Goal: Task Accomplishment & Management: Use online tool/utility

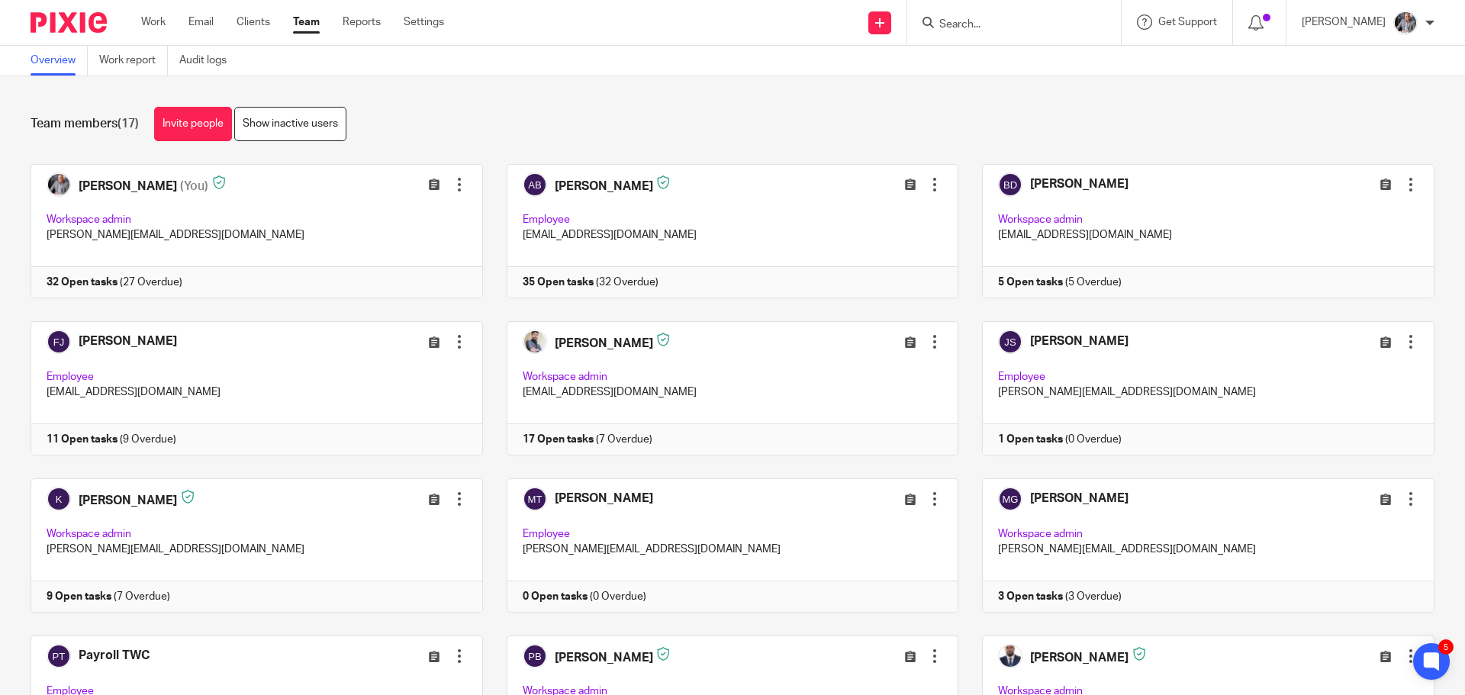
scroll to position [442, 0]
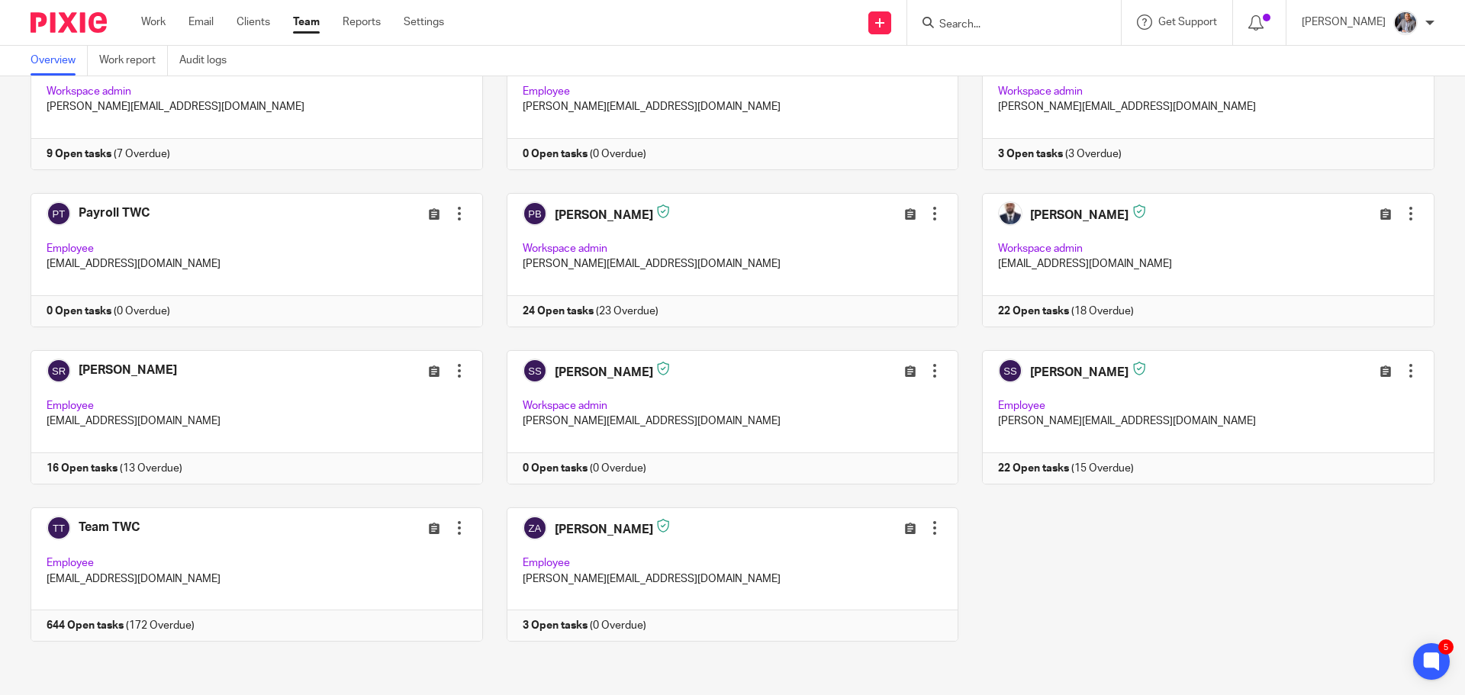
click at [1009, 24] on input "Search" at bounding box center [1005, 25] width 137 height 14
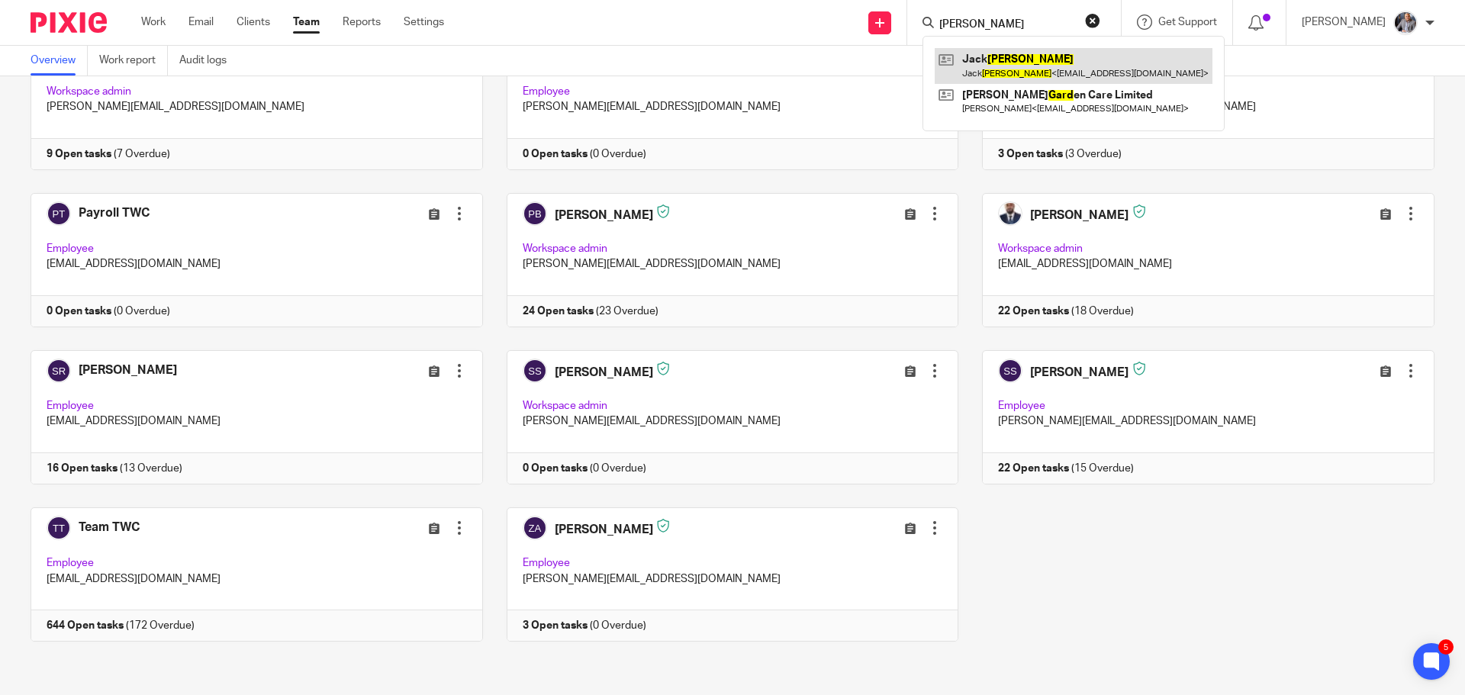
type input "ward"
click at [1031, 63] on link at bounding box center [1073, 65] width 278 height 35
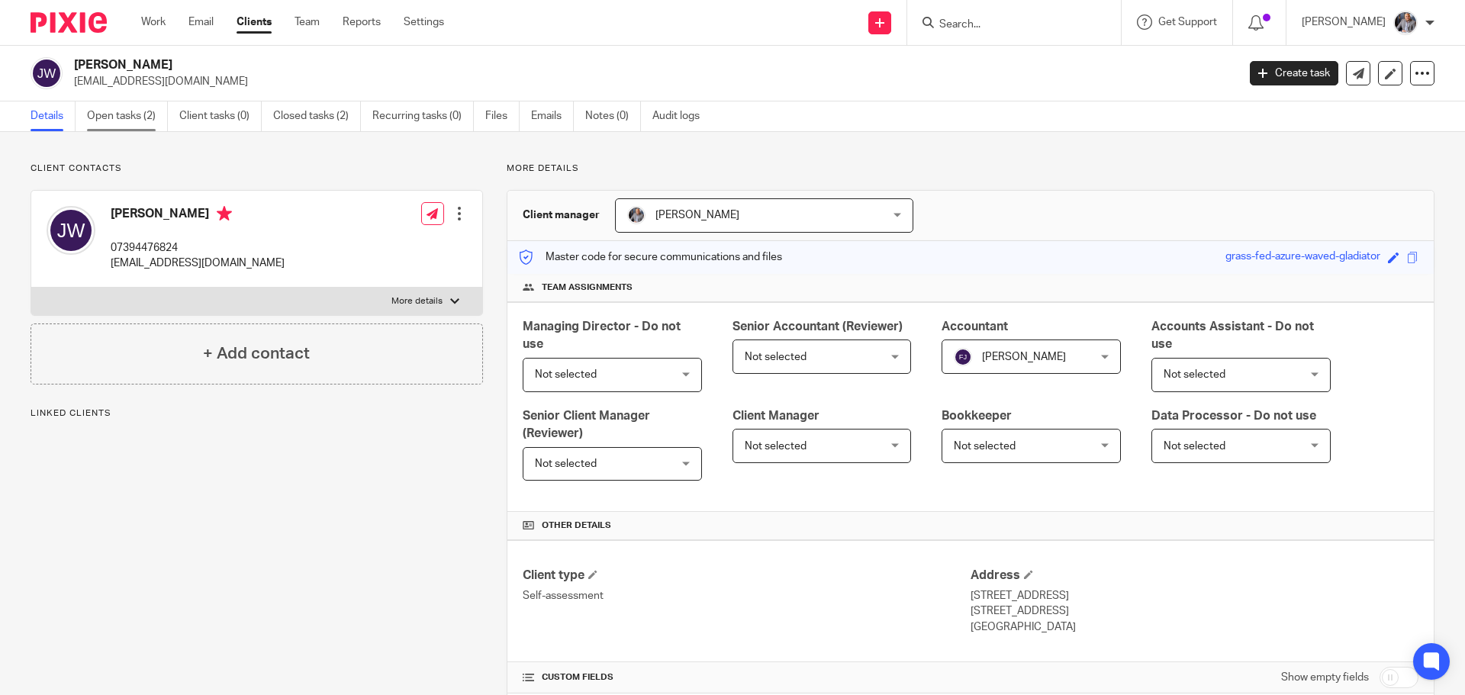
click at [108, 121] on link "Open tasks (2)" at bounding box center [127, 116] width 81 height 30
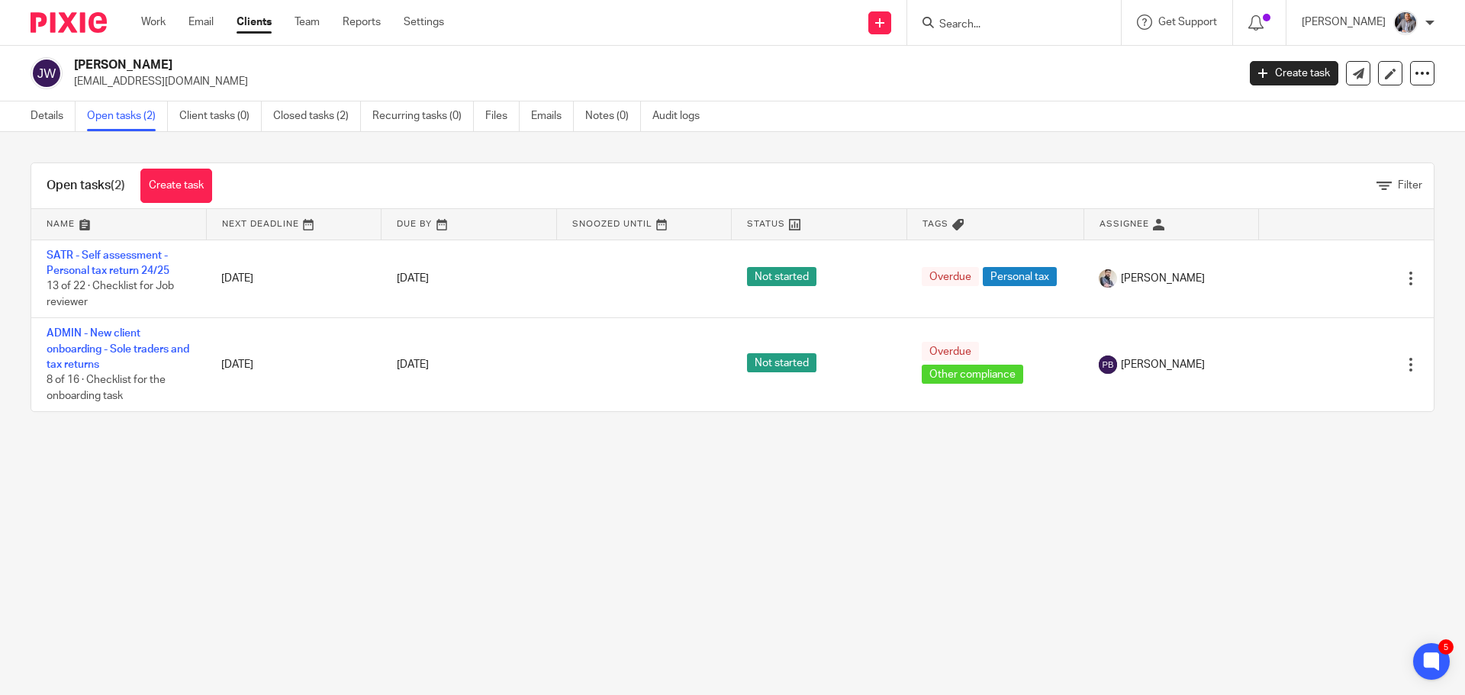
click at [969, 31] on input "Search" at bounding box center [1005, 25] width 137 height 14
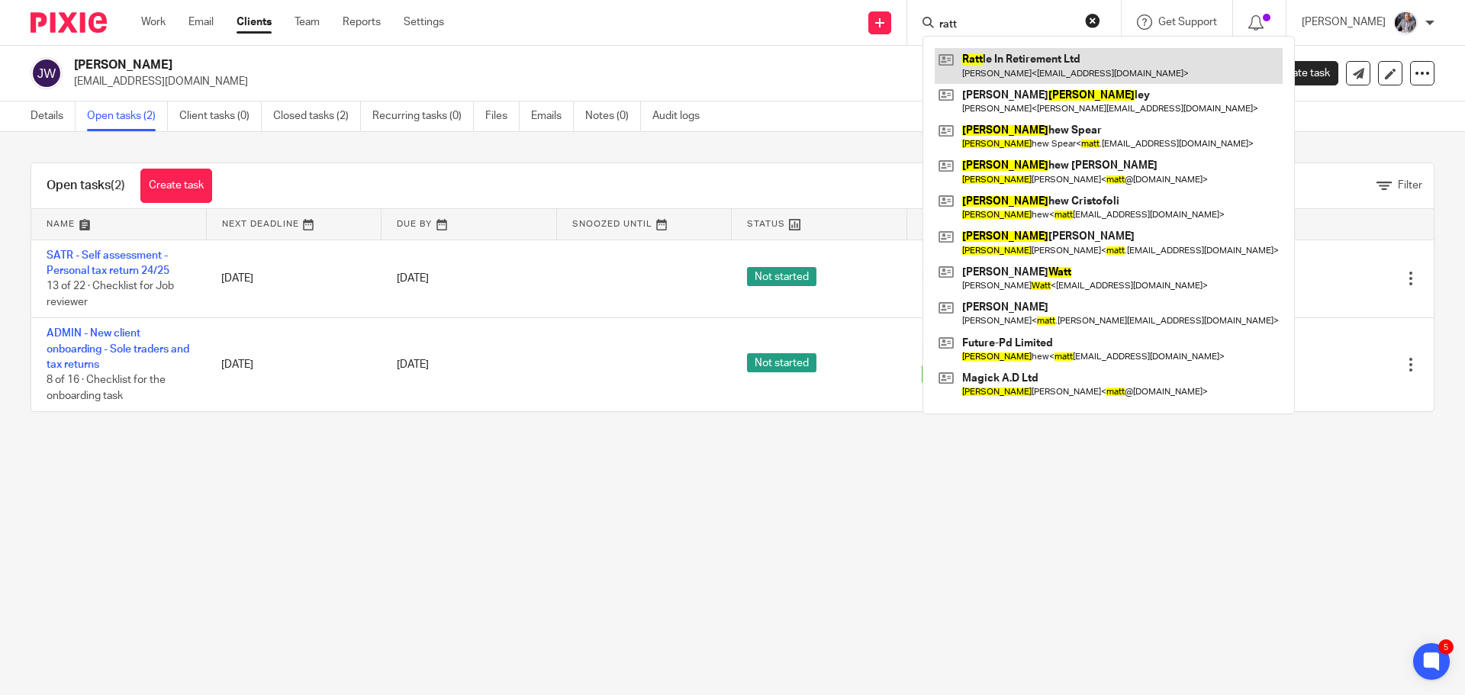
type input "ratt"
click at [1034, 73] on link at bounding box center [1108, 65] width 348 height 35
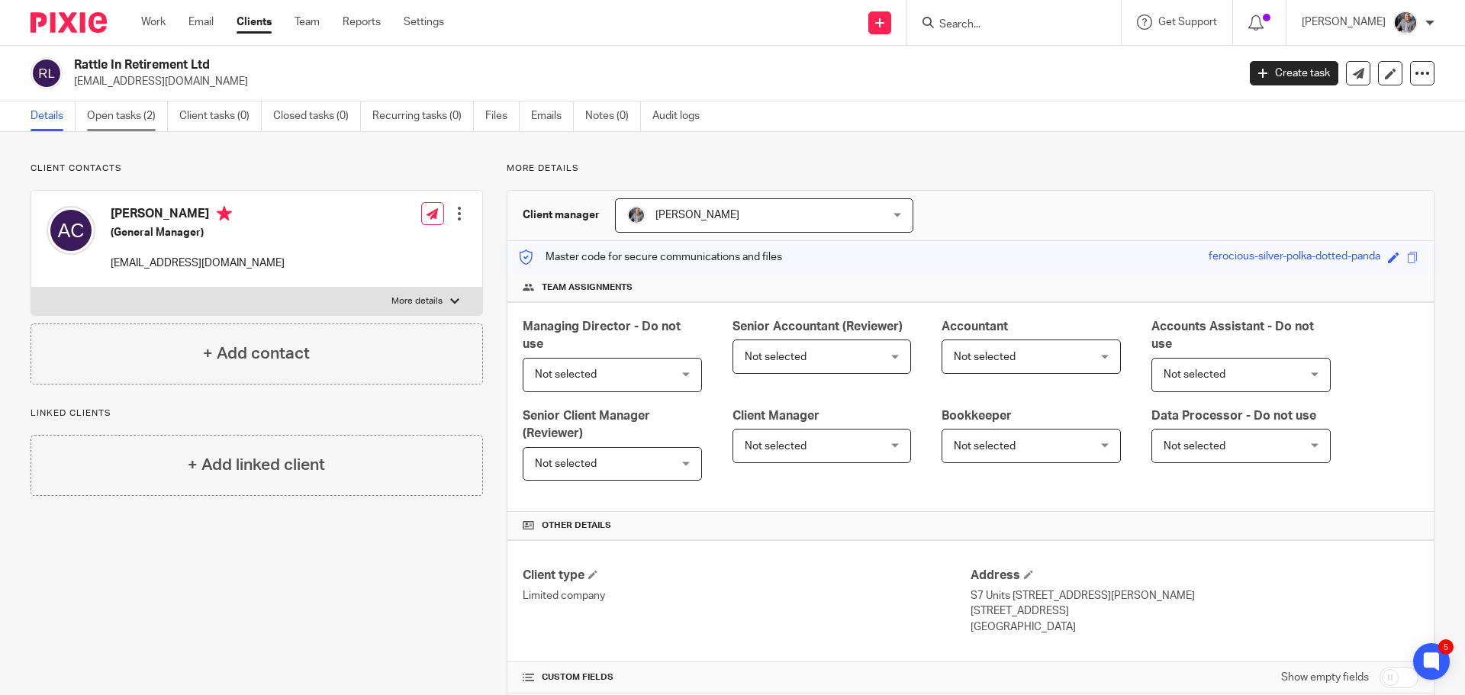
click at [127, 122] on link "Open tasks (2)" at bounding box center [127, 116] width 81 height 30
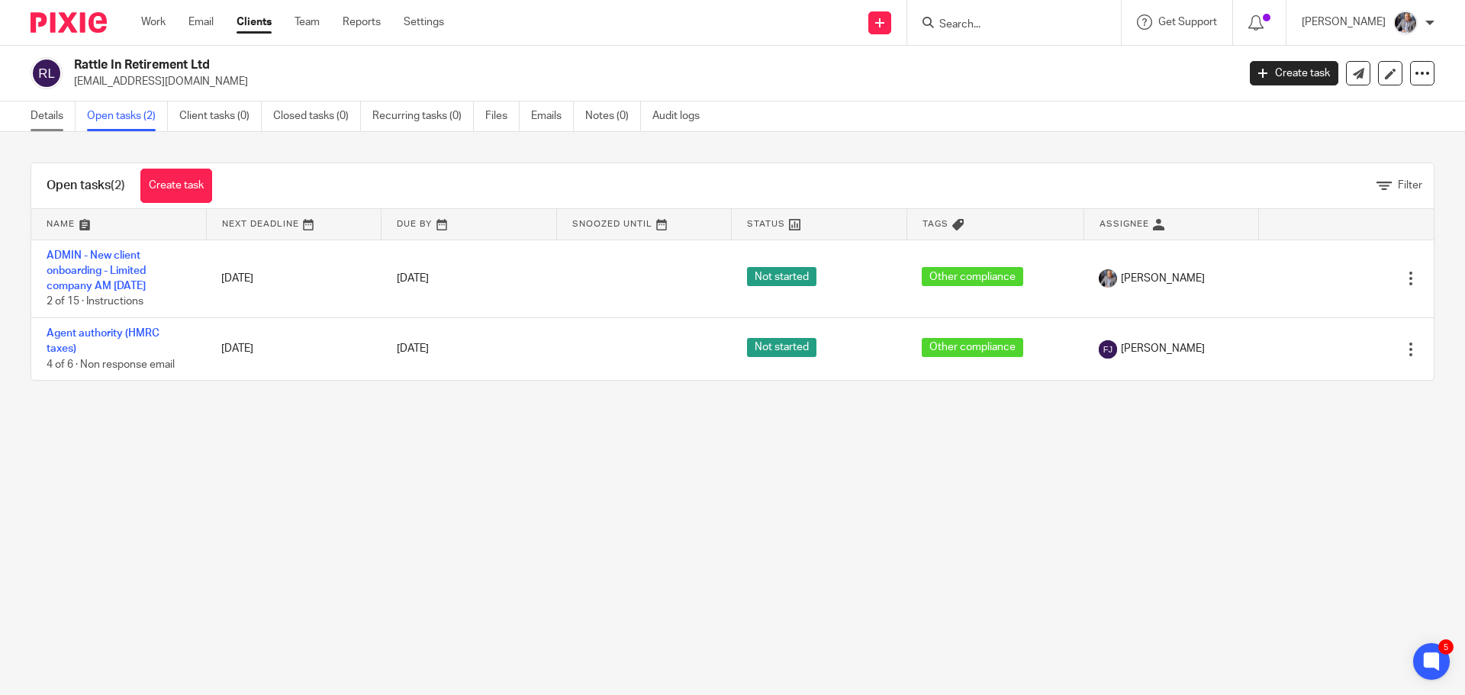
click at [41, 112] on link "Details" at bounding box center [53, 116] width 45 height 30
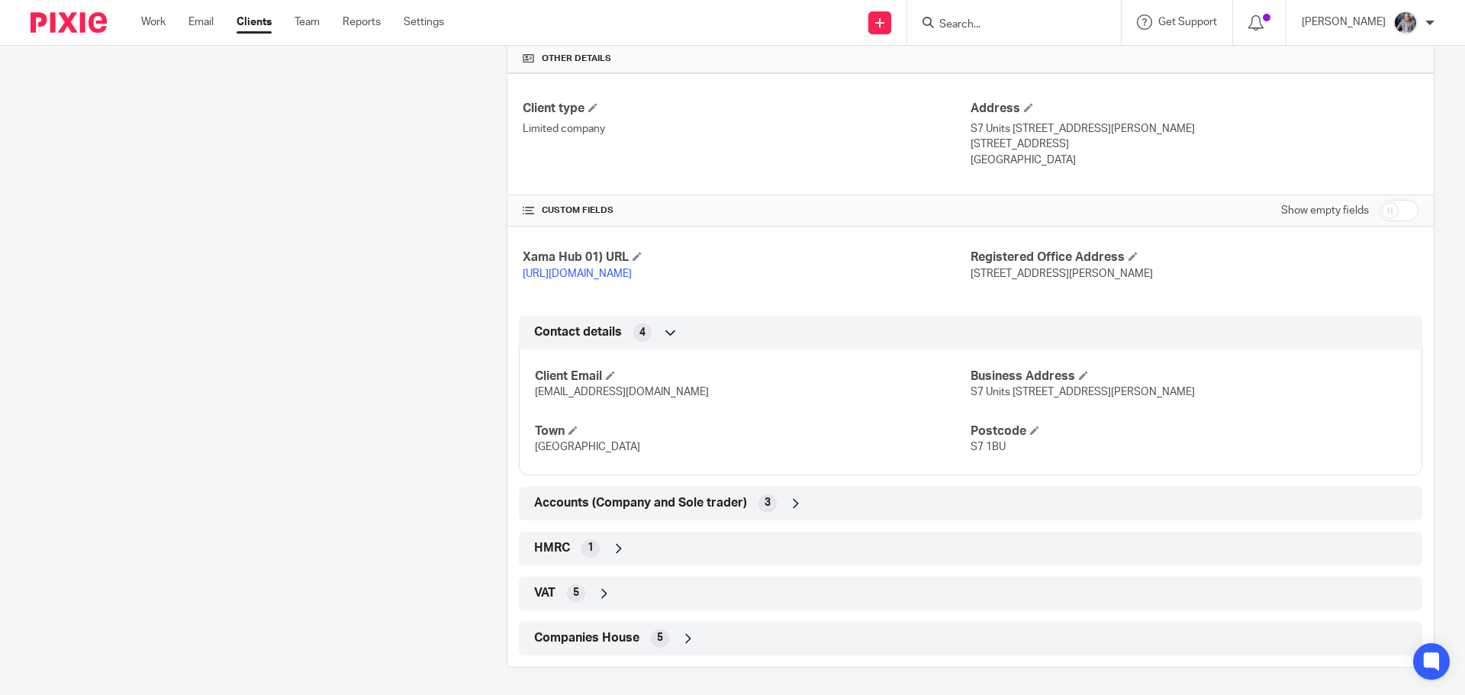
scroll to position [485, 0]
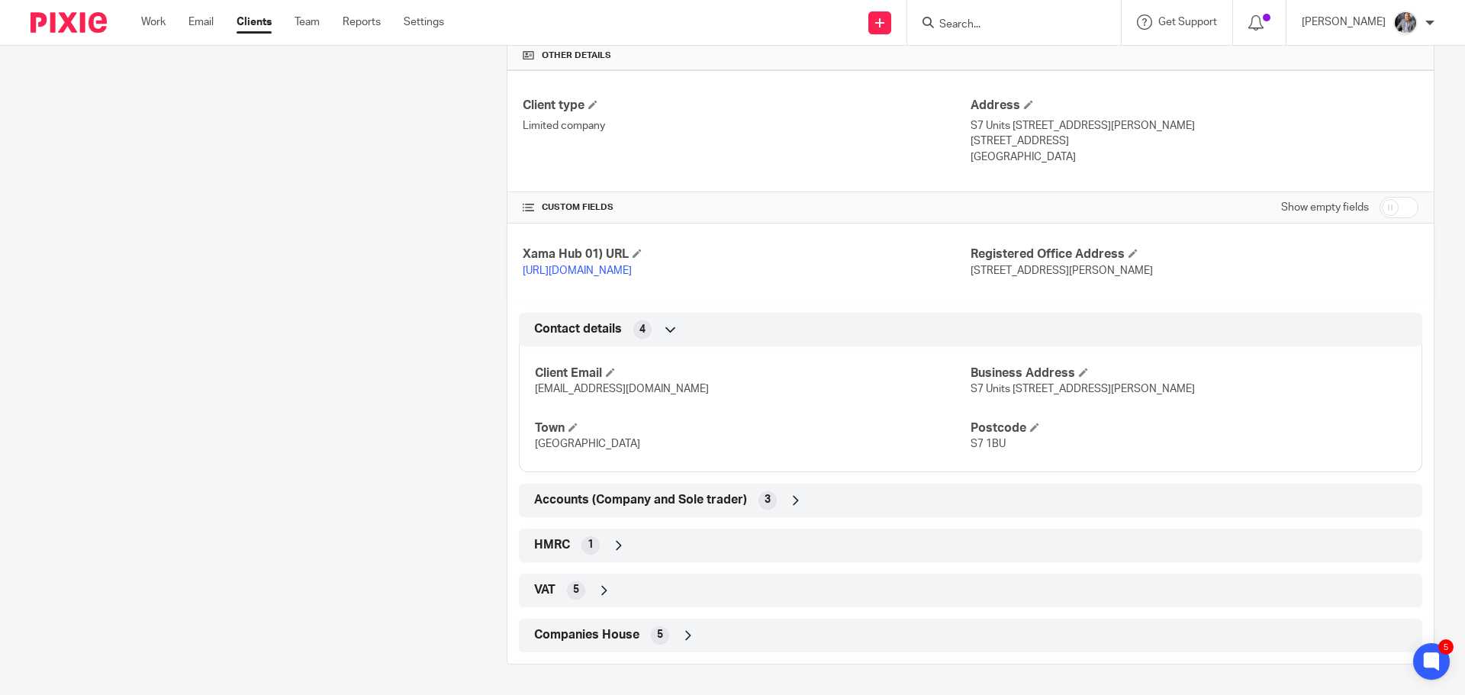
click at [581, 503] on span "Accounts (Company and Sole trader)" at bounding box center [640, 500] width 213 height 16
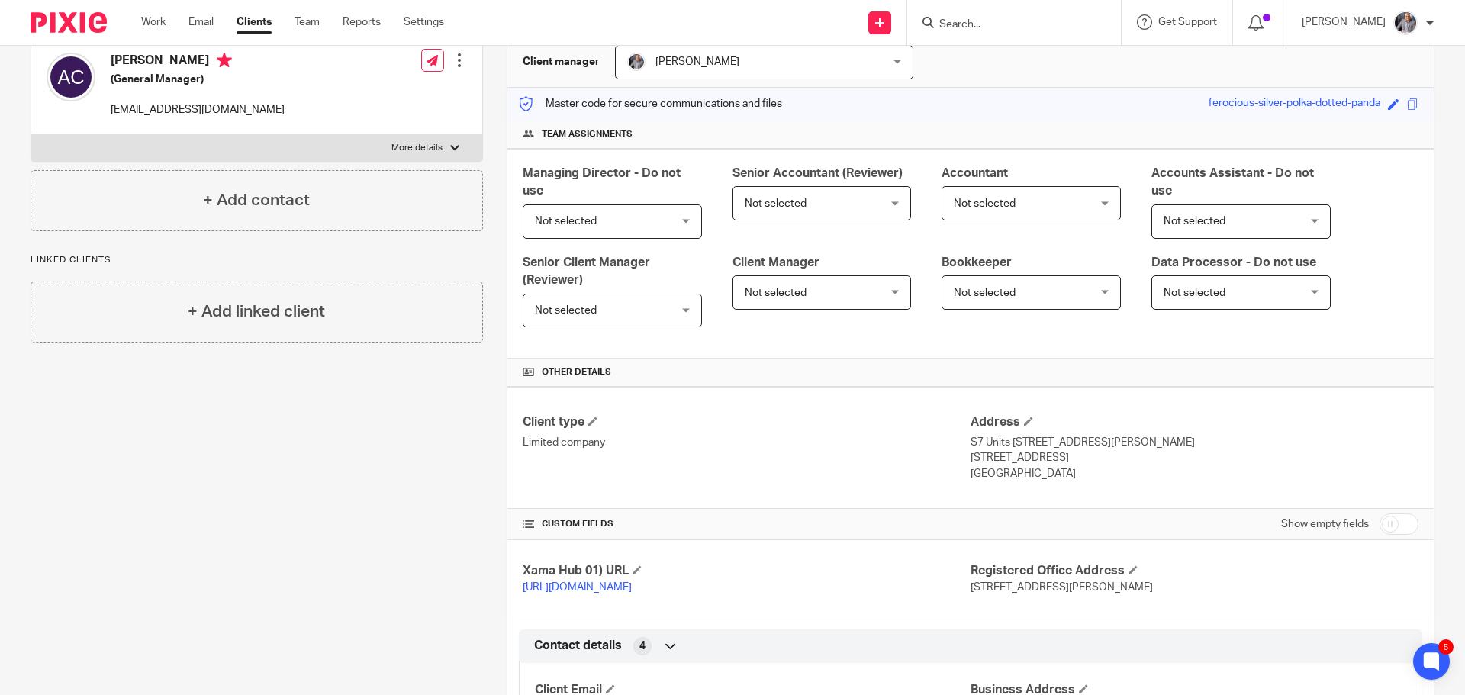
scroll to position [0, 0]
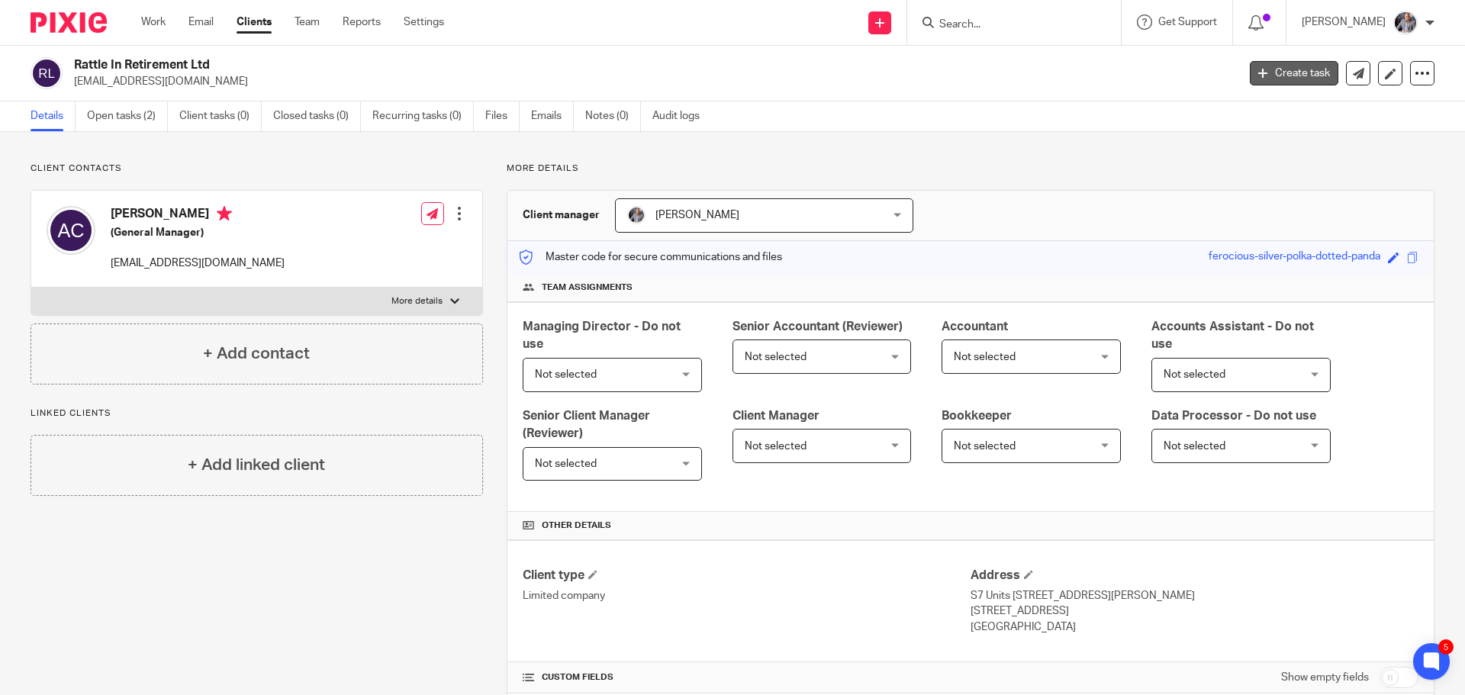
click at [1289, 76] on link "Create task" at bounding box center [1293, 73] width 88 height 24
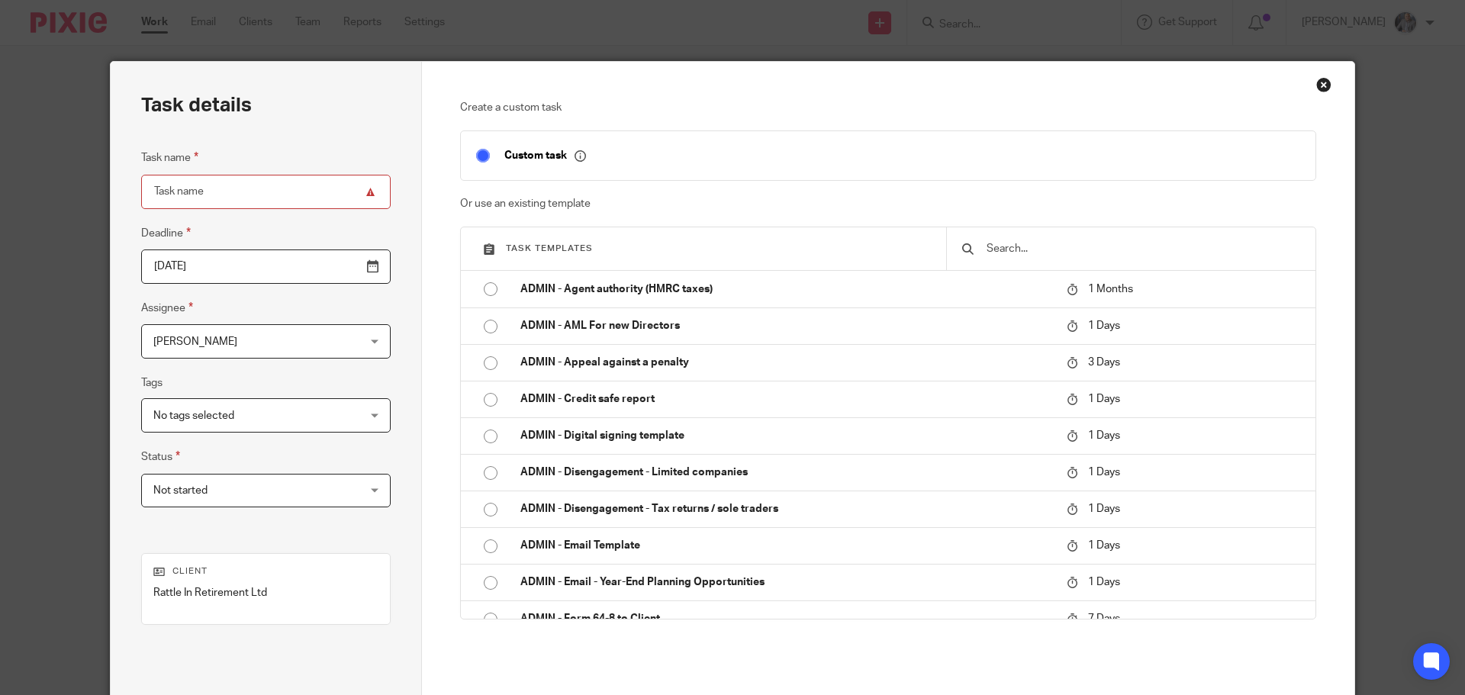
click at [1010, 248] on input "text" at bounding box center [1142, 248] width 315 height 17
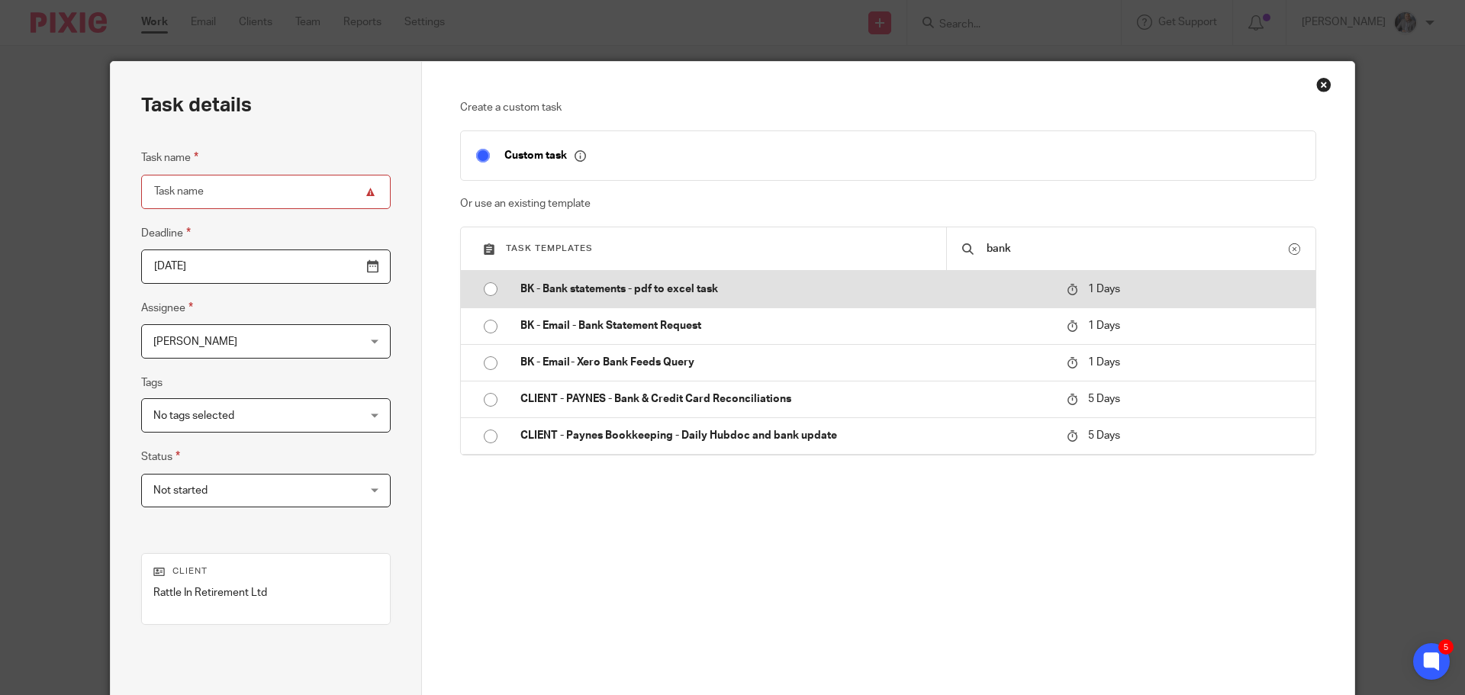
type input "bank"
click at [661, 300] on td "BK - Bank statements - pdf to excel task" at bounding box center [782, 289] width 554 height 37
type input "2025-09-23"
type input "BK - Bank statements - pdf to excel task"
checkbox input "false"
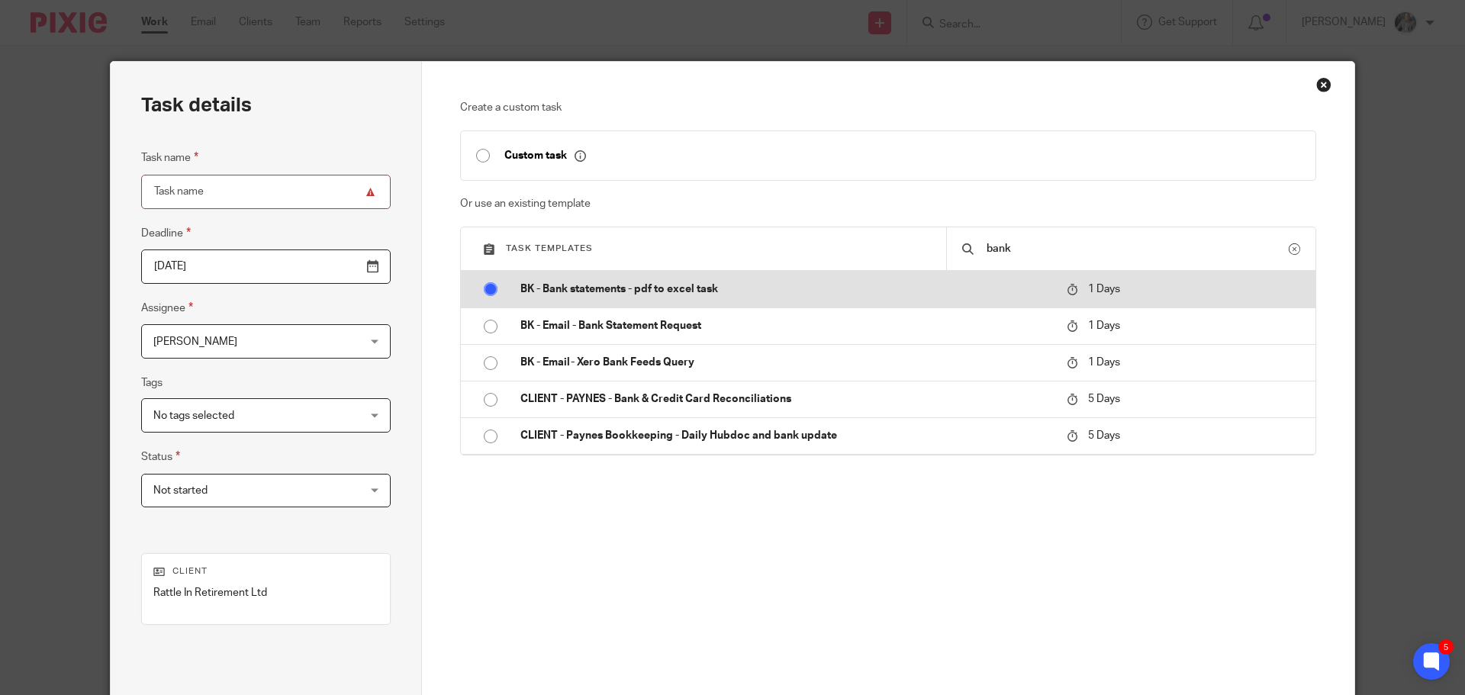
radio input "true"
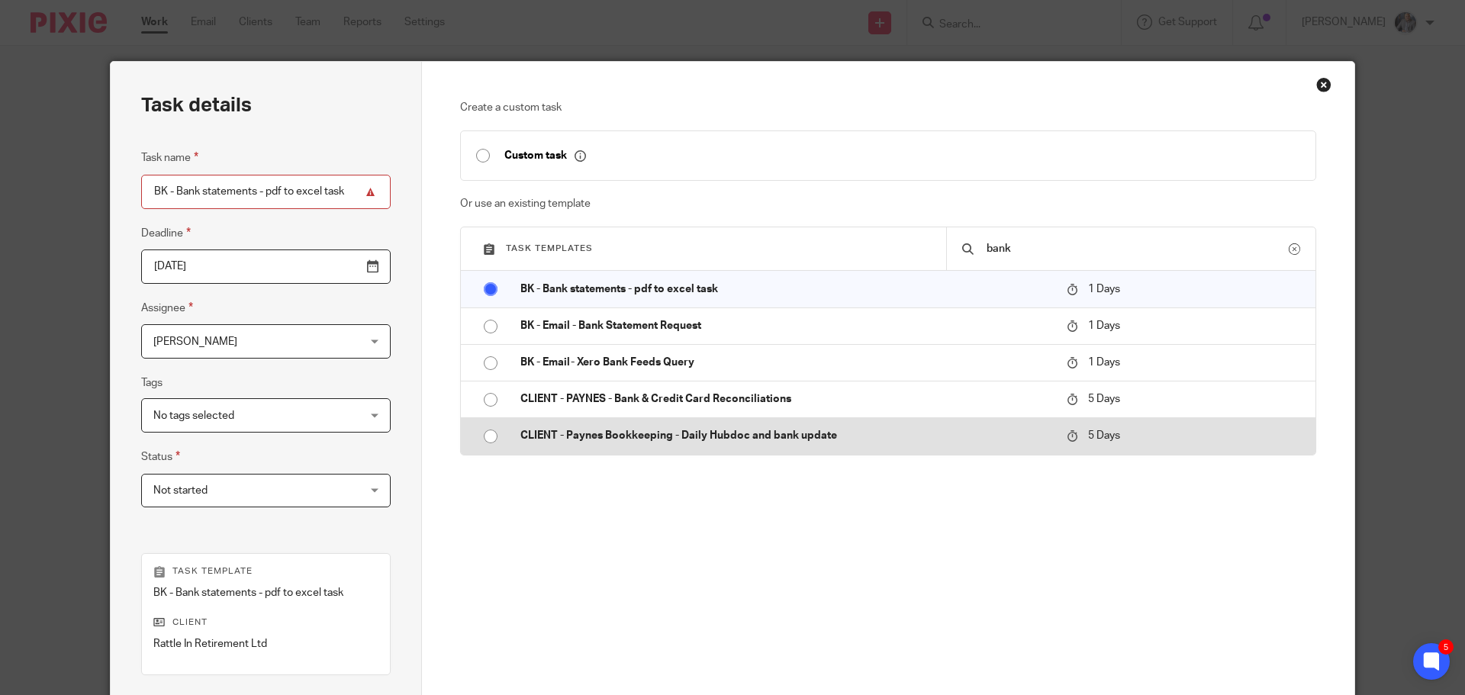
scroll to position [207, 0]
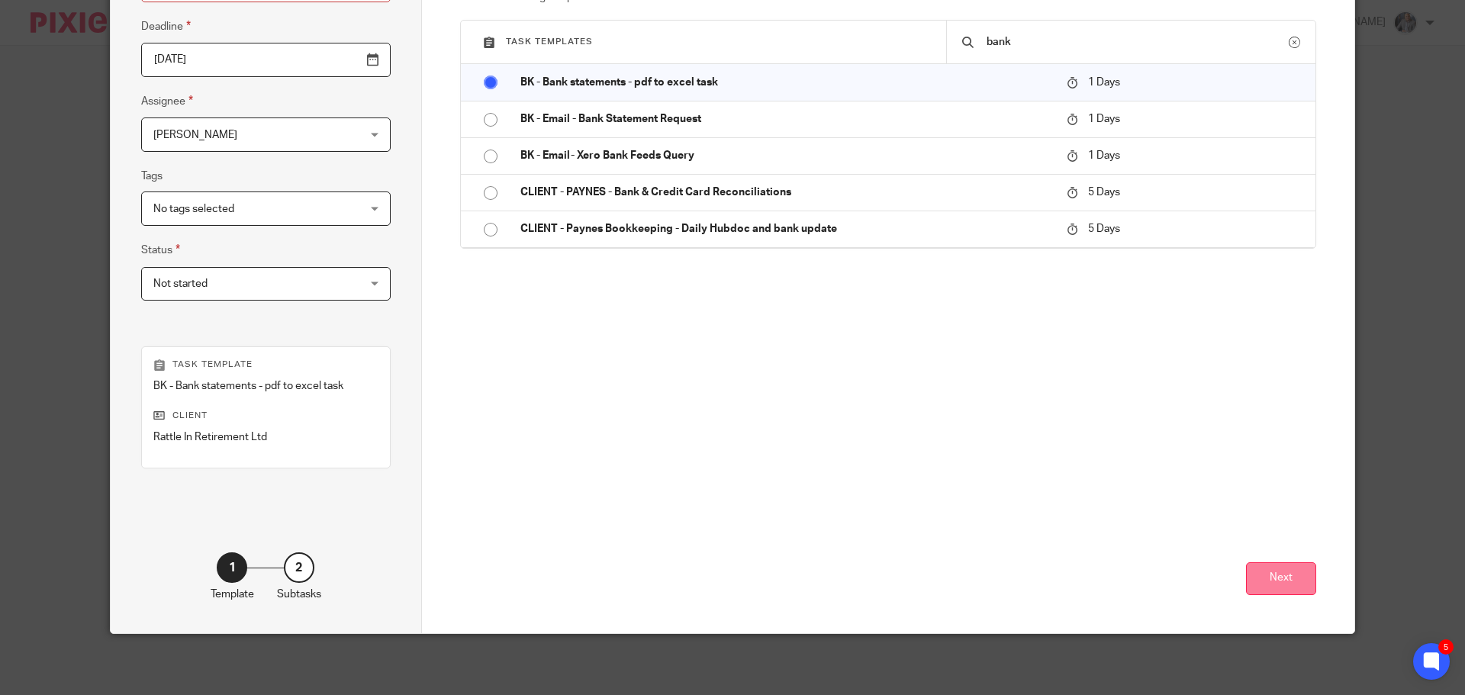
click at [1280, 586] on button "Next" at bounding box center [1281, 578] width 70 height 33
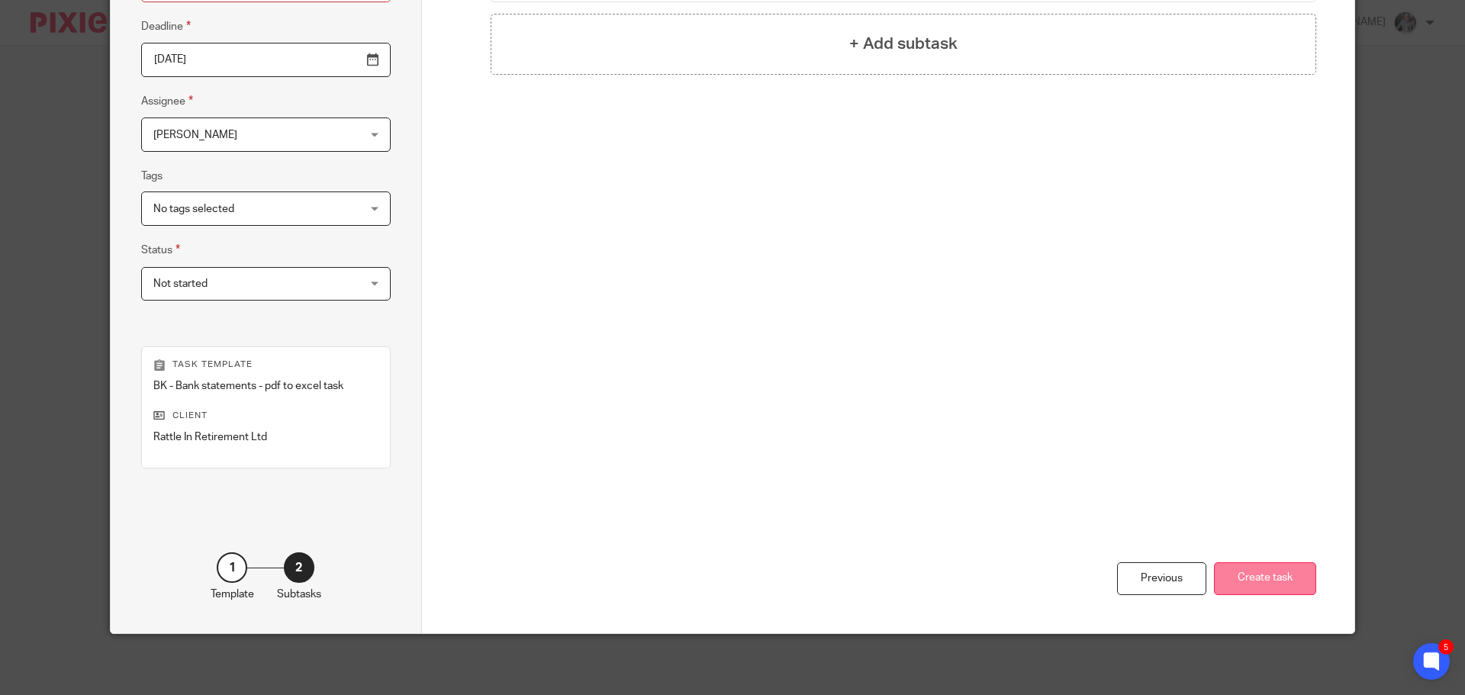
click at [1264, 578] on button "Create task" at bounding box center [1265, 578] width 102 height 33
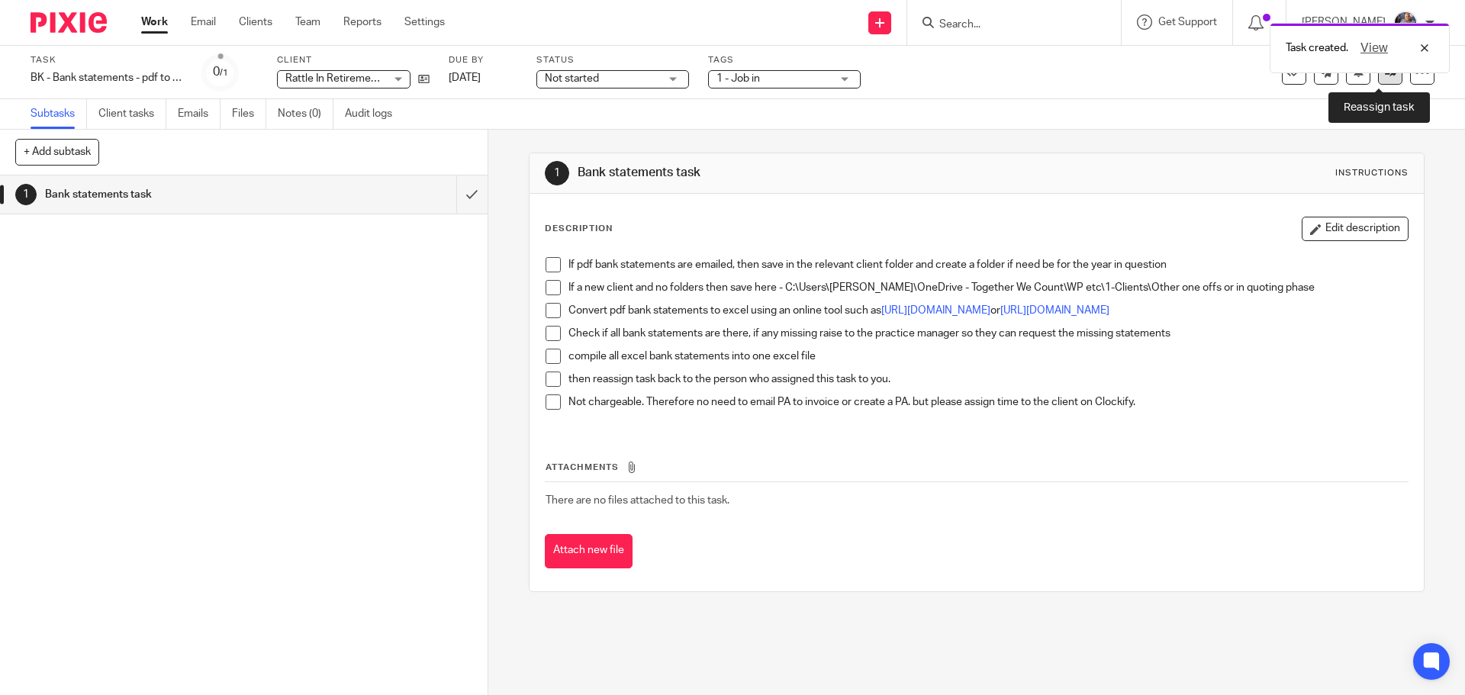
click at [1378, 83] on link at bounding box center [1390, 72] width 24 height 24
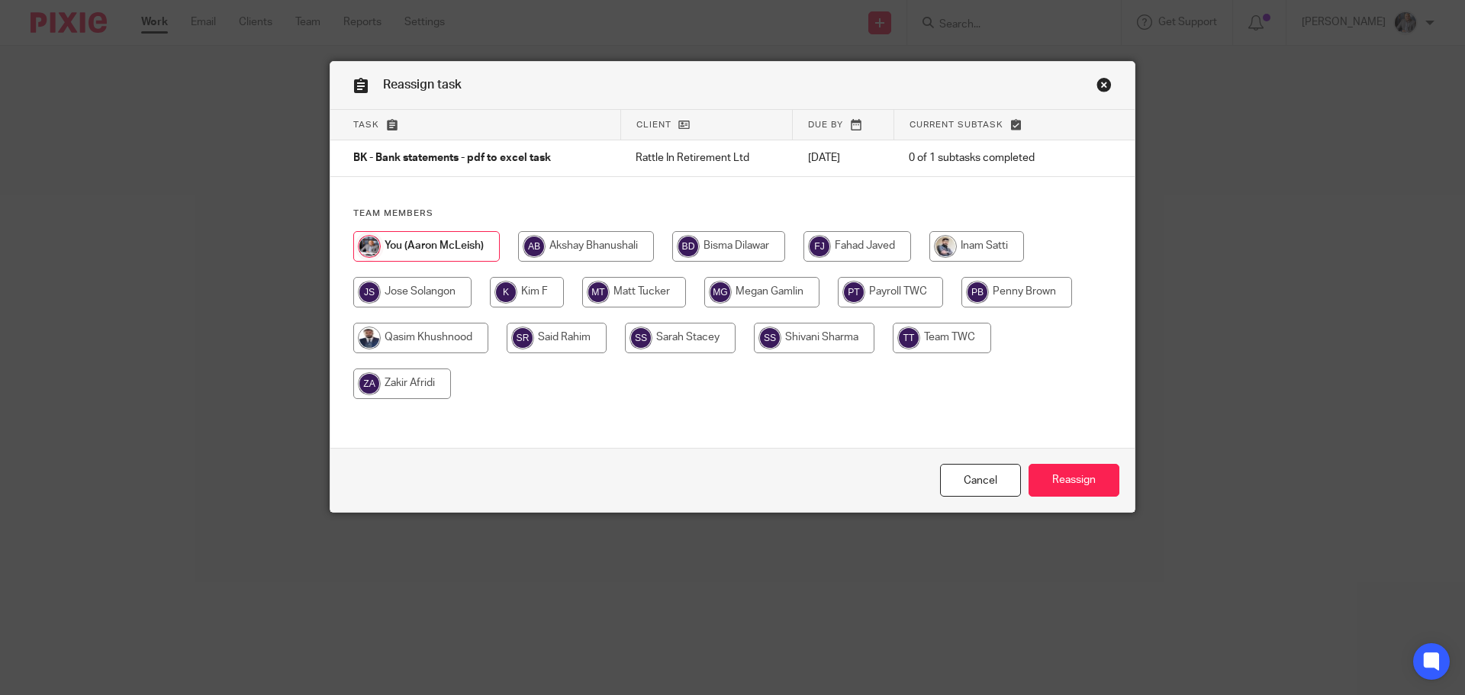
click at [568, 335] on input "radio" at bounding box center [557, 338] width 100 height 31
radio input "true"
click at [1079, 475] on input "Reassign" at bounding box center [1073, 480] width 91 height 33
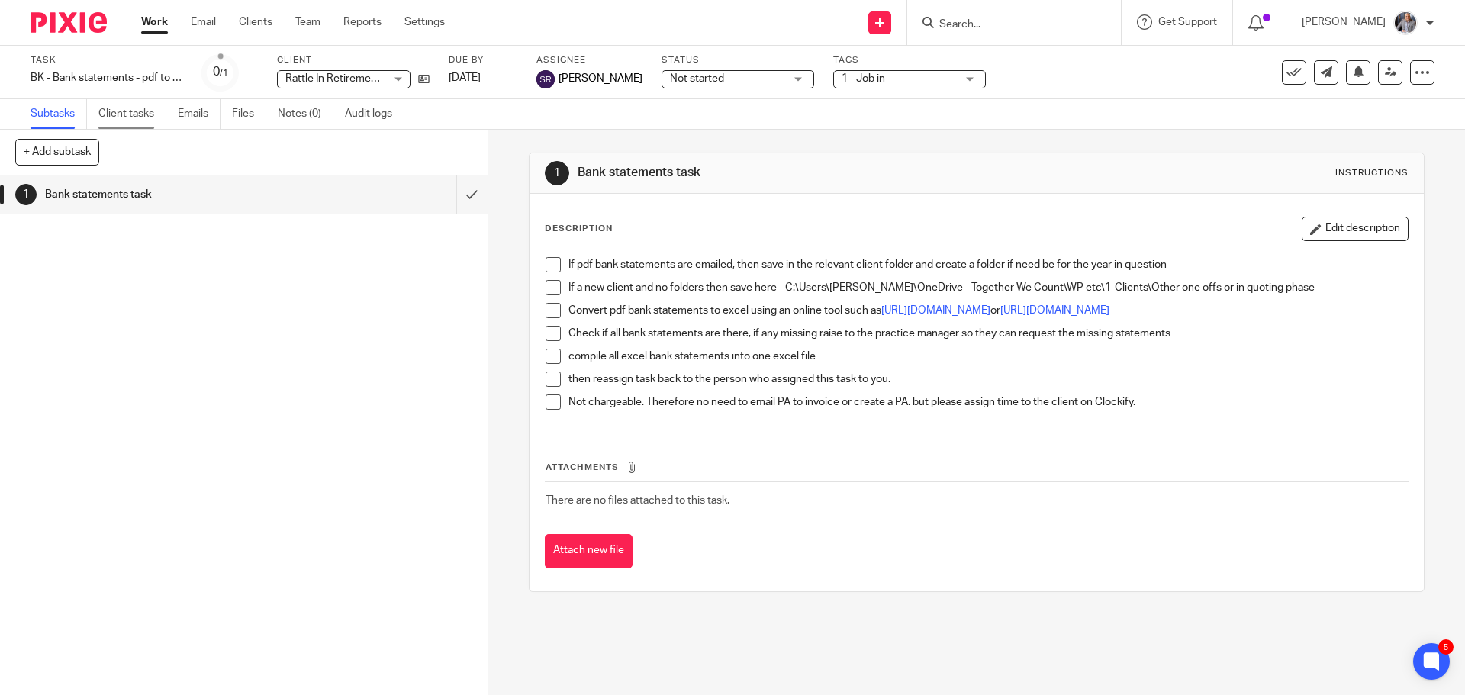
click at [131, 118] on link "Client tasks" at bounding box center [132, 114] width 68 height 30
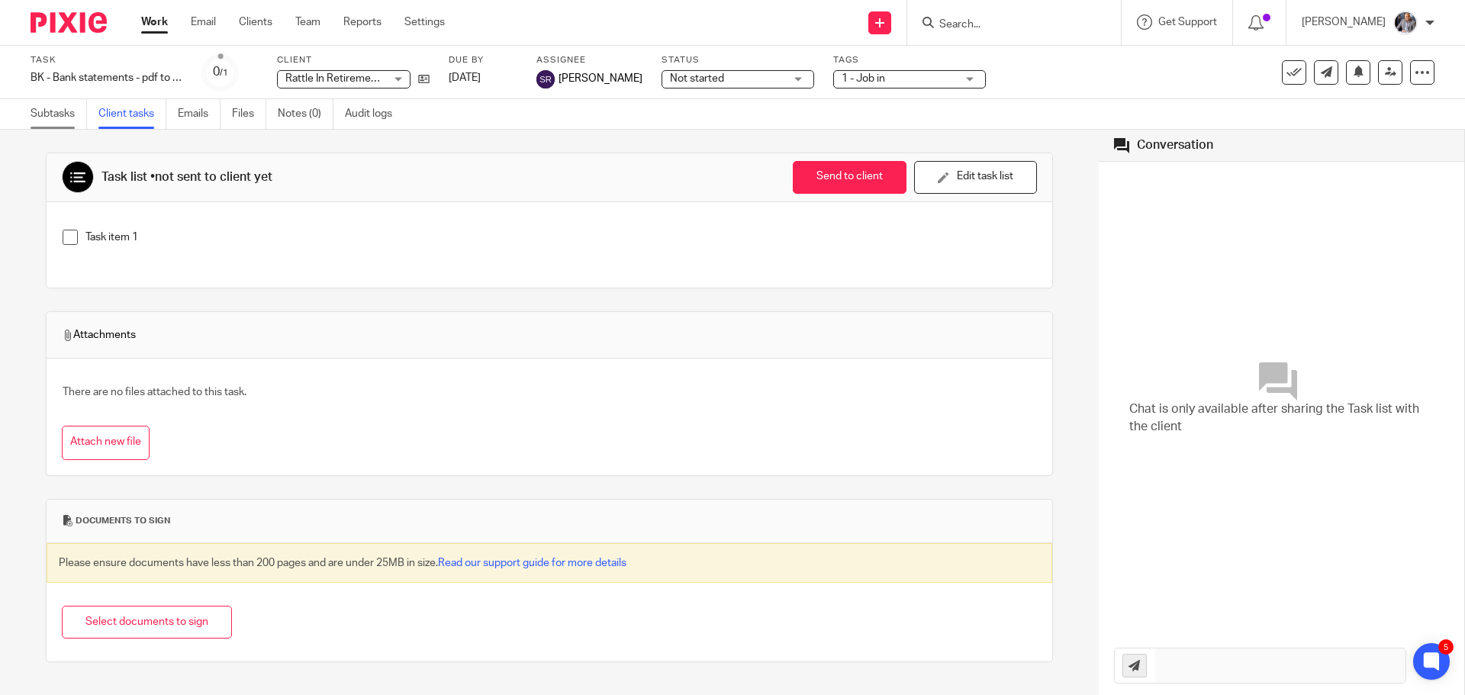
click at [47, 113] on link "Subtasks" at bounding box center [59, 114] width 56 height 30
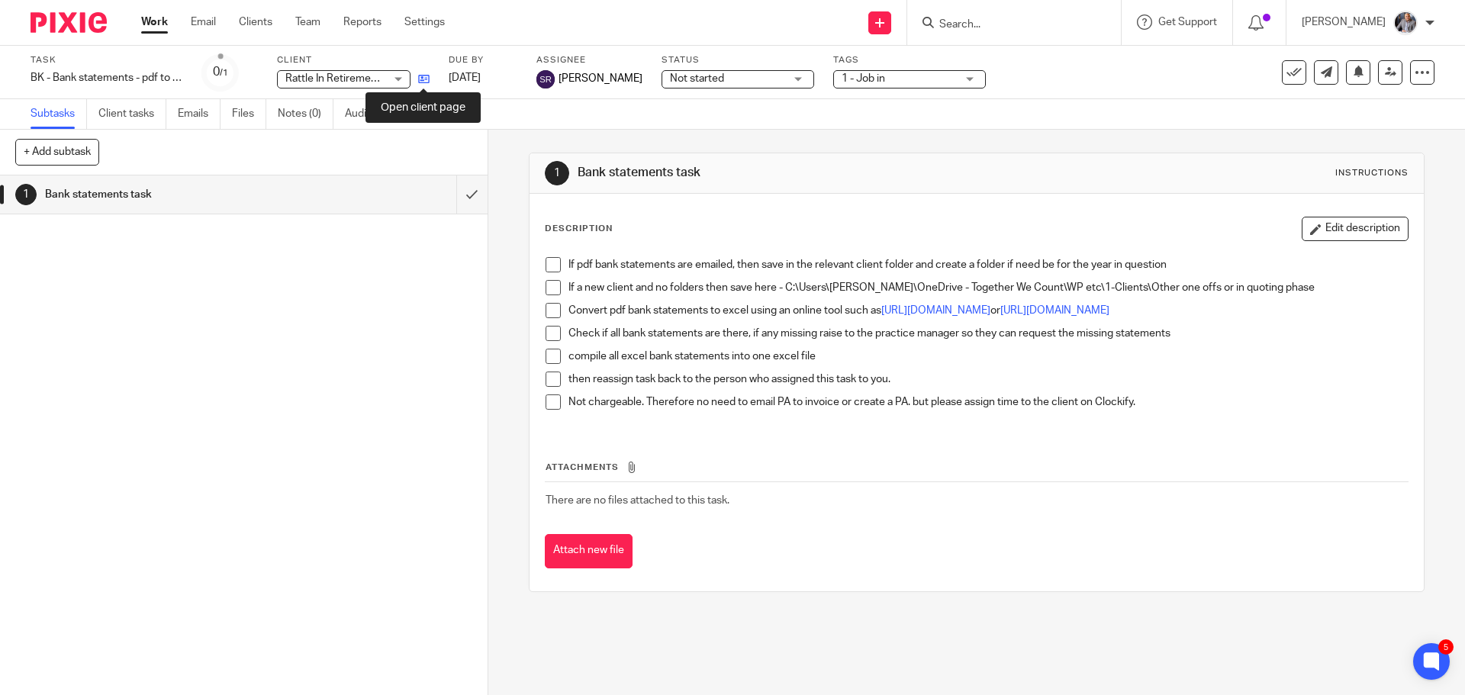
click at [423, 81] on icon at bounding box center [423, 78] width 11 height 11
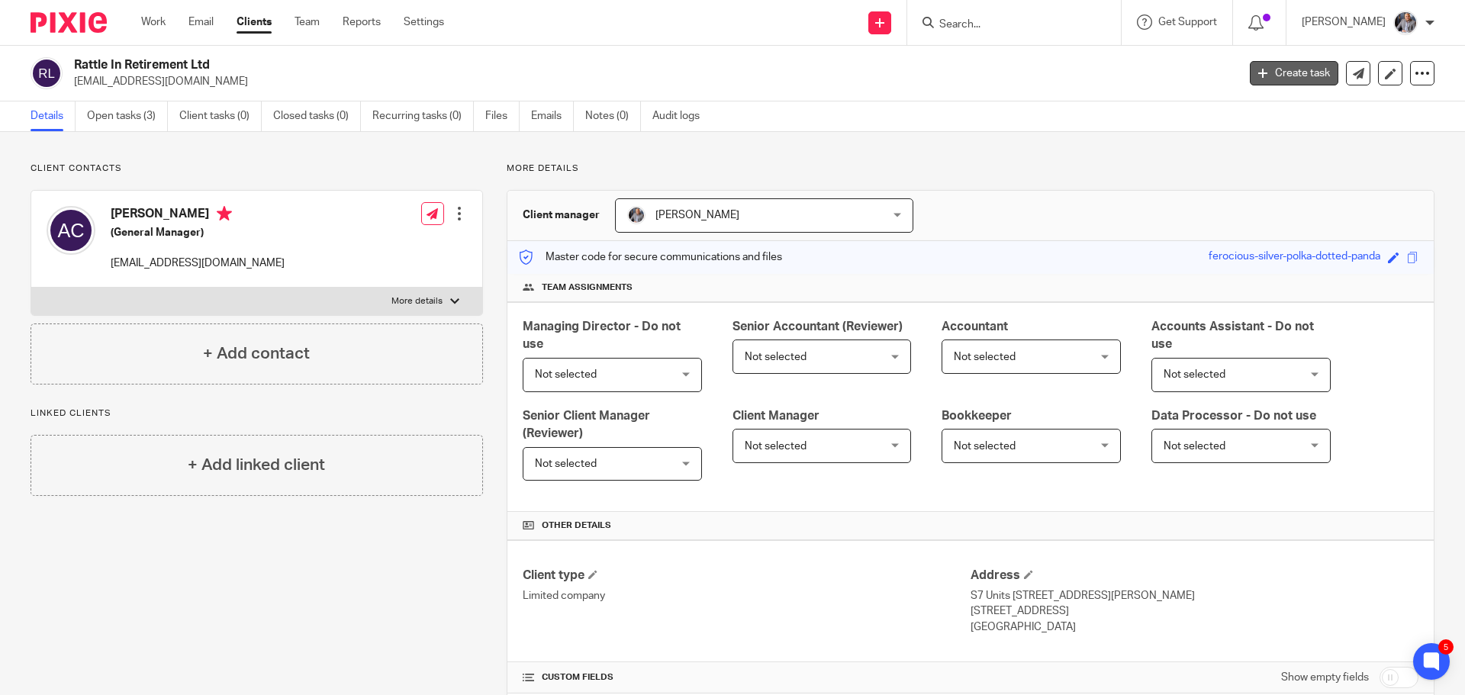
click at [1289, 79] on link "Create task" at bounding box center [1293, 73] width 88 height 24
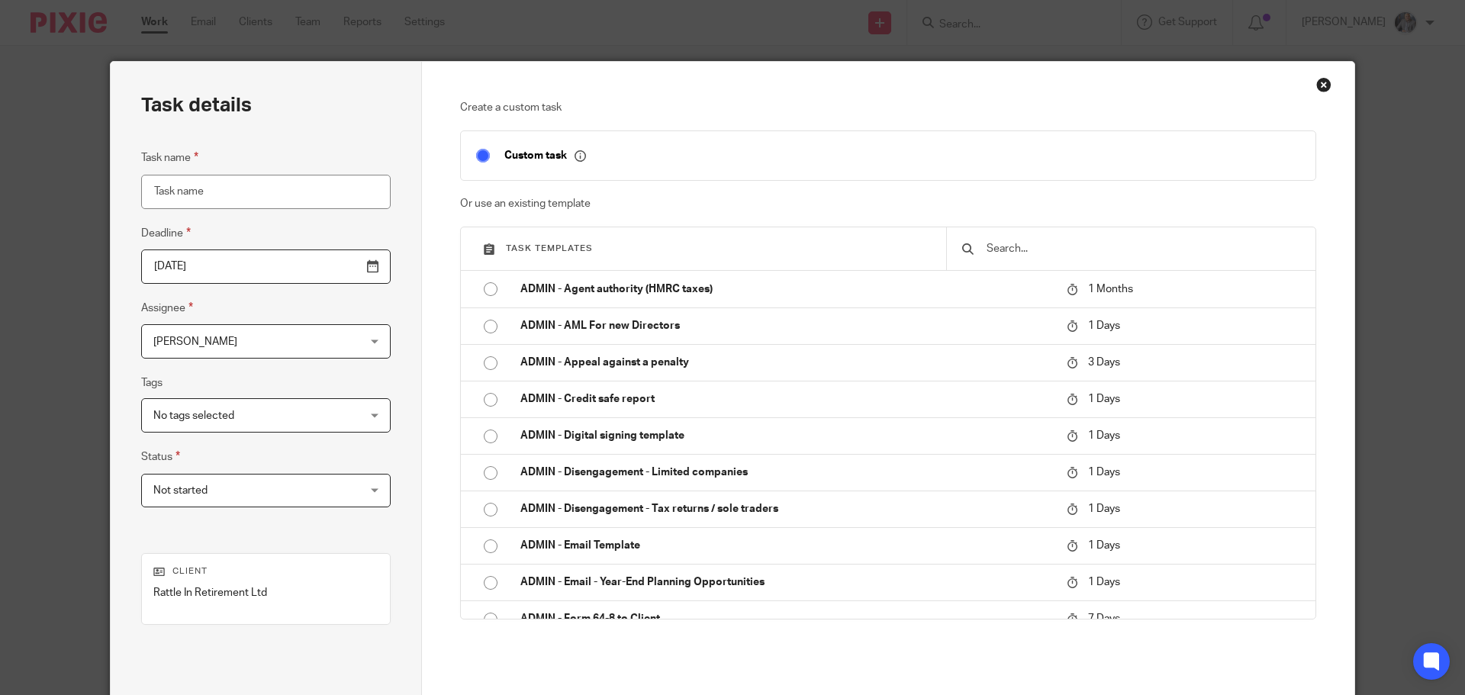
click at [1019, 244] on input "text" at bounding box center [1142, 248] width 315 height 17
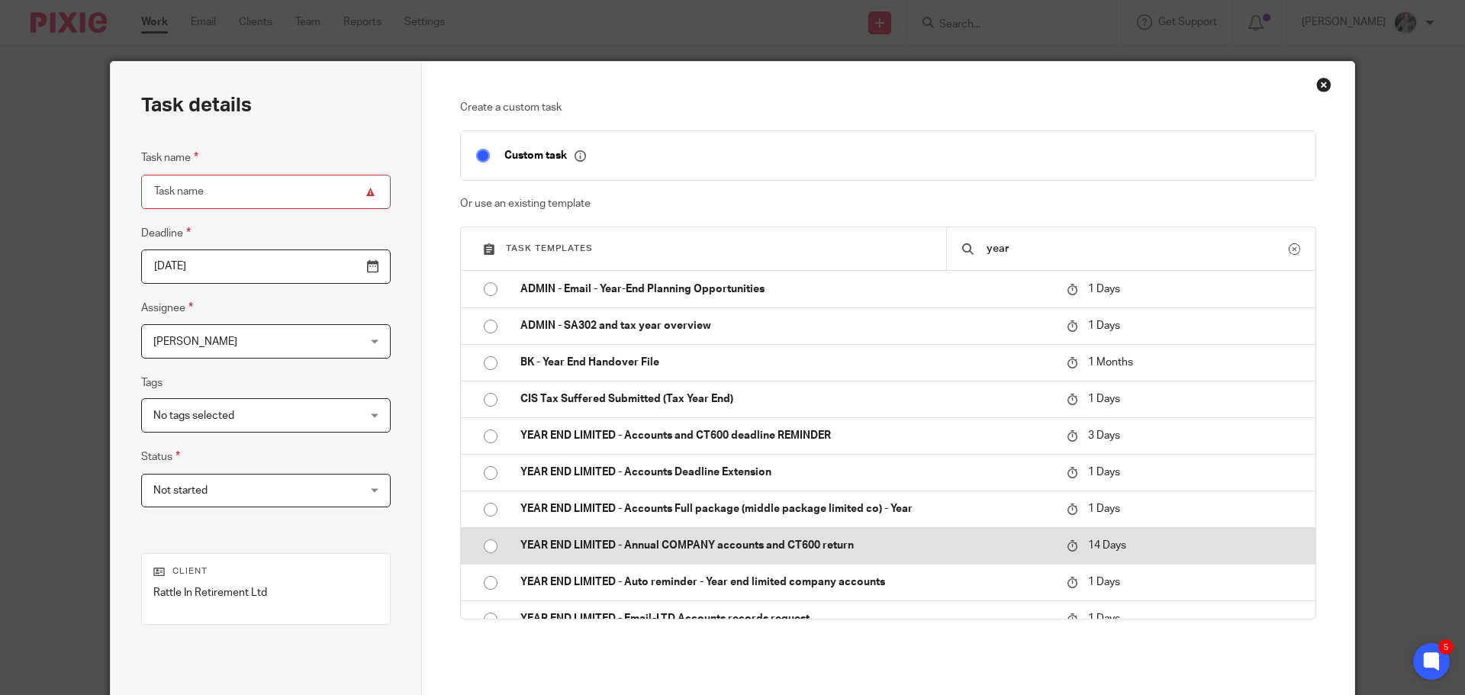
type input "year"
click at [733, 548] on p "YEAR END LIMITED - Annual COMPANY accounts and CT600 return" at bounding box center [785, 545] width 531 height 15
type input "2025-10-06"
type input "YEAR END LIMITED - Annual COMPANY accounts and CT600 return"
checkbox input "false"
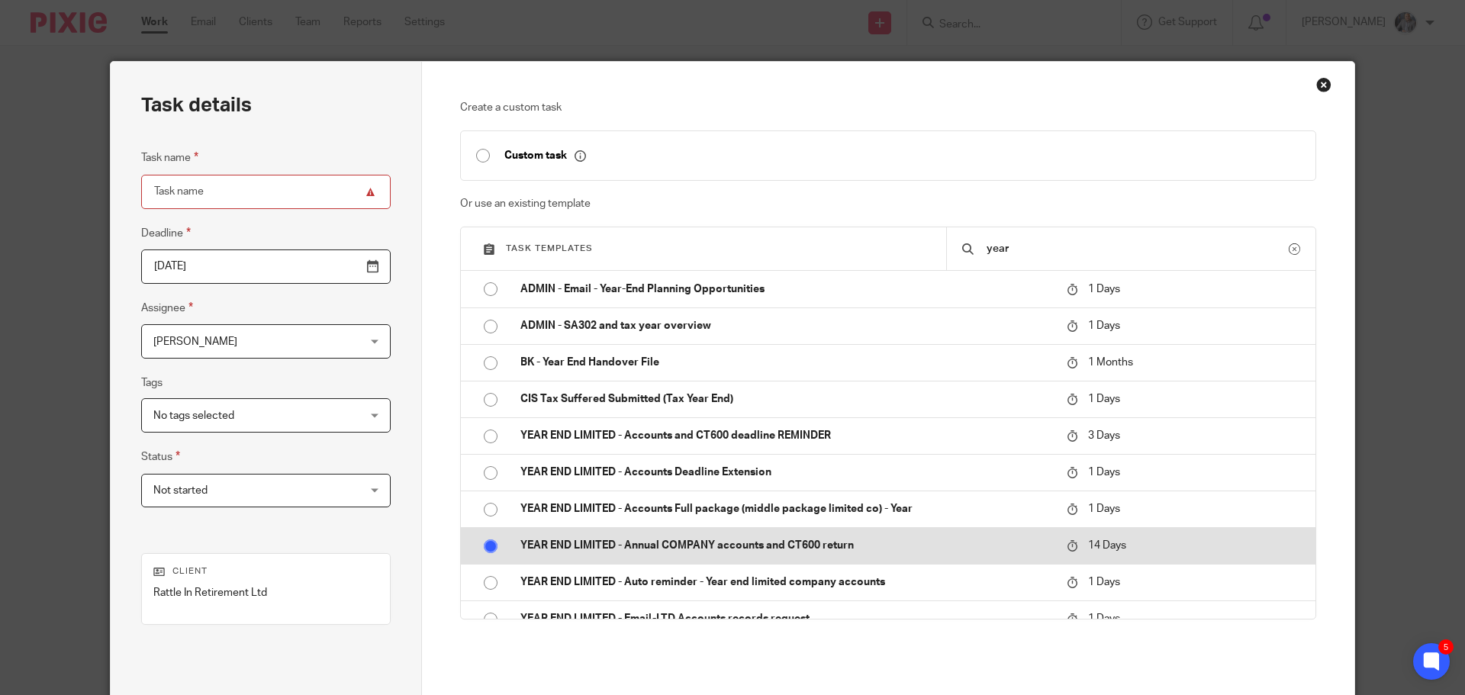
radio input "true"
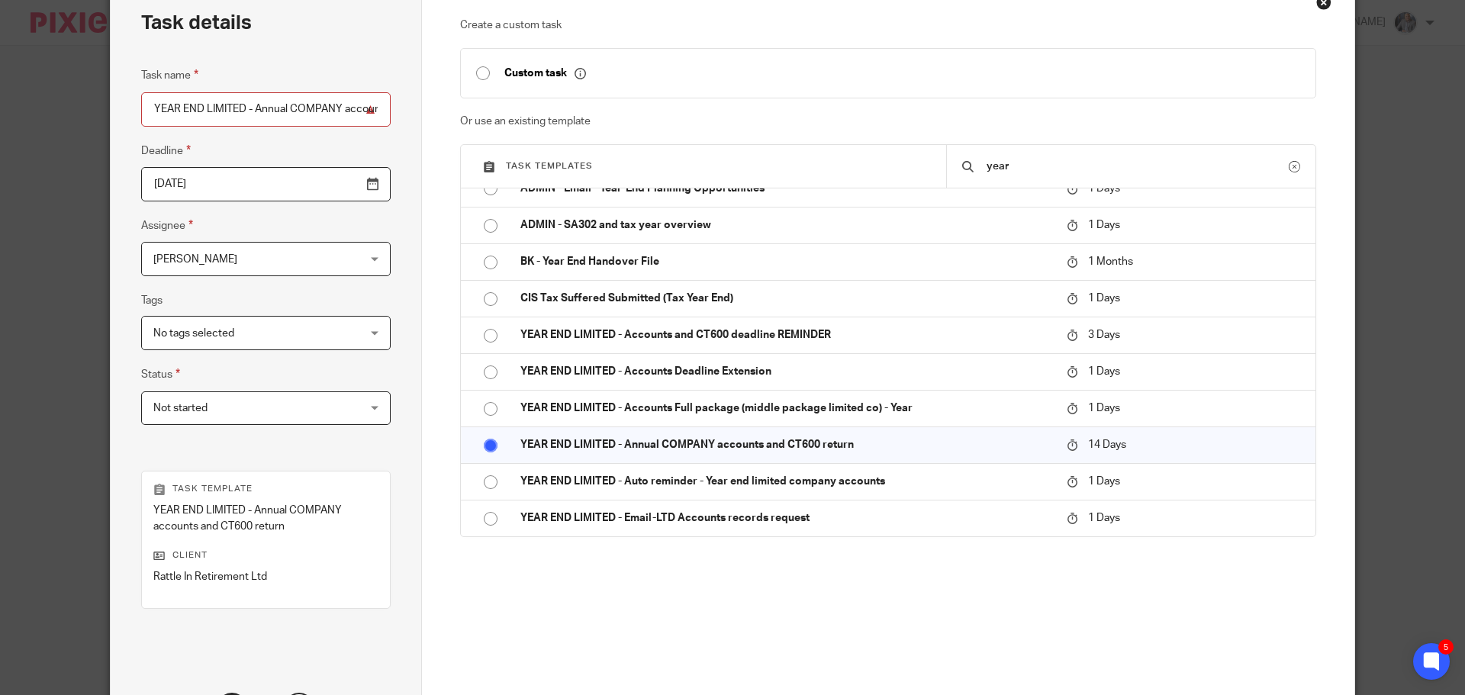
scroll to position [222, 0]
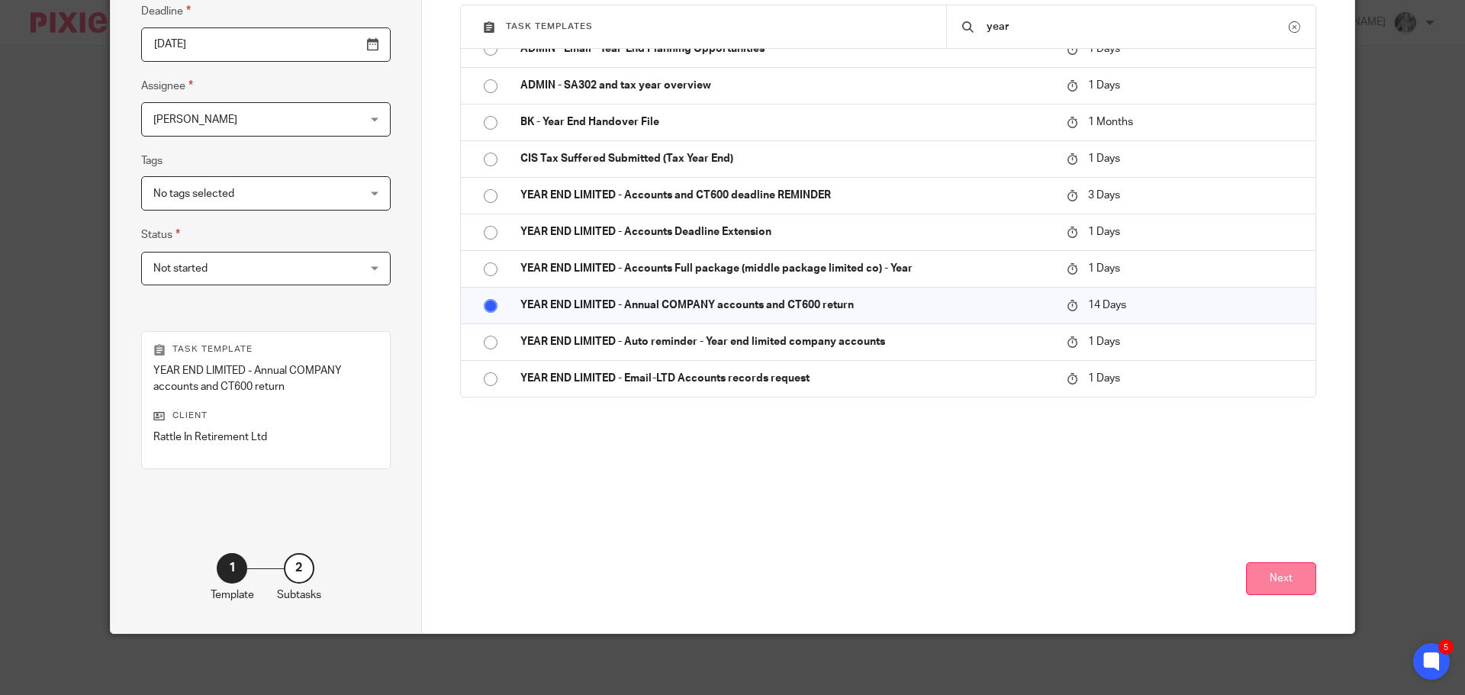
click at [1279, 577] on button "Next" at bounding box center [1281, 578] width 70 height 33
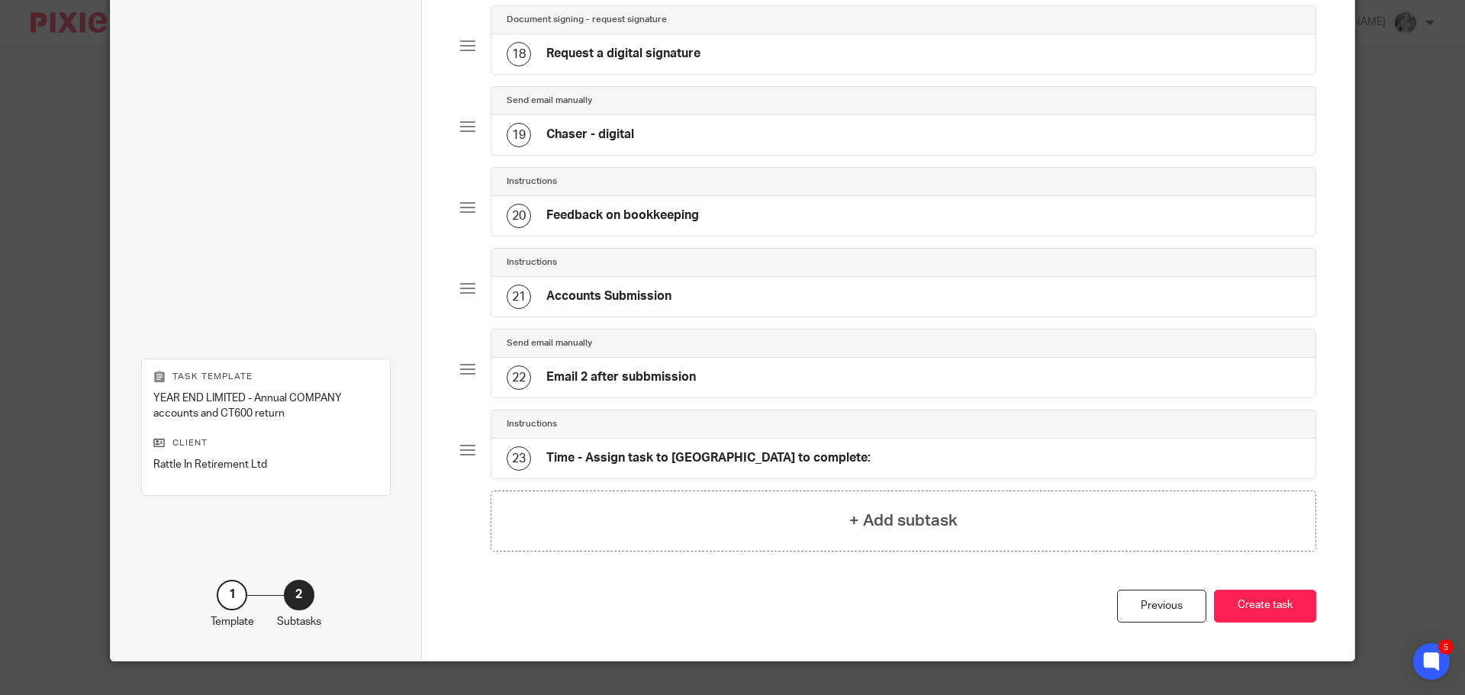
scroll to position [1526, 0]
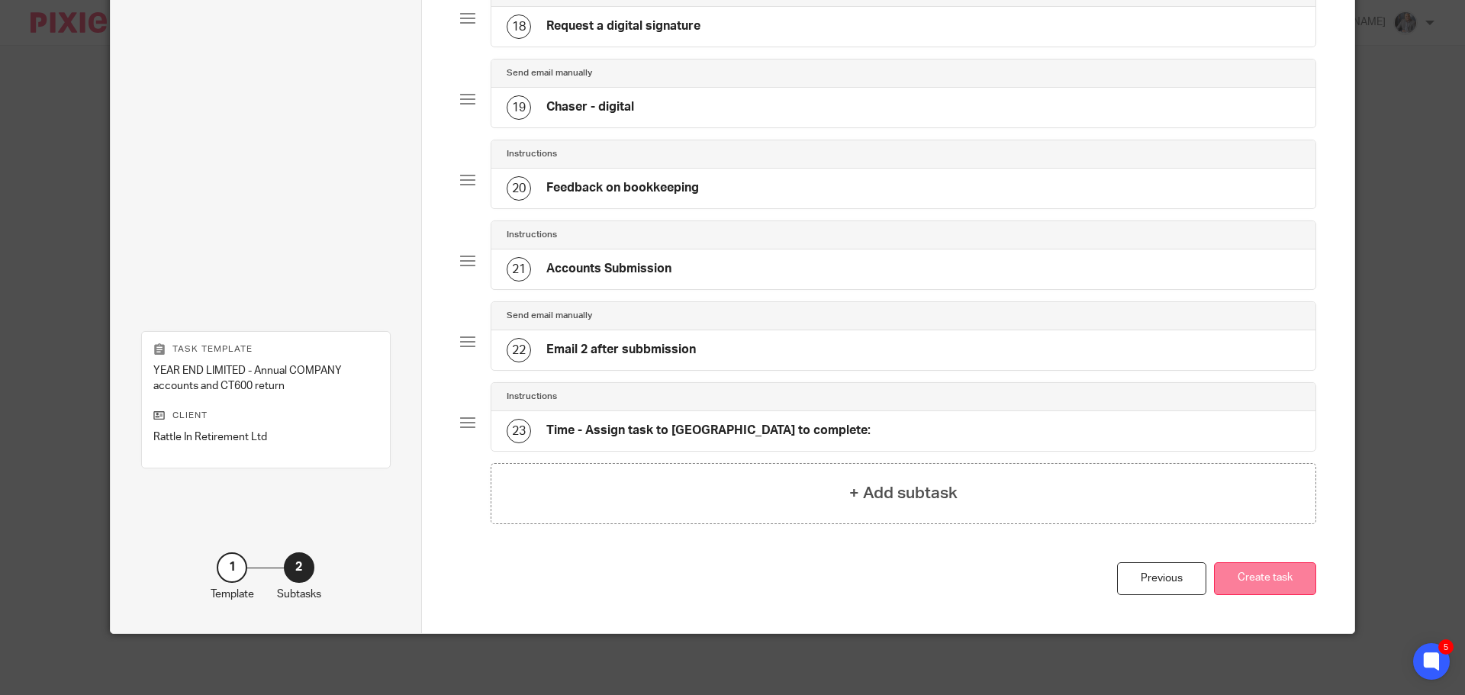
click at [1273, 583] on button "Create task" at bounding box center [1265, 578] width 102 height 33
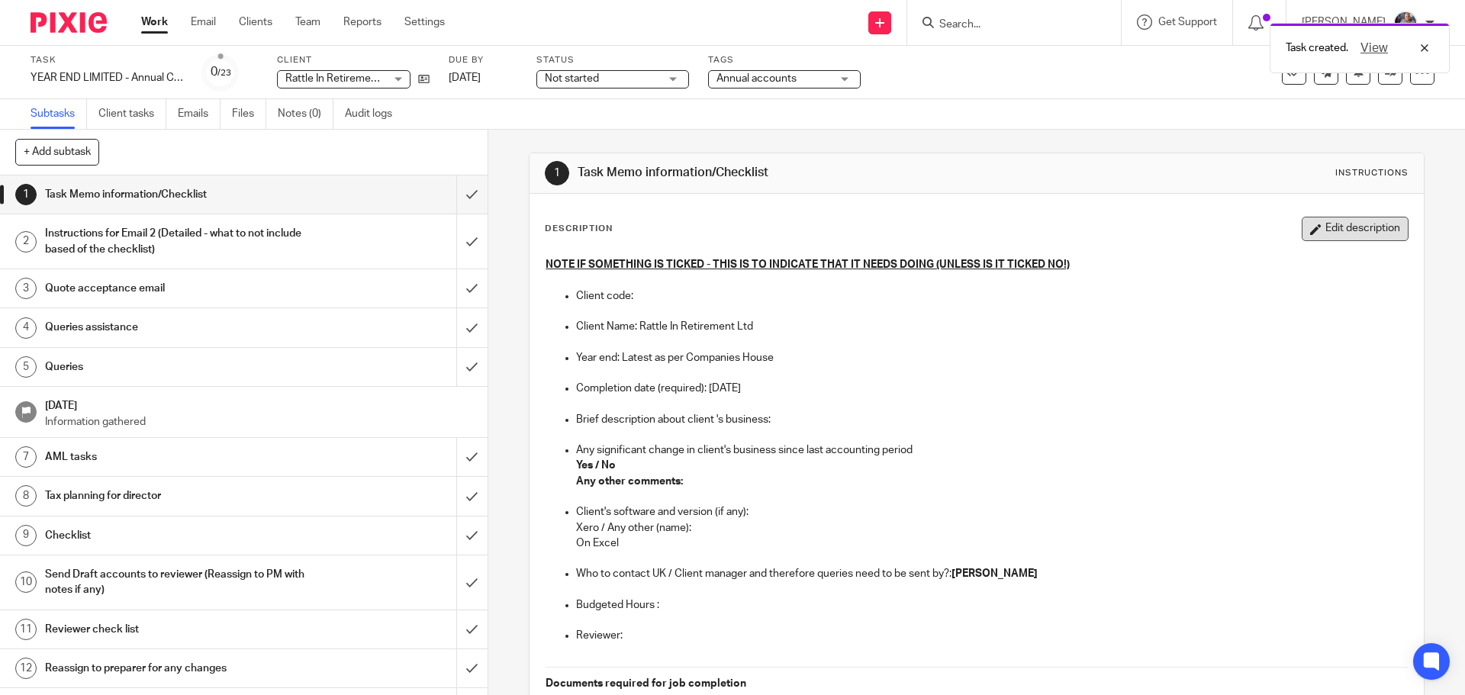
click at [1330, 231] on button "Edit description" at bounding box center [1354, 229] width 107 height 24
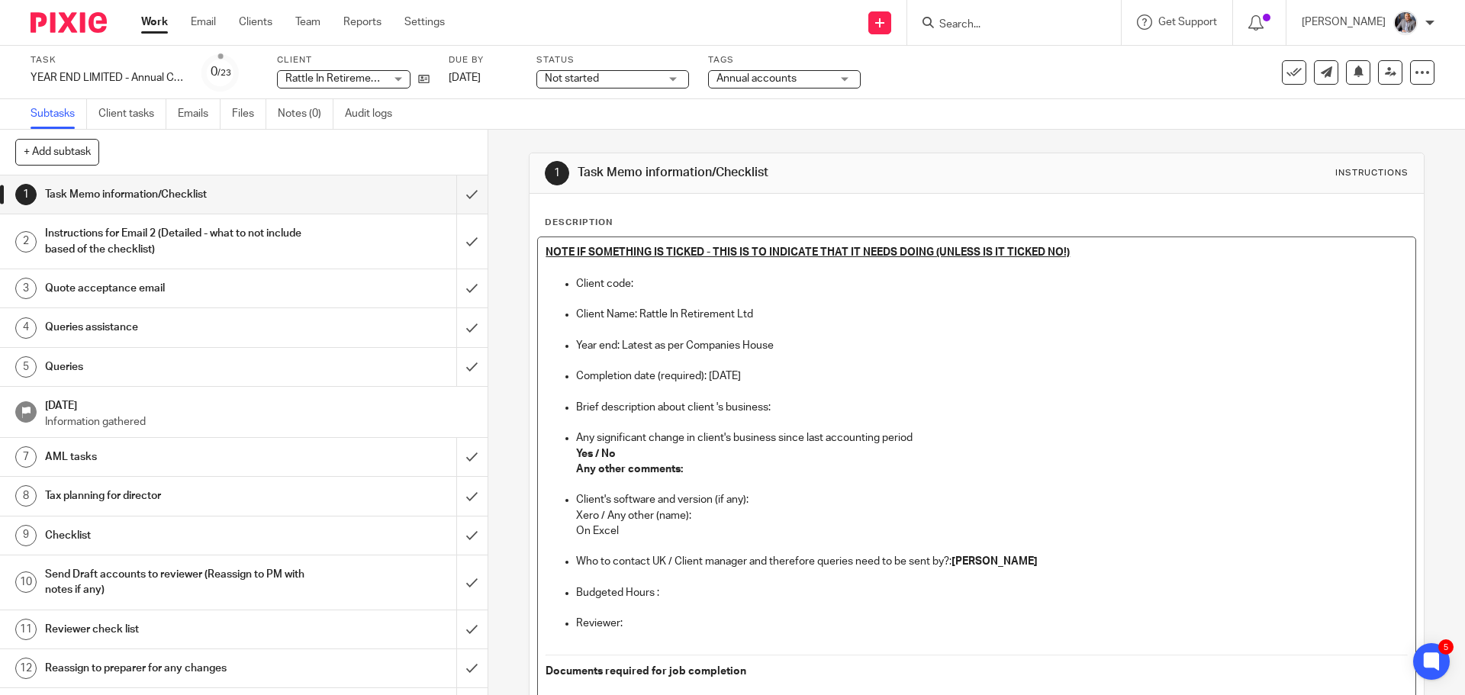
click at [790, 263] on p at bounding box center [975, 267] width 861 height 15
click at [667, 278] on p "Client code:" at bounding box center [991, 283] width 831 height 15
click at [790, 407] on p "Brief description about client 's business:" at bounding box center [991, 407] width 831 height 15
click at [612, 455] on strong "Yes / No" at bounding box center [596, 454] width 40 height 11
click at [706, 474] on p "Any other comments:" at bounding box center [991, 469] width 831 height 15
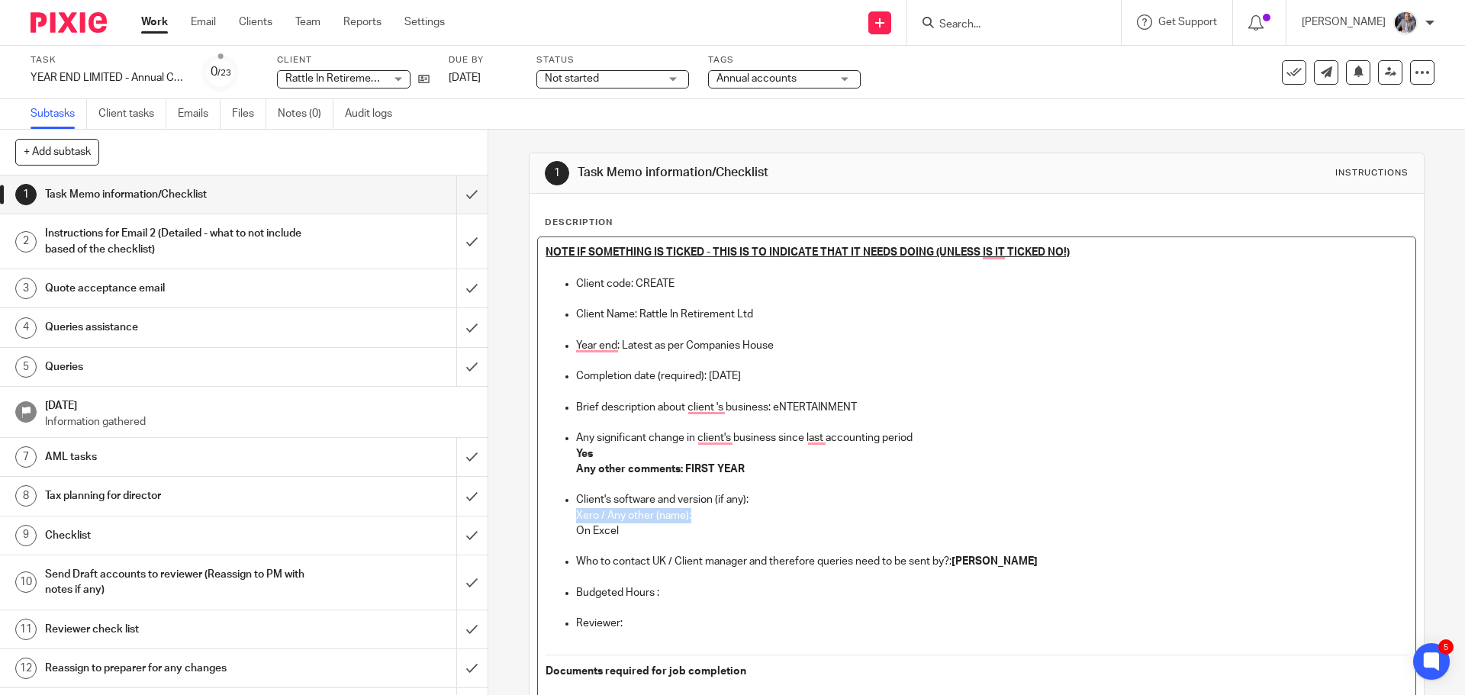
drag, startPoint x: 693, startPoint y: 518, endPoint x: 567, endPoint y: 514, distance: 126.7
click at [567, 514] on ul "Client's software and version (if any): Xero / Any other (name): On Excel Who t…" at bounding box center [975, 569] width 861 height 155
click at [688, 594] on p "Budgeted Hours :" at bounding box center [991, 592] width 831 height 15
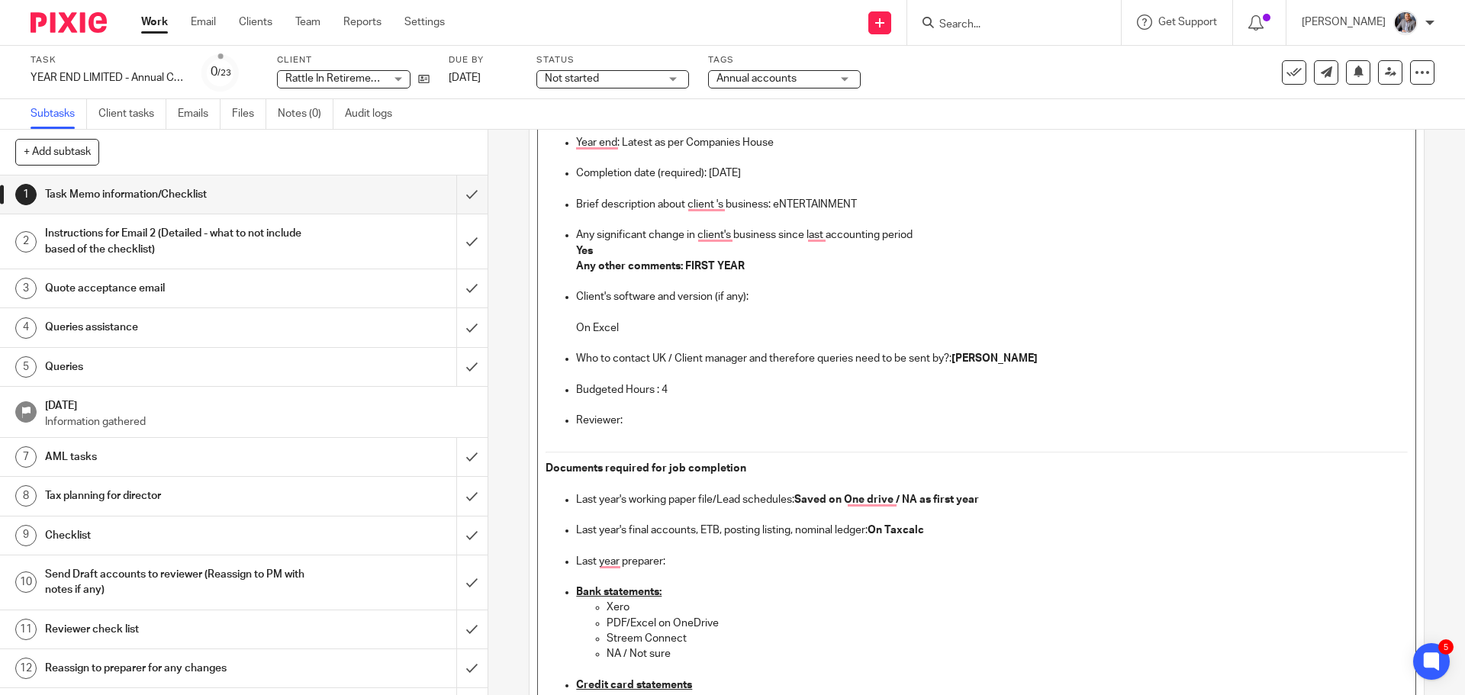
scroll to position [229, 0]
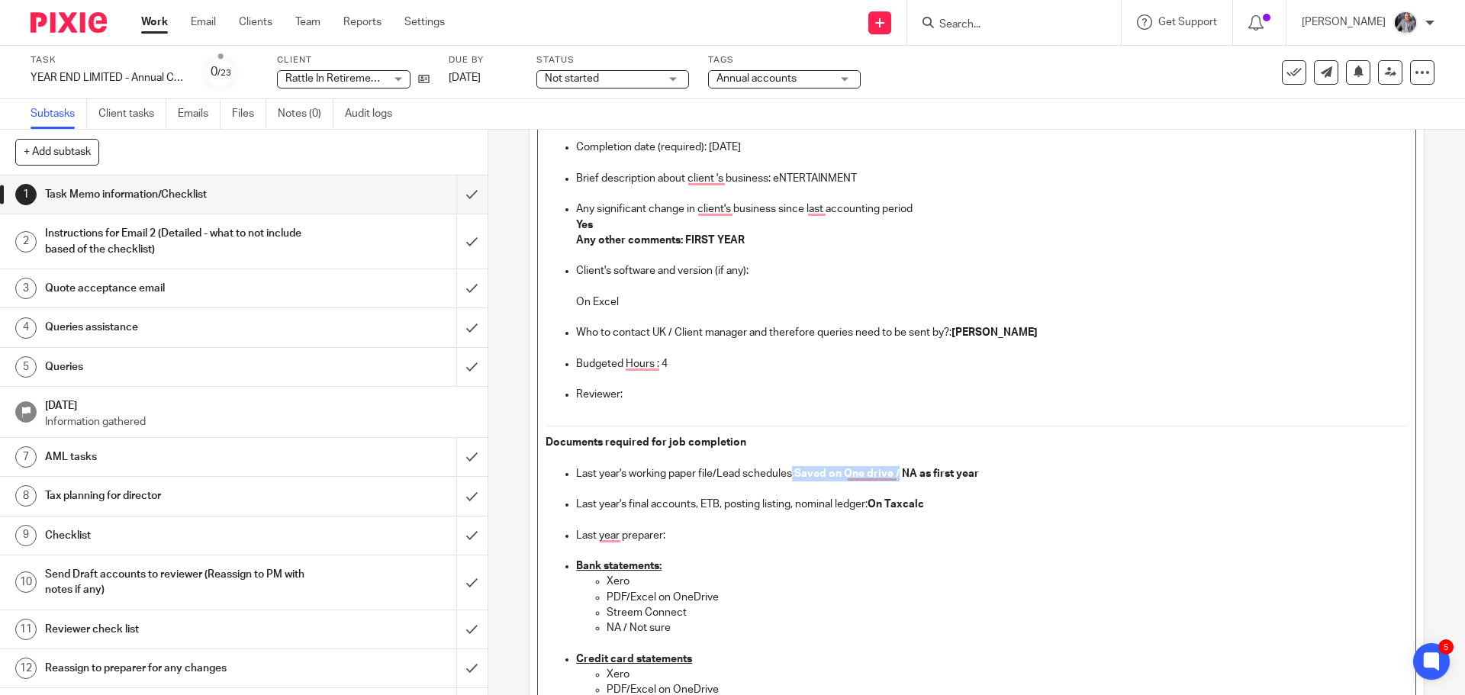
drag, startPoint x: 899, startPoint y: 472, endPoint x: 791, endPoint y: 471, distance: 108.3
click at [791, 471] on p "Last year's working paper file/Lead schedules: Saved on One drive / NA as first…" at bounding box center [991, 473] width 831 height 15
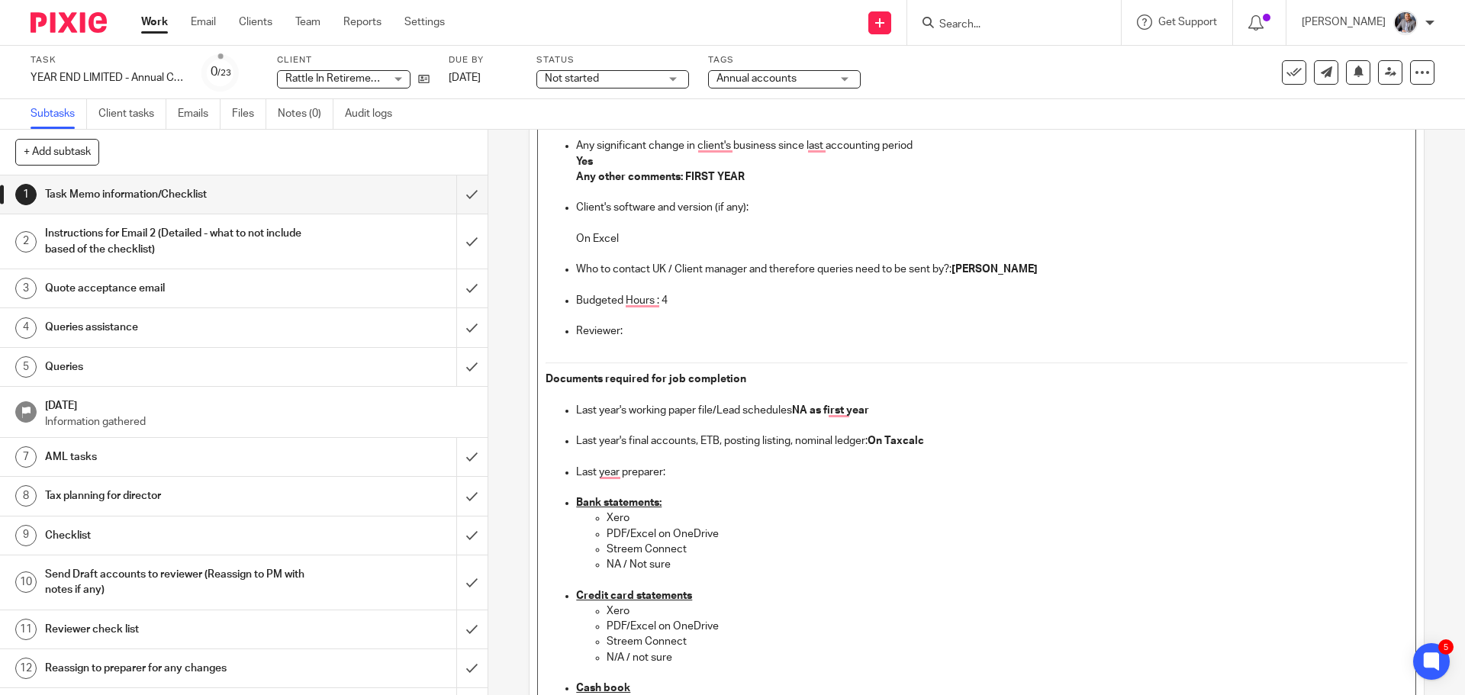
scroll to position [305, 0]
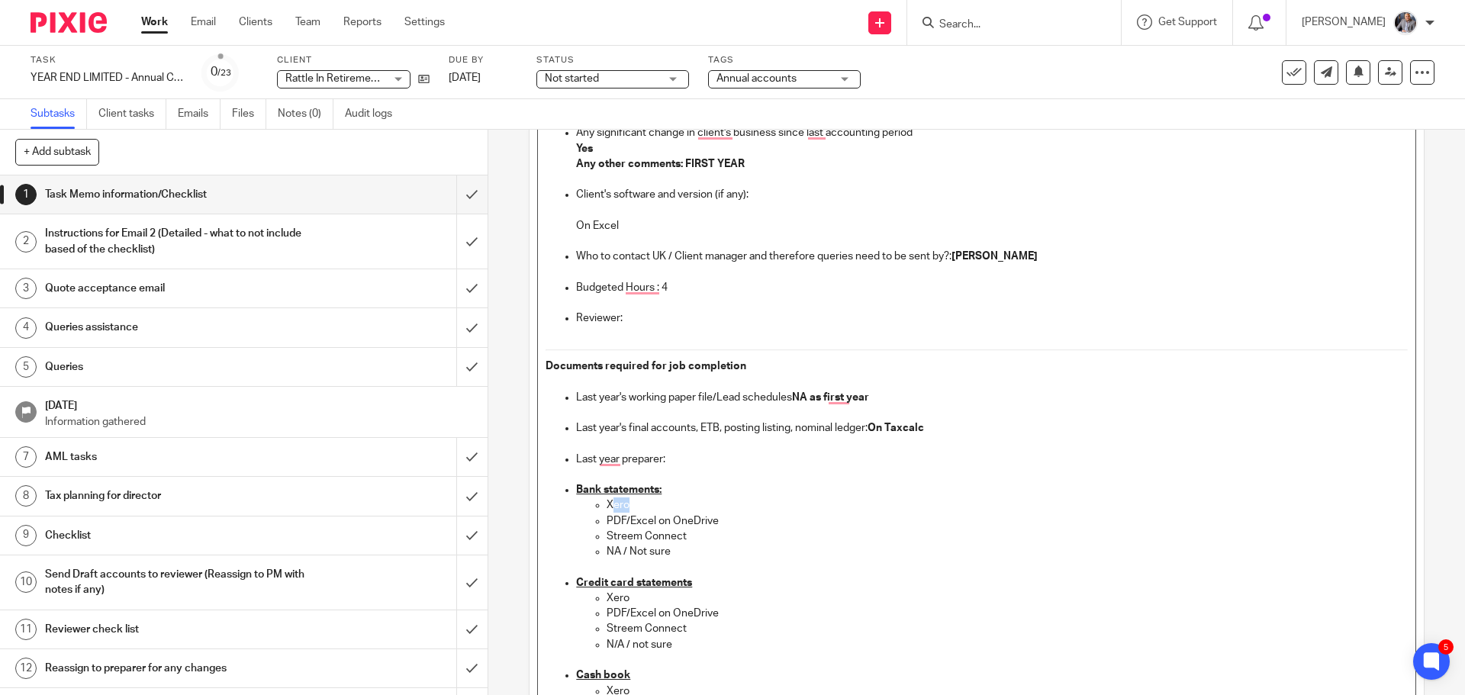
drag, startPoint x: 663, startPoint y: 503, endPoint x: 607, endPoint y: 502, distance: 55.7
click at [607, 502] on p "Xero" at bounding box center [1006, 504] width 800 height 15
drag, startPoint x: 693, startPoint y: 558, endPoint x: 603, endPoint y: 541, distance: 90.8
click at [603, 541] on ul "PDF/Excel on OneDrive Streem Connect NA / Not sure" at bounding box center [991, 528] width 831 height 62
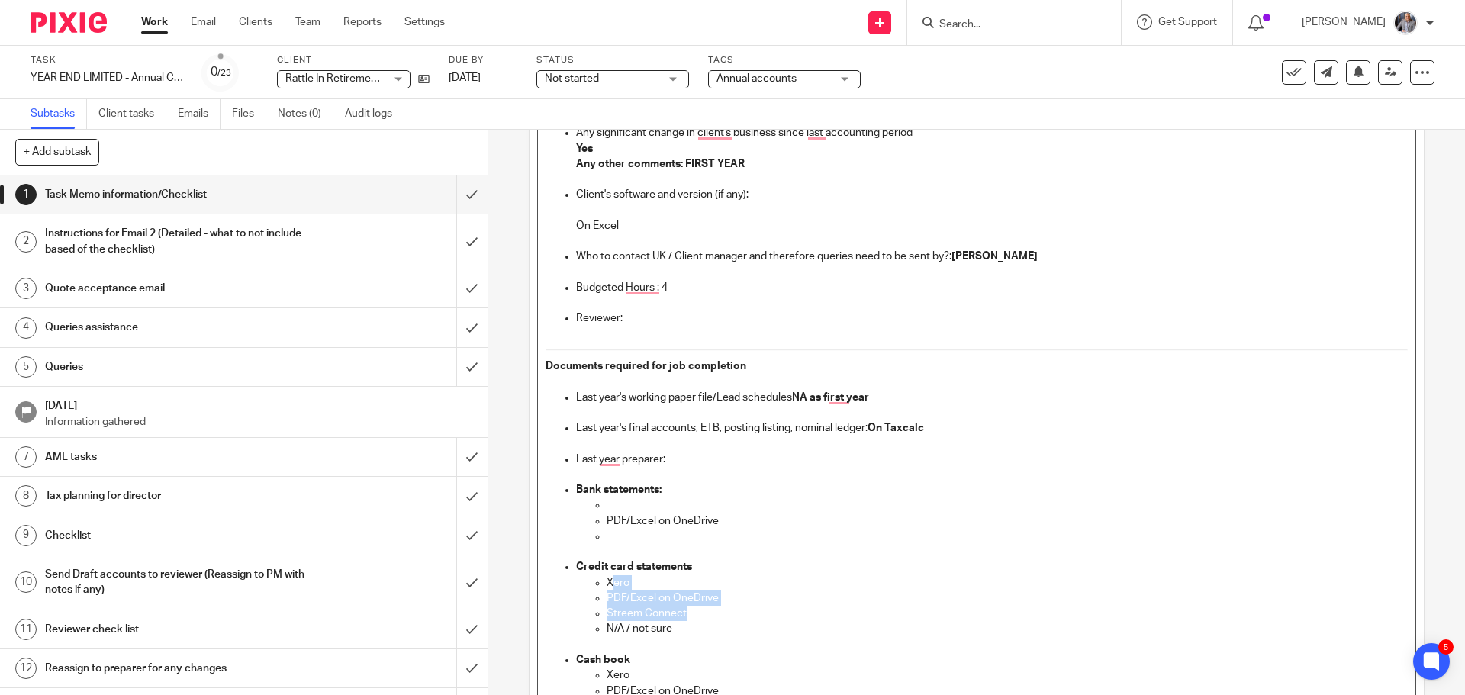
drag, startPoint x: 683, startPoint y: 609, endPoint x: 607, endPoint y: 588, distance: 79.0
click at [607, 588] on ul "Xero PDF/Excel on OneDrive Streem Connect N/A / not sure" at bounding box center [991, 613] width 831 height 77
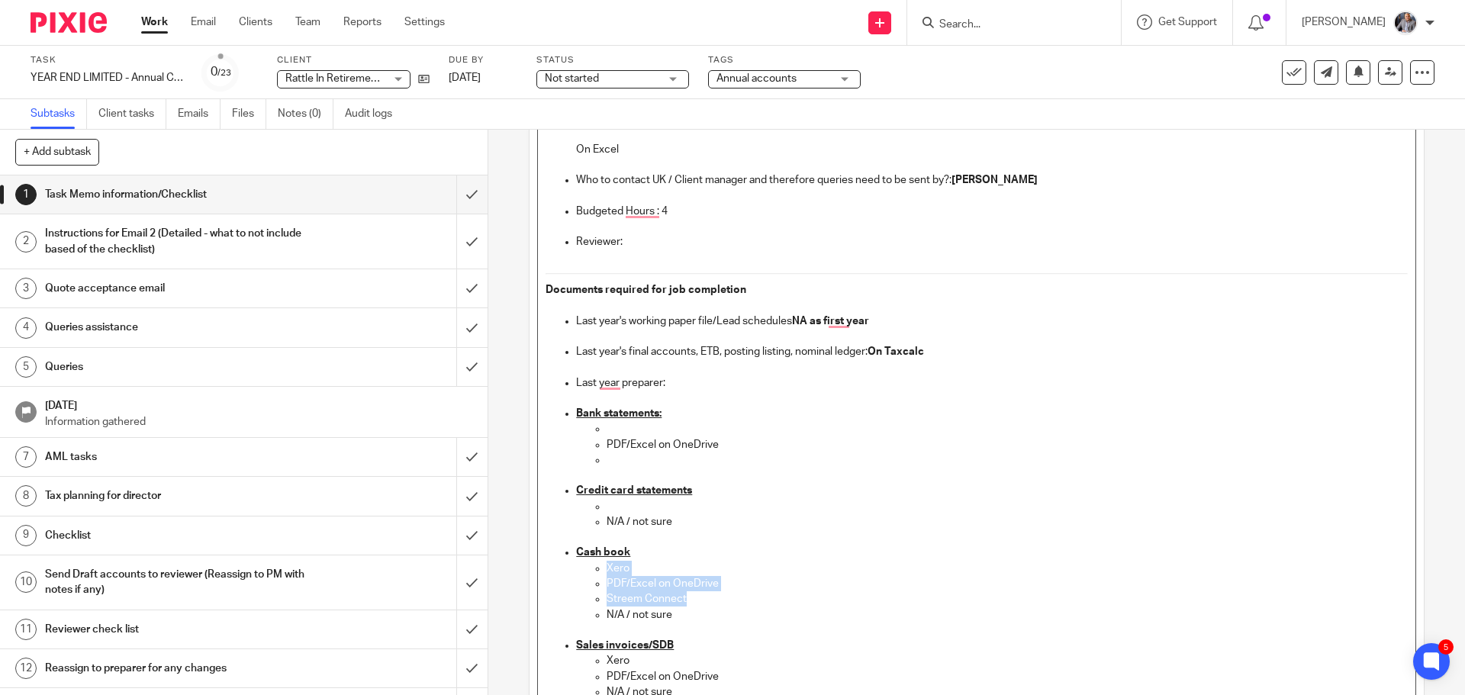
drag, startPoint x: 696, startPoint y: 600, endPoint x: 604, endPoint y: 568, distance: 98.0
click at [604, 568] on ul "Xero PDF/Excel on OneDrive Streem Connect N/A / not sure" at bounding box center [991, 599] width 831 height 77
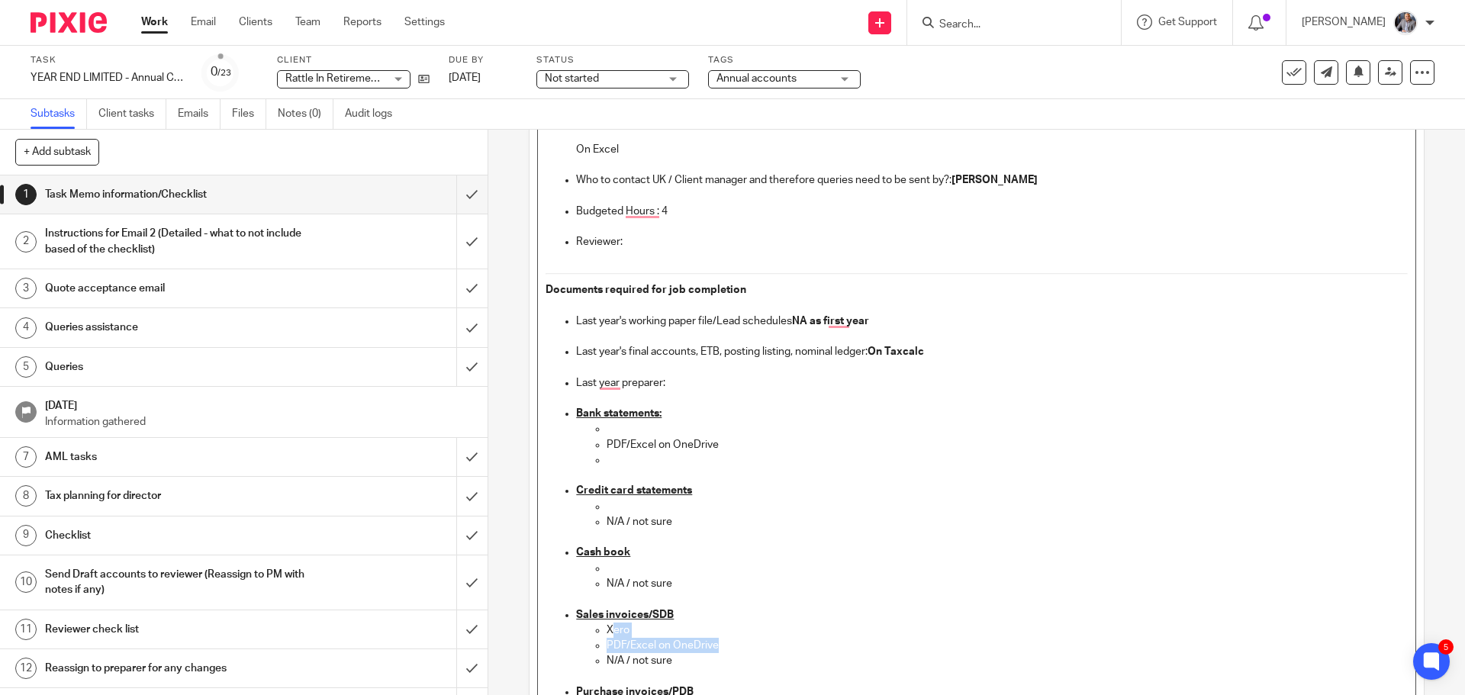
drag, startPoint x: 713, startPoint y: 647, endPoint x: 609, endPoint y: 626, distance: 105.8
click at [609, 626] on ul "Xero PDF/Excel on OneDrive N/A / not sure" at bounding box center [991, 645] width 831 height 47
click at [683, 640] on p "N/A / not sure" at bounding box center [1006, 645] width 800 height 15
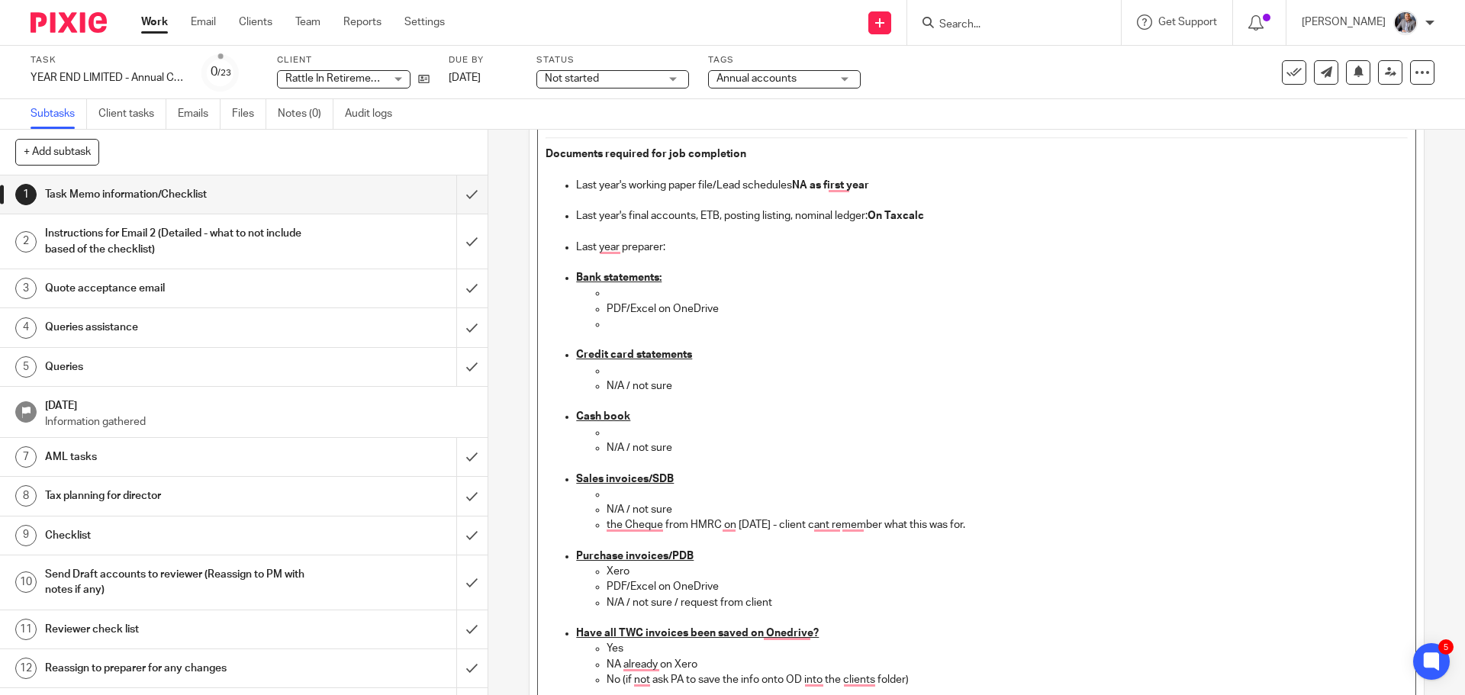
scroll to position [610, 0]
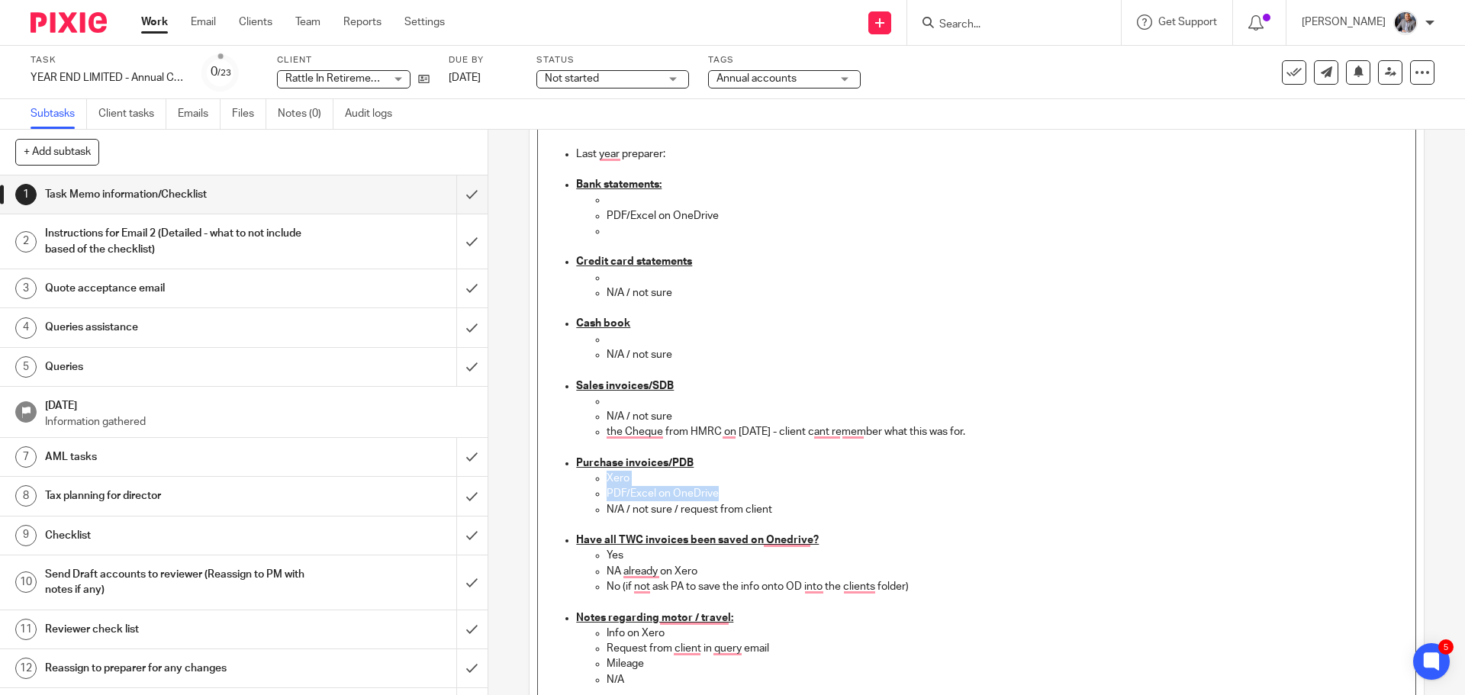
drag, startPoint x: 748, startPoint y: 498, endPoint x: 590, endPoint y: 483, distance: 157.9
click at [590, 483] on ul "Xero PDF/Excel on OneDrive N/A / not sure / request from client" at bounding box center [991, 502] width 831 height 62
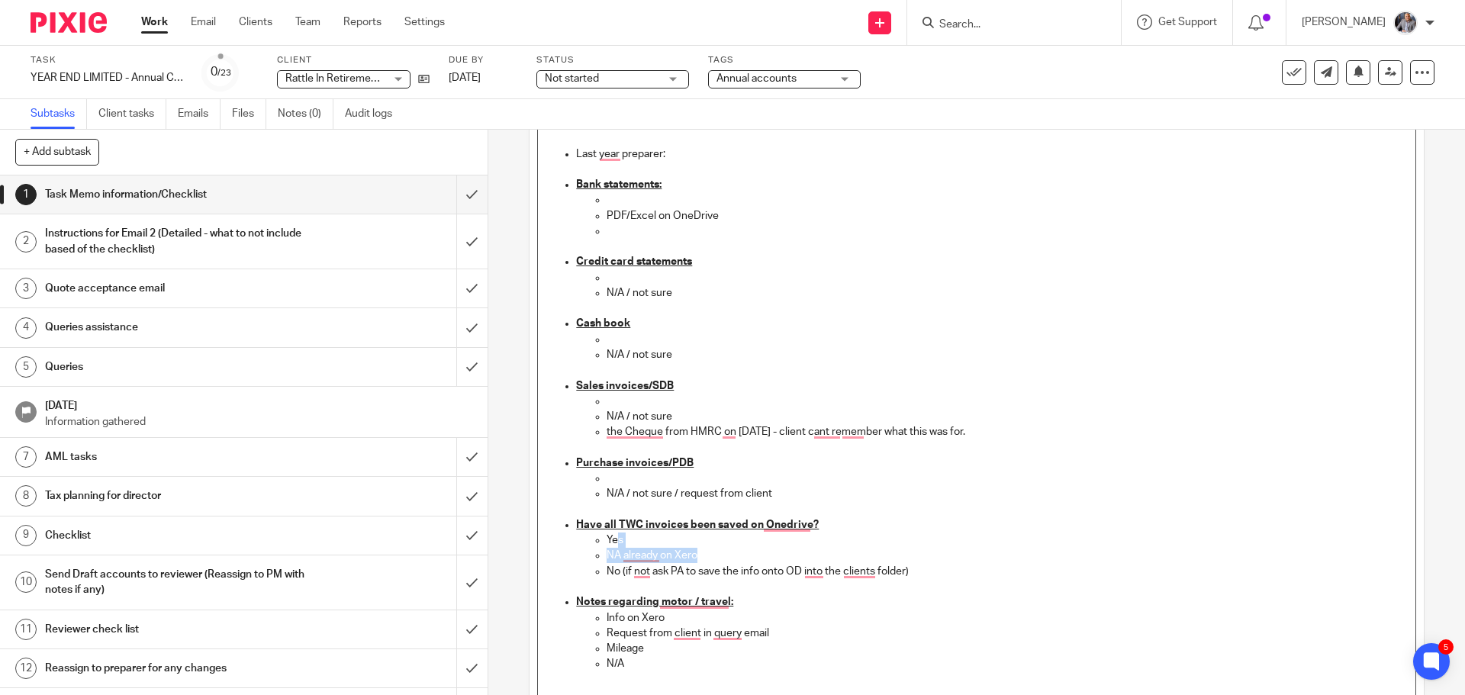
drag, startPoint x: 719, startPoint y: 555, endPoint x: 615, endPoint y: 542, distance: 104.5
click at [615, 542] on ul "Yes NA already on Xero No (if not ask PA to save the info onto OD into the clie…" at bounding box center [991, 563] width 831 height 62
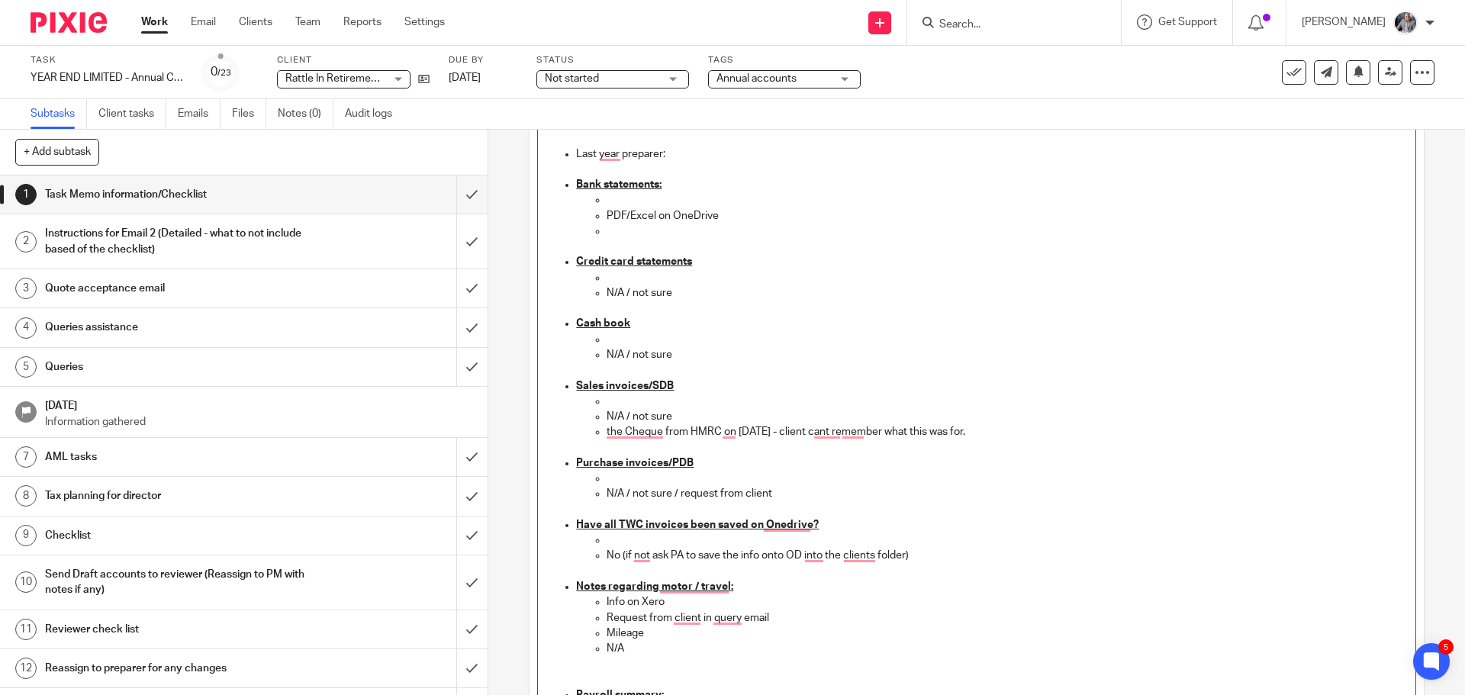
click at [654, 634] on p "Mileage" at bounding box center [1006, 633] width 800 height 15
drag, startPoint x: 777, startPoint y: 612, endPoint x: 604, endPoint y: 605, distance: 173.3
click at [604, 605] on ul "Info on Xero Request from client in query email Mileage - estimate to be 500 mi…" at bounding box center [991, 640] width 831 height 93
drag, startPoint x: 630, startPoint y: 629, endPoint x: 602, endPoint y: 630, distance: 28.3
click at [606, 631] on li "N/A" at bounding box center [1006, 649] width 800 height 47
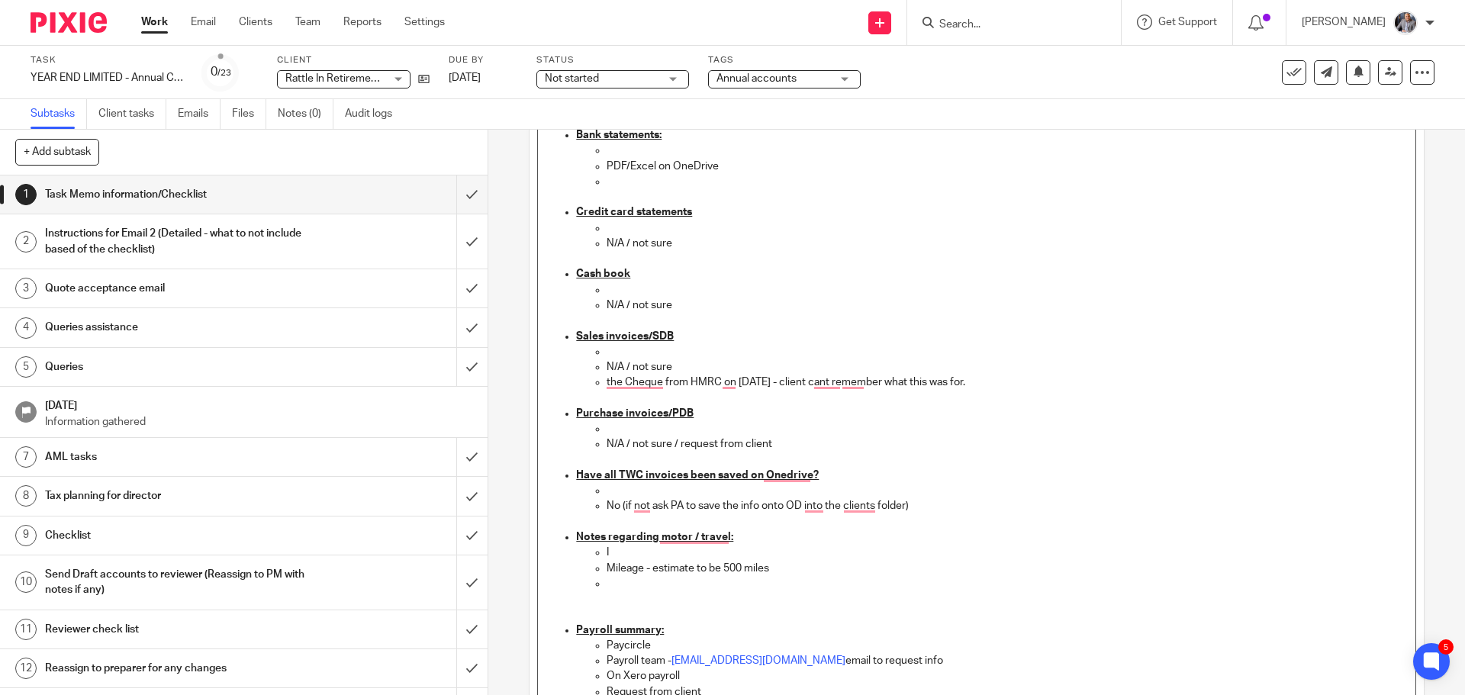
scroll to position [687, 0]
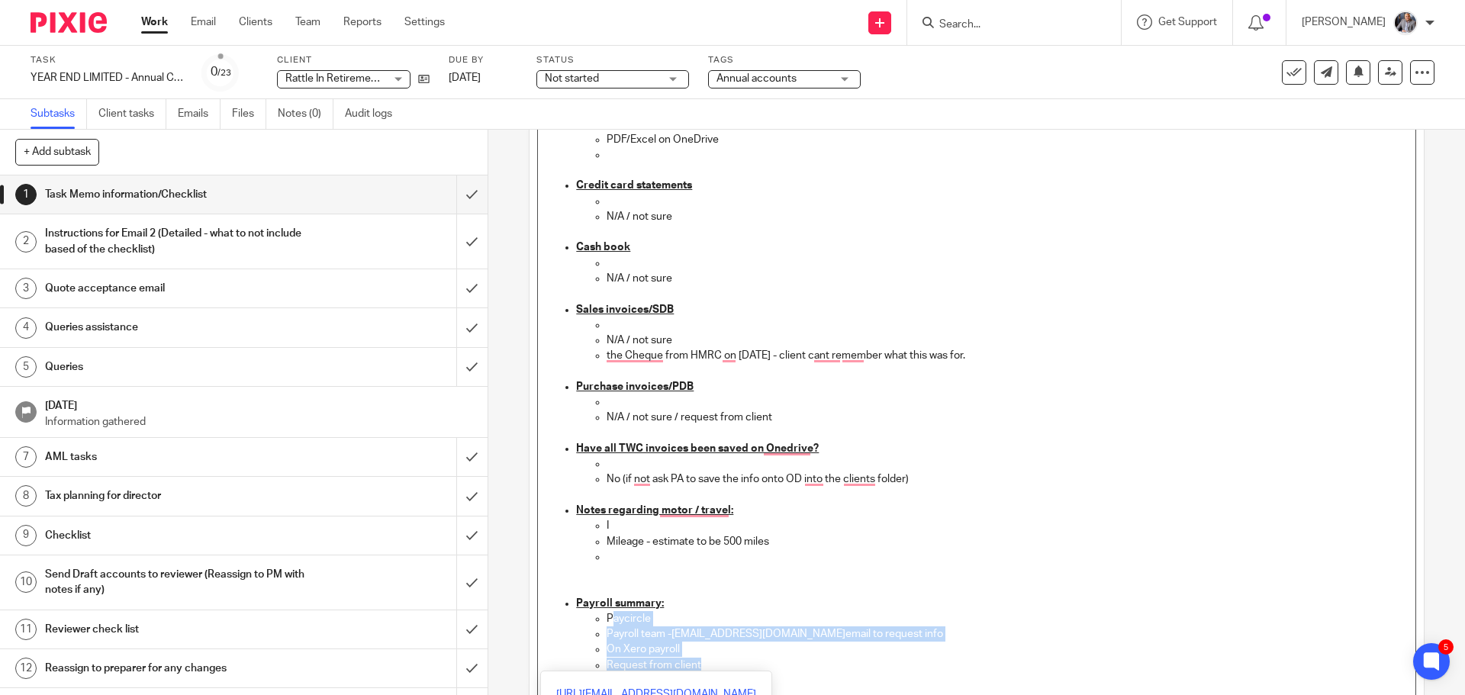
drag, startPoint x: 704, startPoint y: 667, endPoint x: 605, endPoint y: 616, distance: 111.2
click at [605, 621] on ul "Paycircle Payroll team - payroll@togetherwecount.co.uk email to request info On…" at bounding box center [991, 649] width 831 height 77
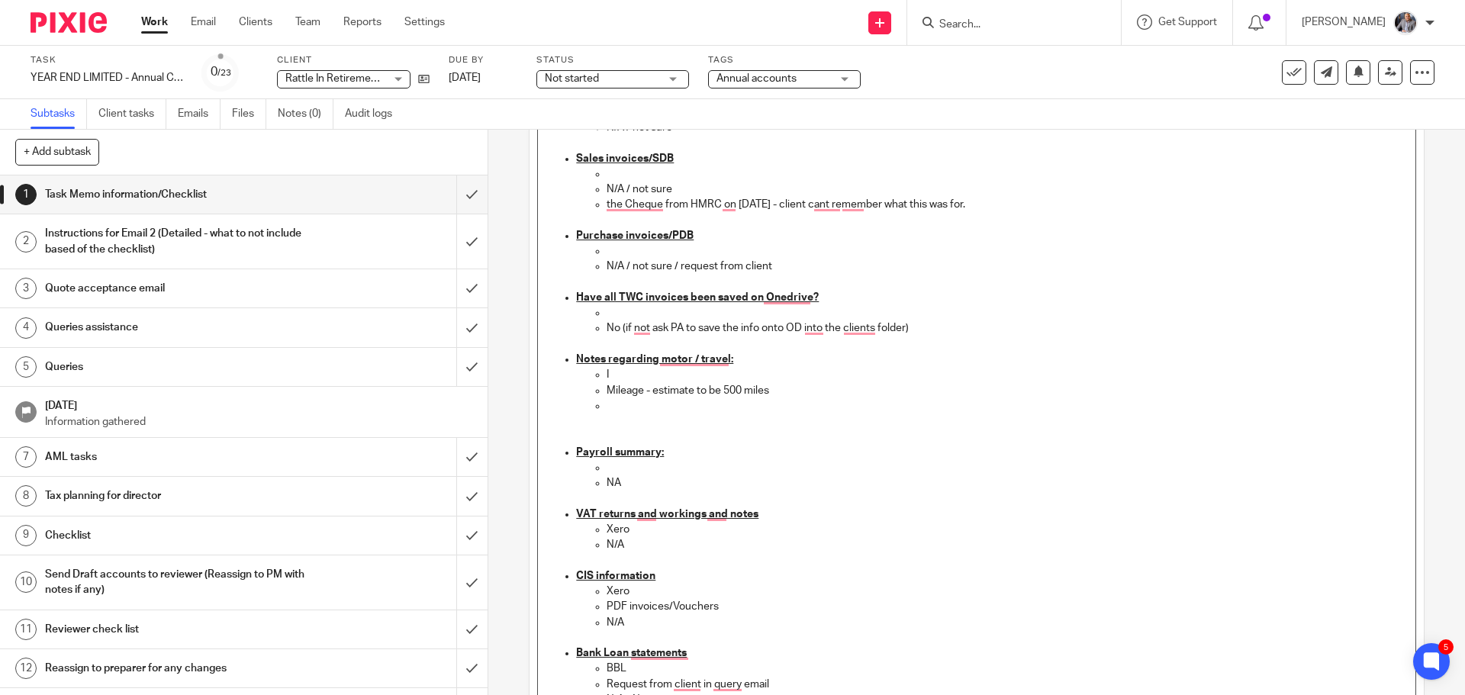
scroll to position [839, 0]
drag, startPoint x: 635, startPoint y: 531, endPoint x: 602, endPoint y: 529, distance: 32.9
click at [606, 529] on p "Xero" at bounding box center [1006, 527] width 800 height 15
drag, startPoint x: 714, startPoint y: 601, endPoint x: 601, endPoint y: 589, distance: 113.6
click at [601, 589] on ul "Xero PDF invoices/Vouchers N/A" at bounding box center [991, 613] width 831 height 62
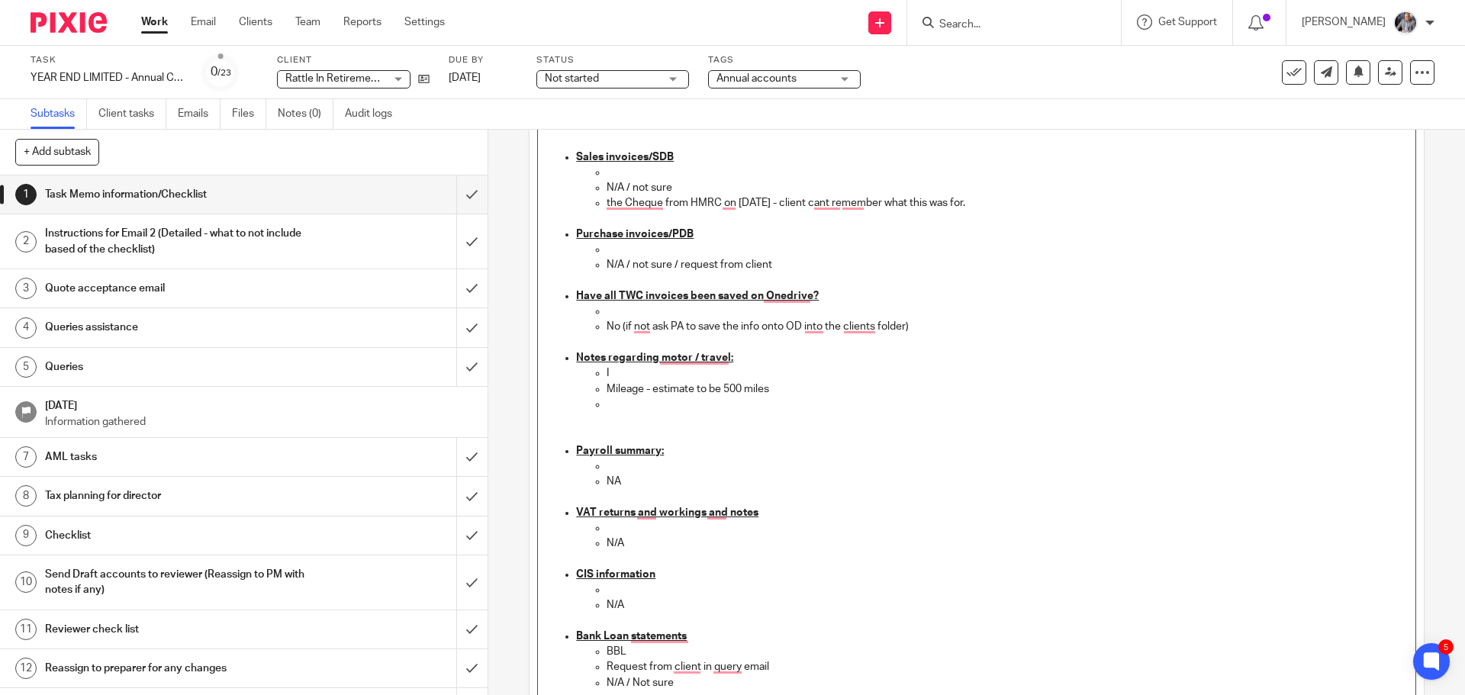
scroll to position [915, 0]
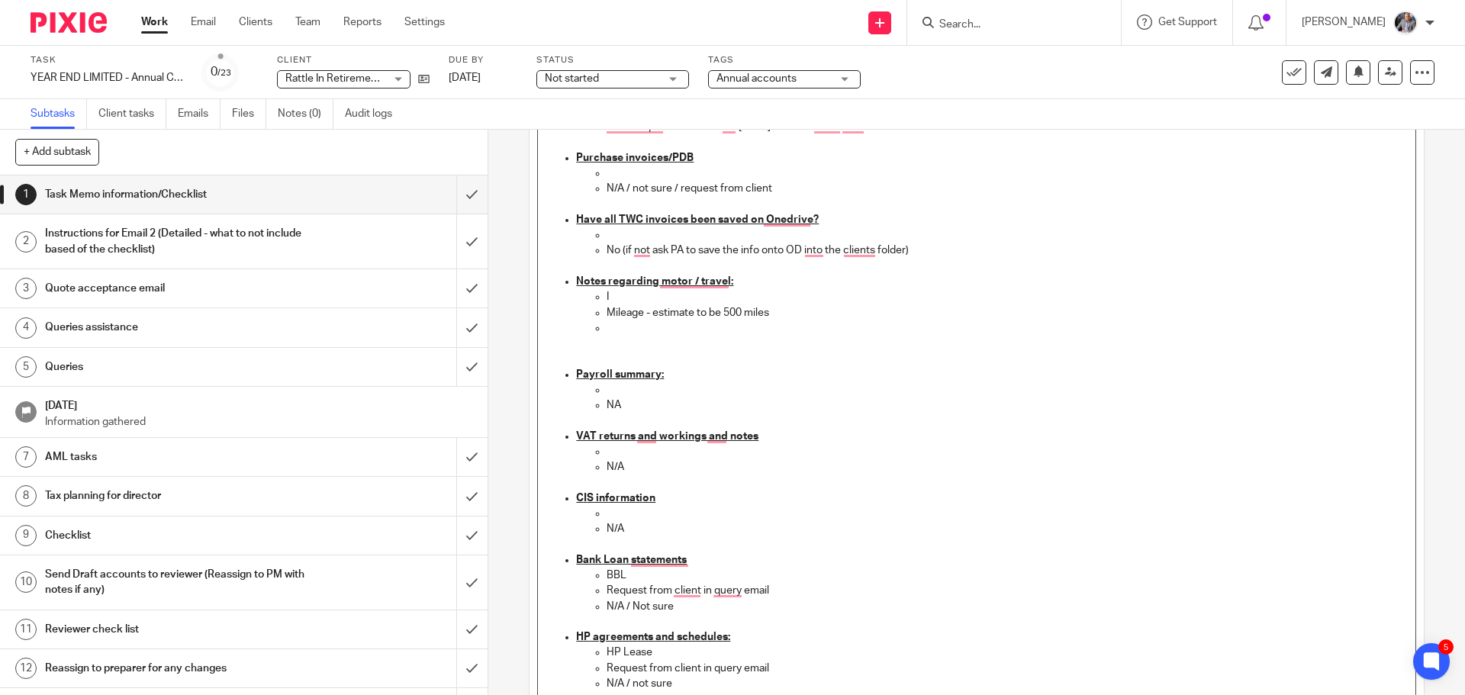
click at [629, 575] on p "BBL" at bounding box center [1006, 575] width 800 height 15
drag, startPoint x: 1066, startPoint y: 577, endPoint x: 1065, endPoint y: 602, distance: 25.2
click at [1065, 602] on ul "BBL - see todays screen shot. work backwards to obtain the BBL balance at the y…" at bounding box center [991, 591] width 831 height 47
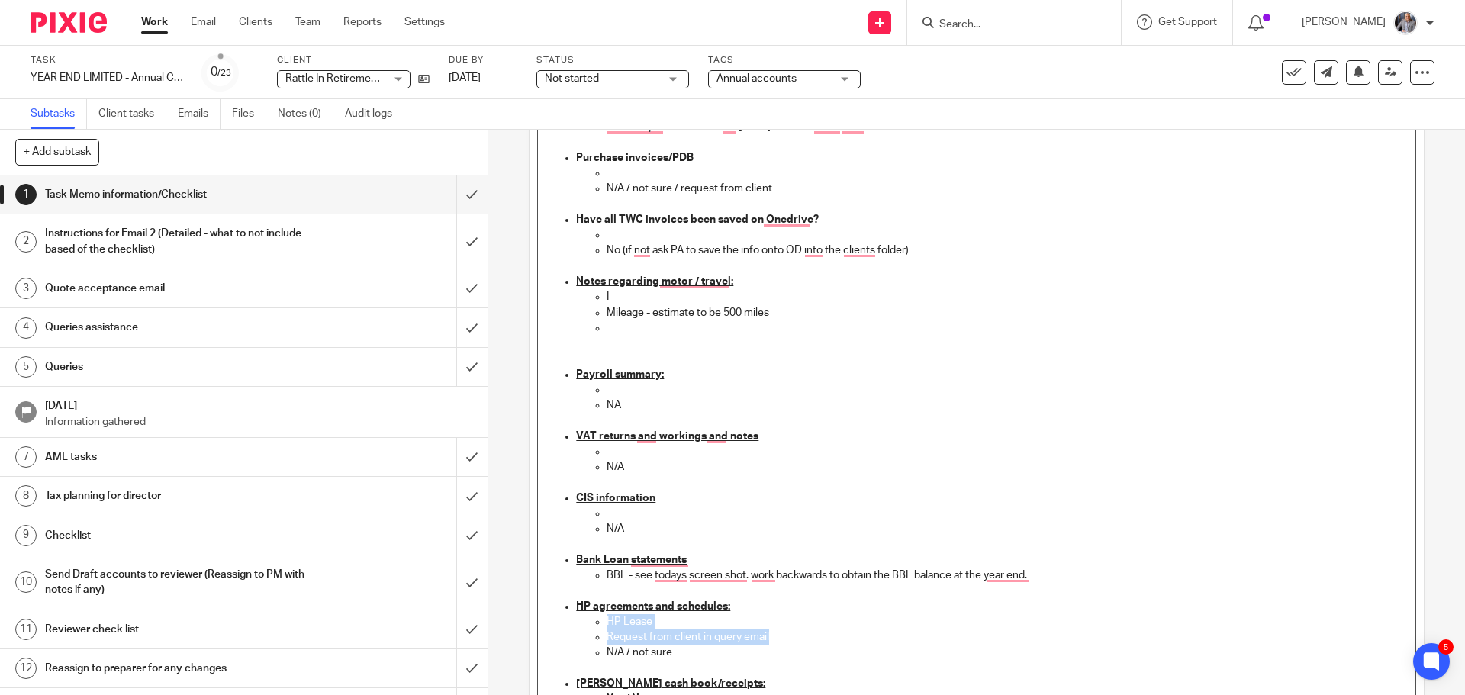
drag, startPoint x: 780, startPoint y: 635, endPoint x: 606, endPoint y: 624, distance: 175.1
click at [606, 624] on ul "HP Lease Request from client in query email N/A / not sure" at bounding box center [991, 645] width 831 height 62
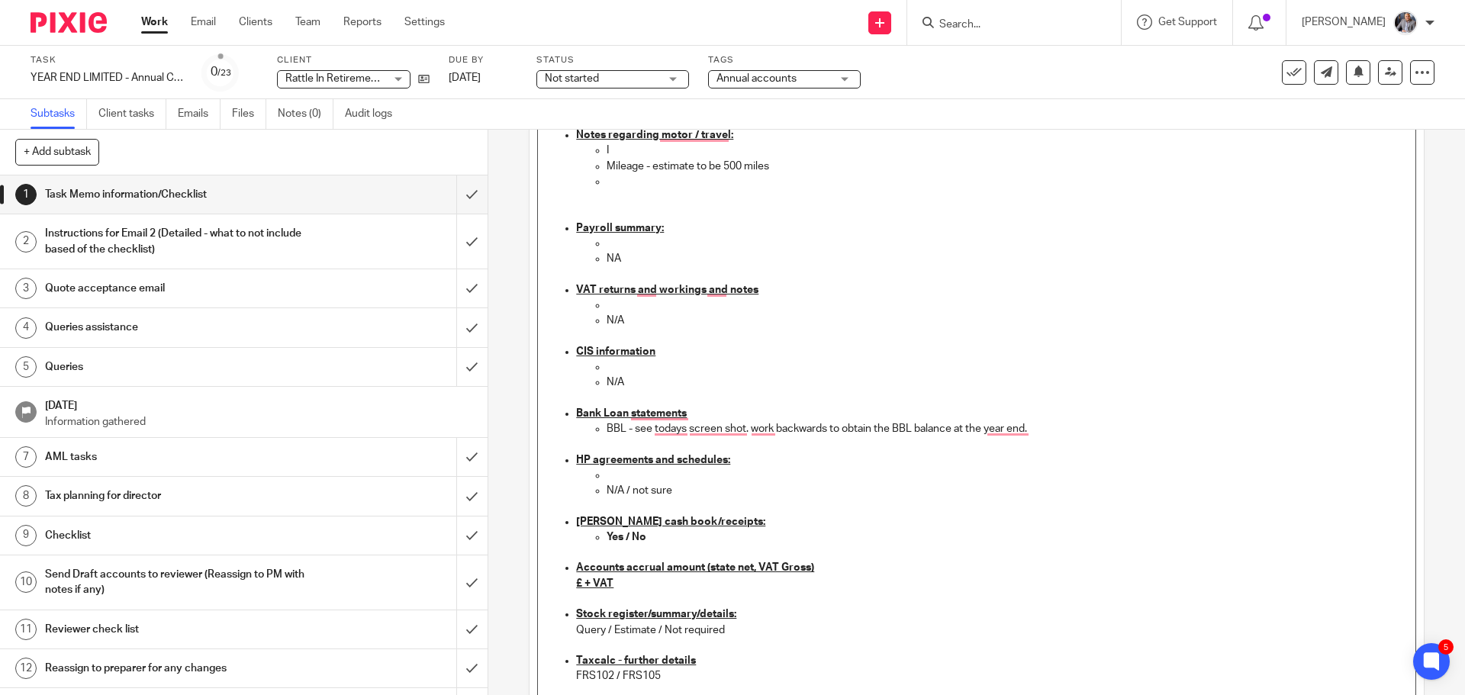
scroll to position [1068, 0]
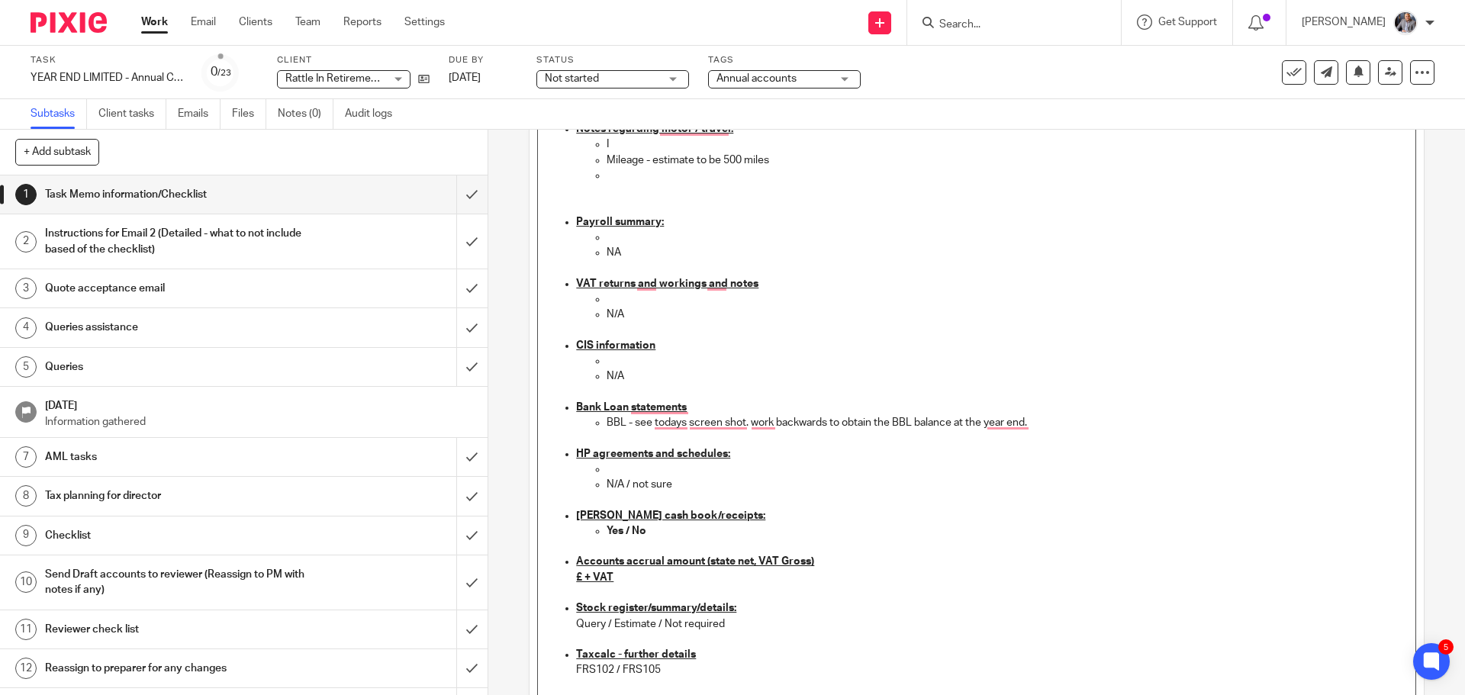
click at [627, 528] on strong "Yes / No" at bounding box center [626, 531] width 40 height 11
click at [580, 577] on u "£ + VAT" at bounding box center [594, 577] width 37 height 11
drag, startPoint x: 654, startPoint y: 622, endPoint x: 576, endPoint y: 625, distance: 78.6
click at [576, 625] on p "Query / Estimate / Not required" at bounding box center [991, 623] width 831 height 15
click at [664, 671] on p "FRS102 / FRS105" at bounding box center [991, 669] width 831 height 15
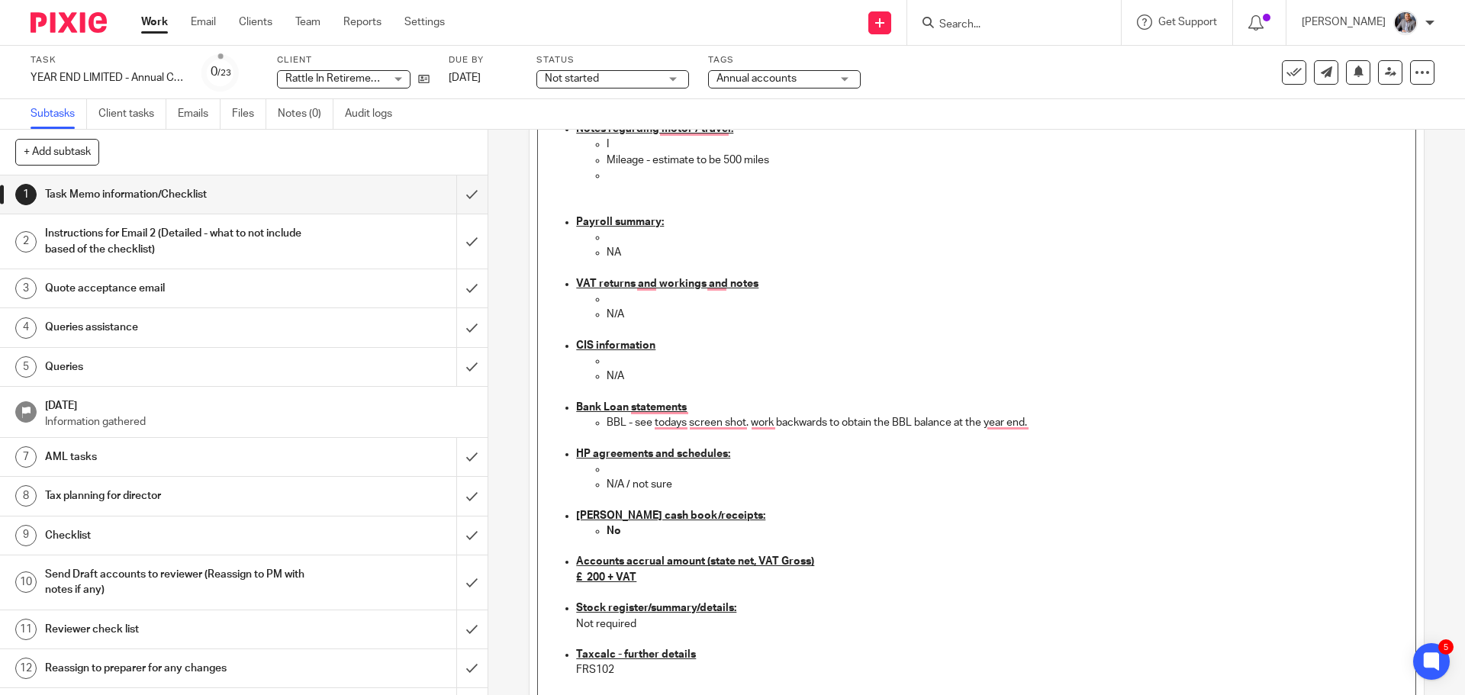
drag, startPoint x: 634, startPoint y: 670, endPoint x: 574, endPoint y: 669, distance: 59.5
click at [576, 669] on p "FRS102" at bounding box center [991, 669] width 831 height 15
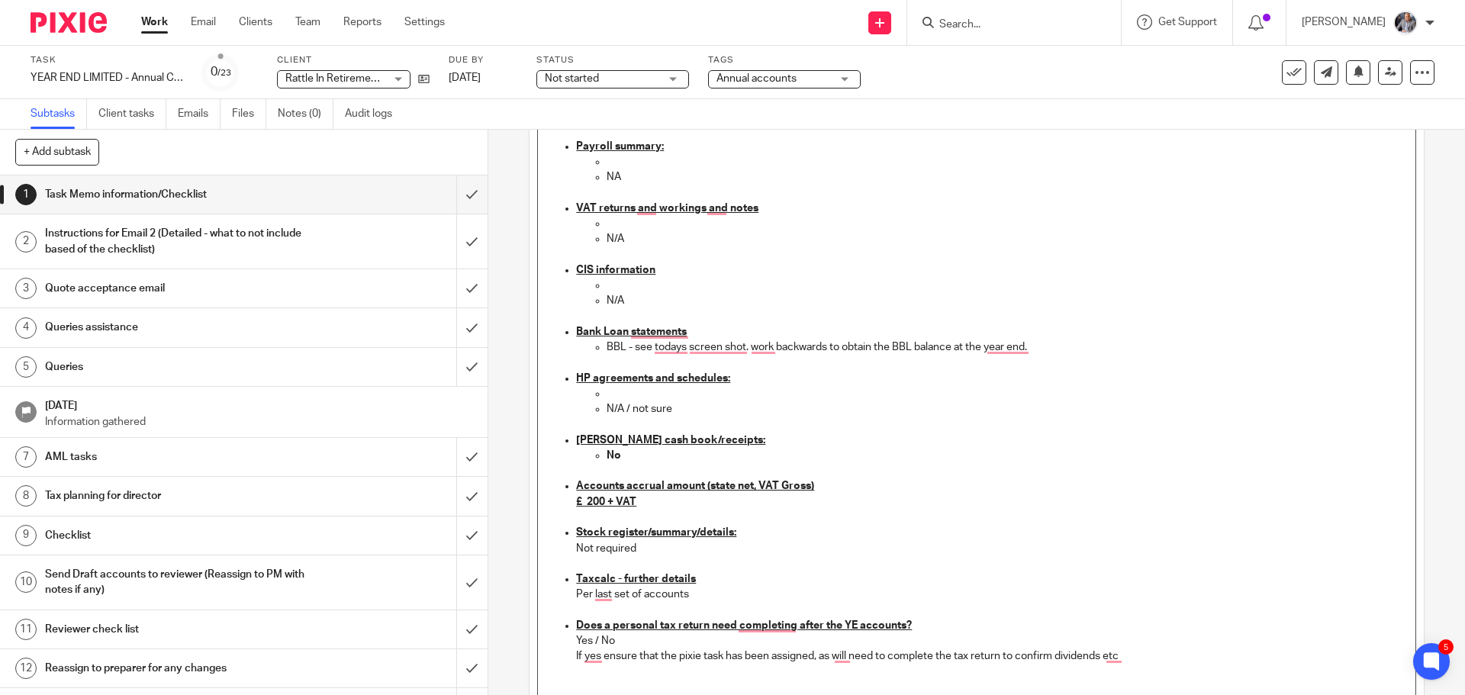
scroll to position [1297, 0]
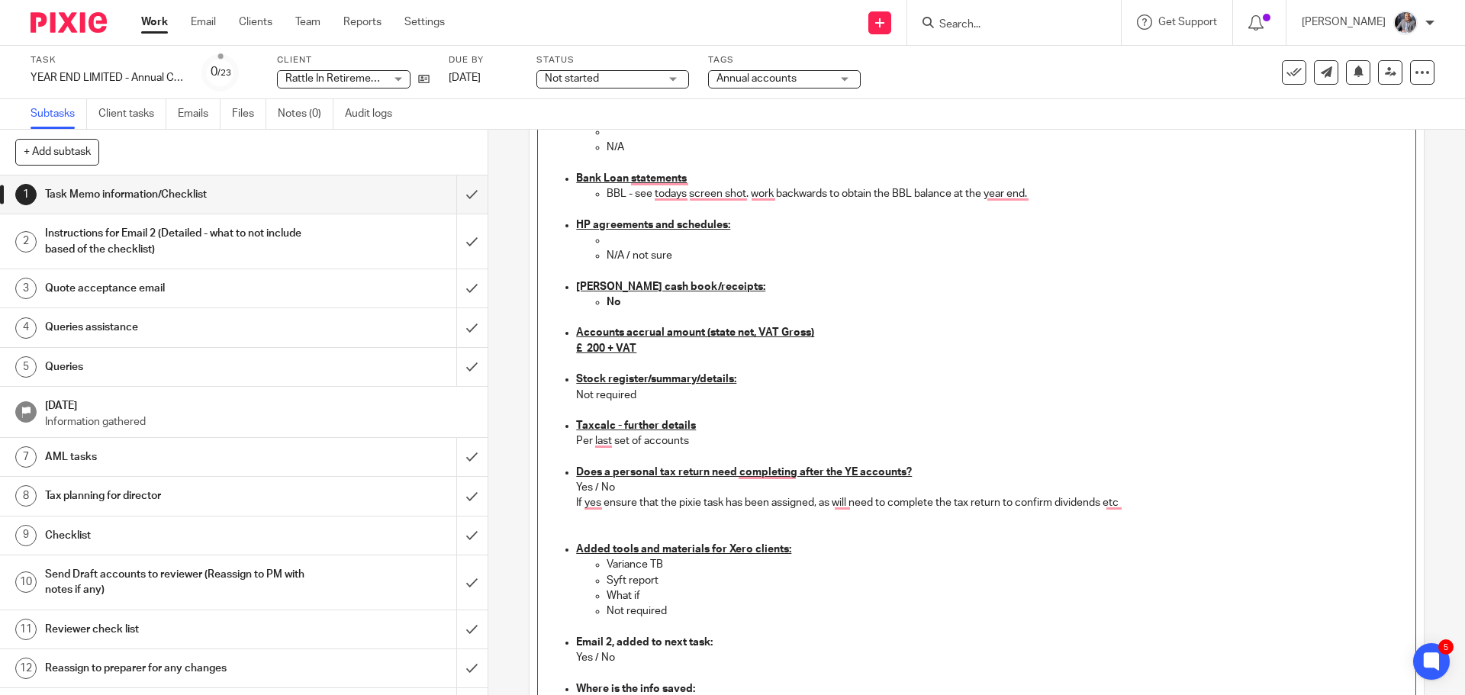
click at [594, 485] on p "Yes / No" at bounding box center [991, 487] width 831 height 15
drag, startPoint x: 646, startPoint y: 597, endPoint x: 595, endPoint y: 568, distance: 58.8
click at [595, 568] on ul "Variance TB Syft report What if Not required" at bounding box center [991, 588] width 831 height 62
click at [608, 625] on p "Yes / No" at bounding box center [991, 626] width 831 height 15
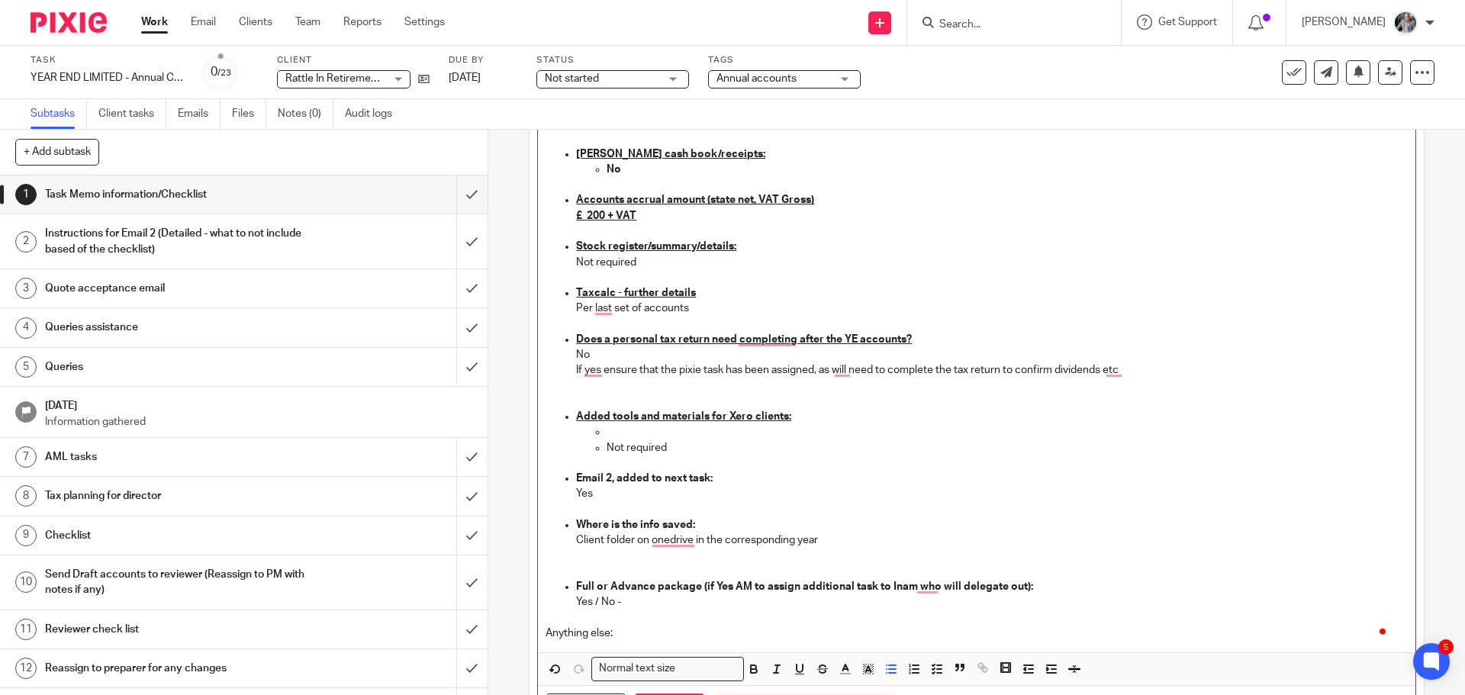
scroll to position [1449, 0]
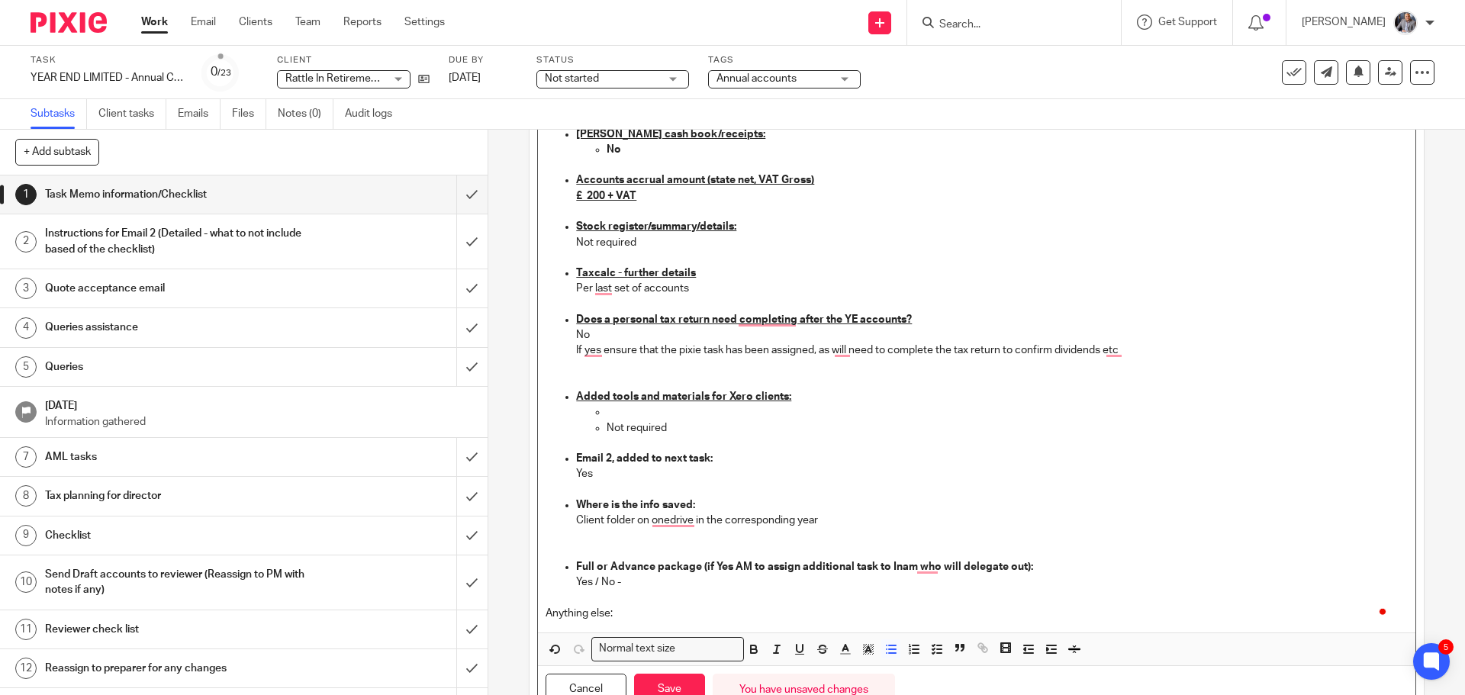
click at [597, 581] on p "Yes / No -" at bounding box center [991, 581] width 831 height 15
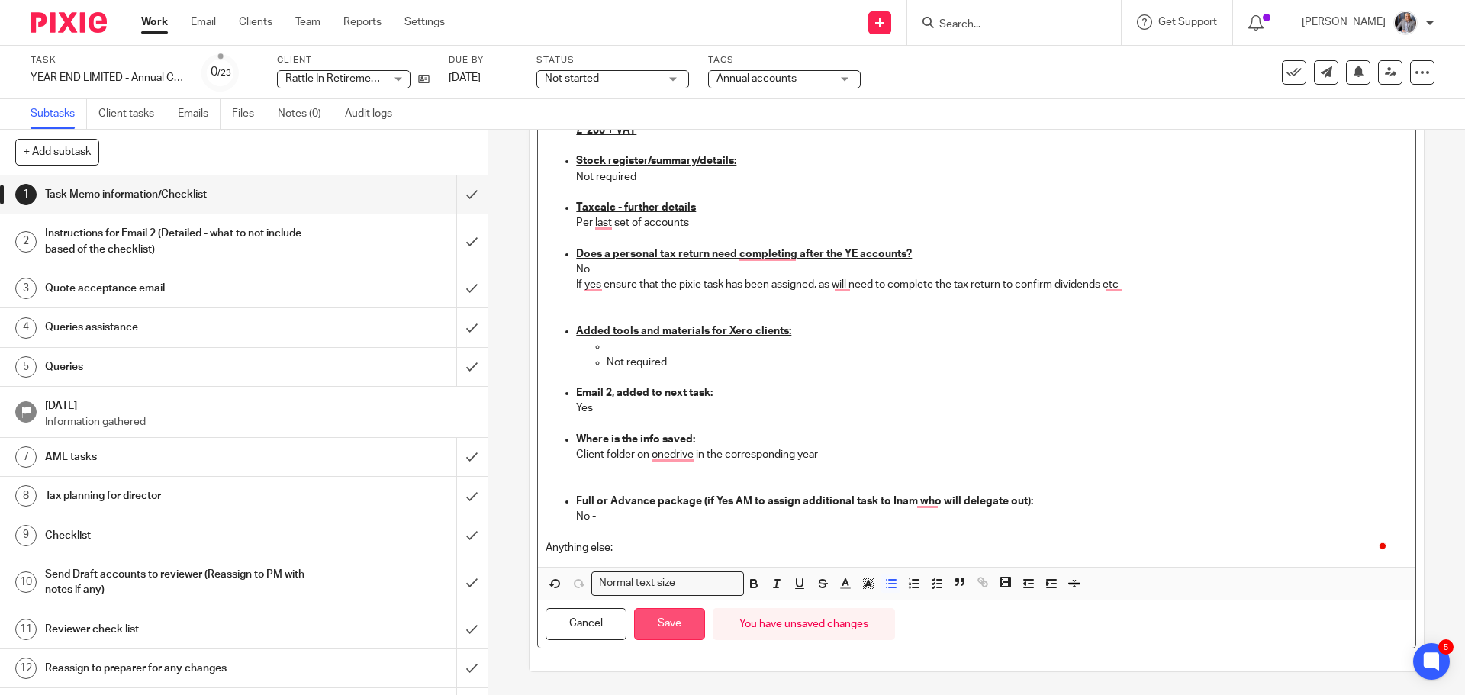
click at [662, 622] on button "Save" at bounding box center [669, 624] width 71 height 33
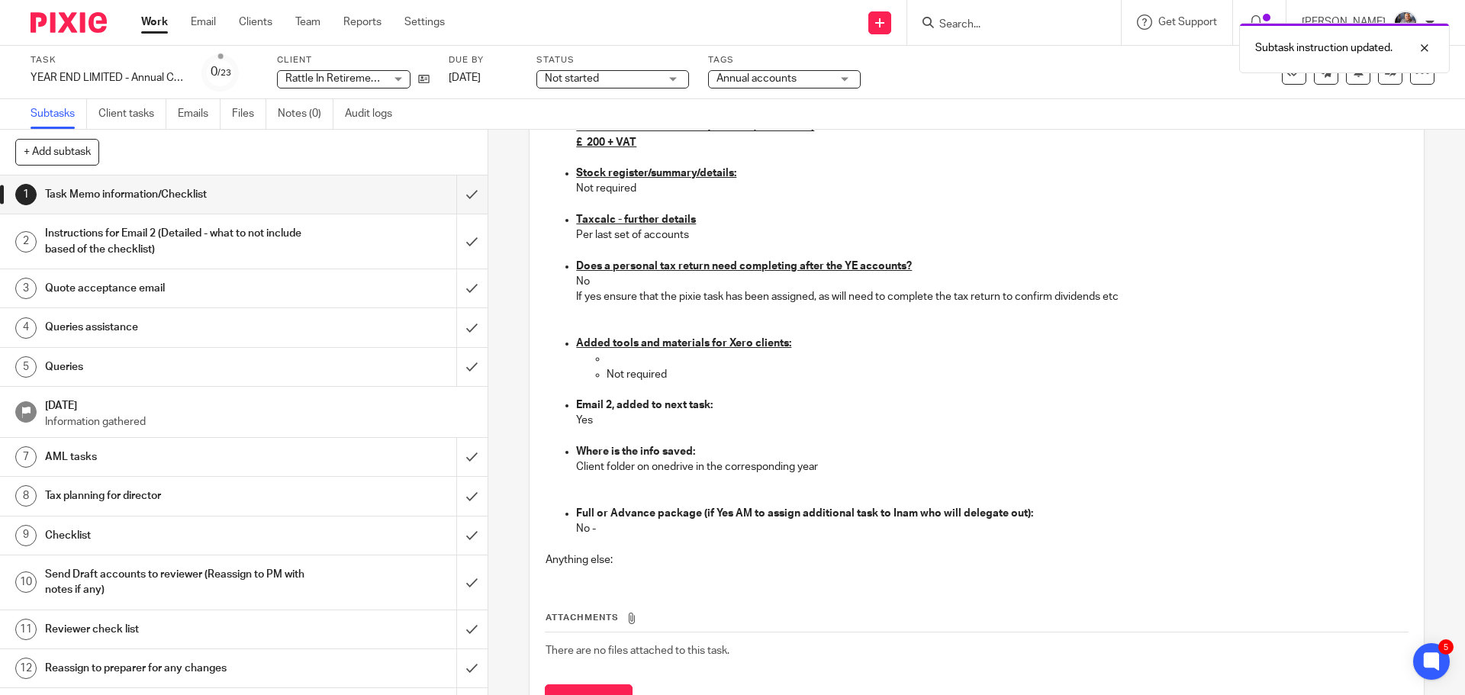
scroll to position [1527, 0]
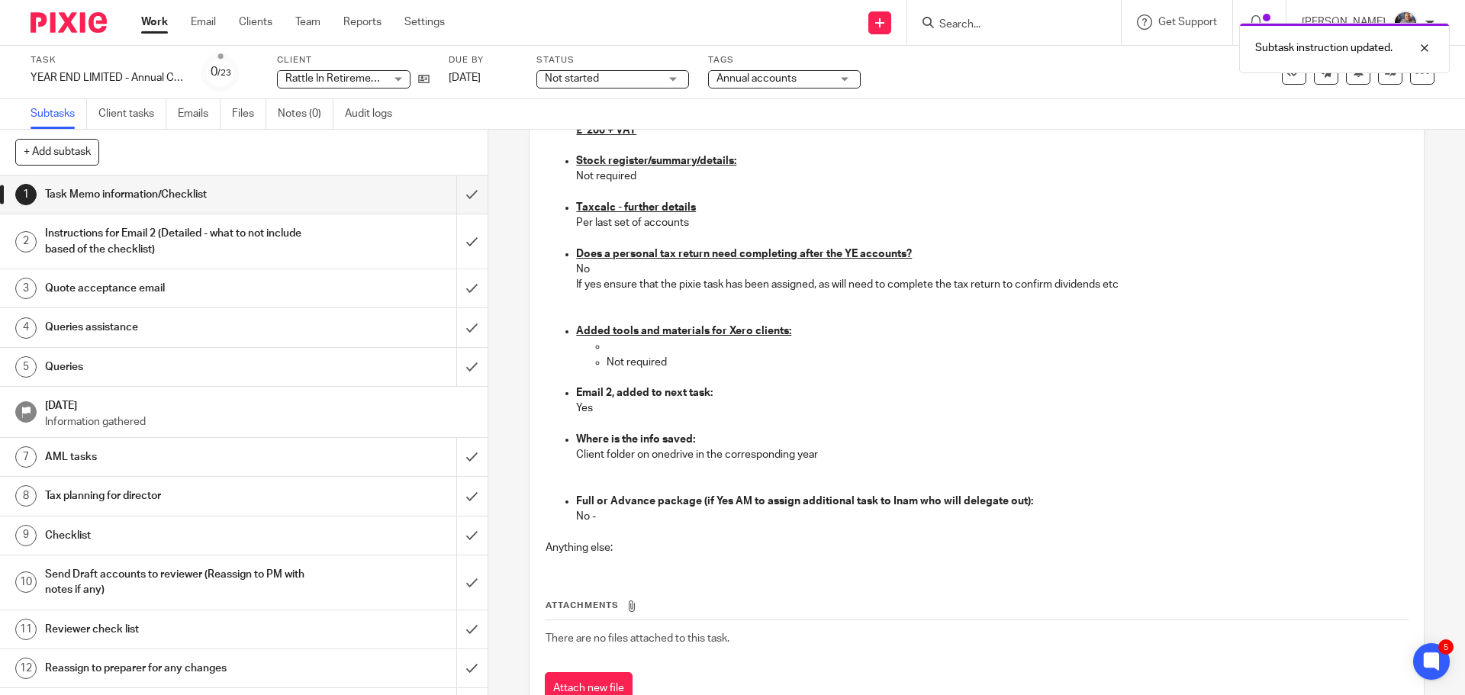
click at [124, 246] on h1 "Instructions for Email 2 (Detailed - what to not include based of the checklist)" at bounding box center [177, 241] width 264 height 39
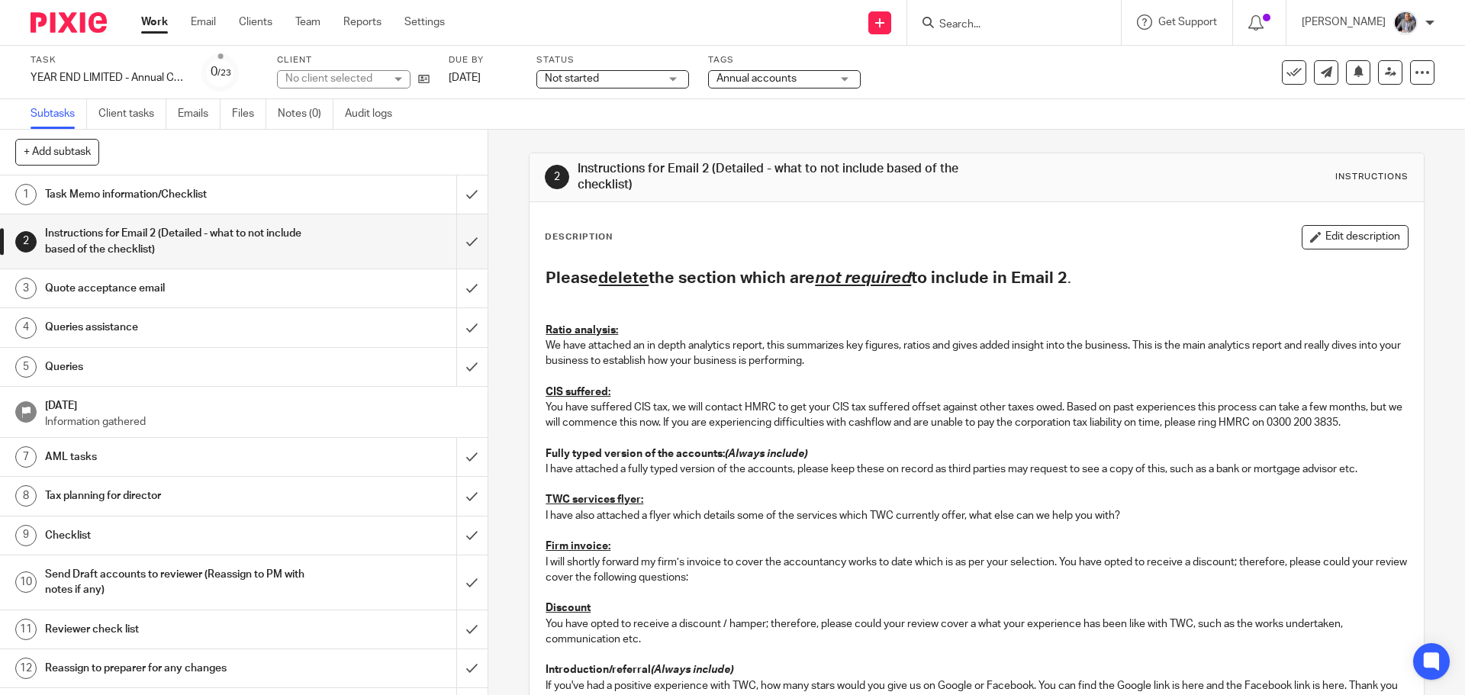
click at [1361, 251] on div "Description Edit description Please delete the section which are not required t…" at bounding box center [976, 558] width 863 height 666
click at [1354, 241] on button "Edit description" at bounding box center [1354, 237] width 107 height 24
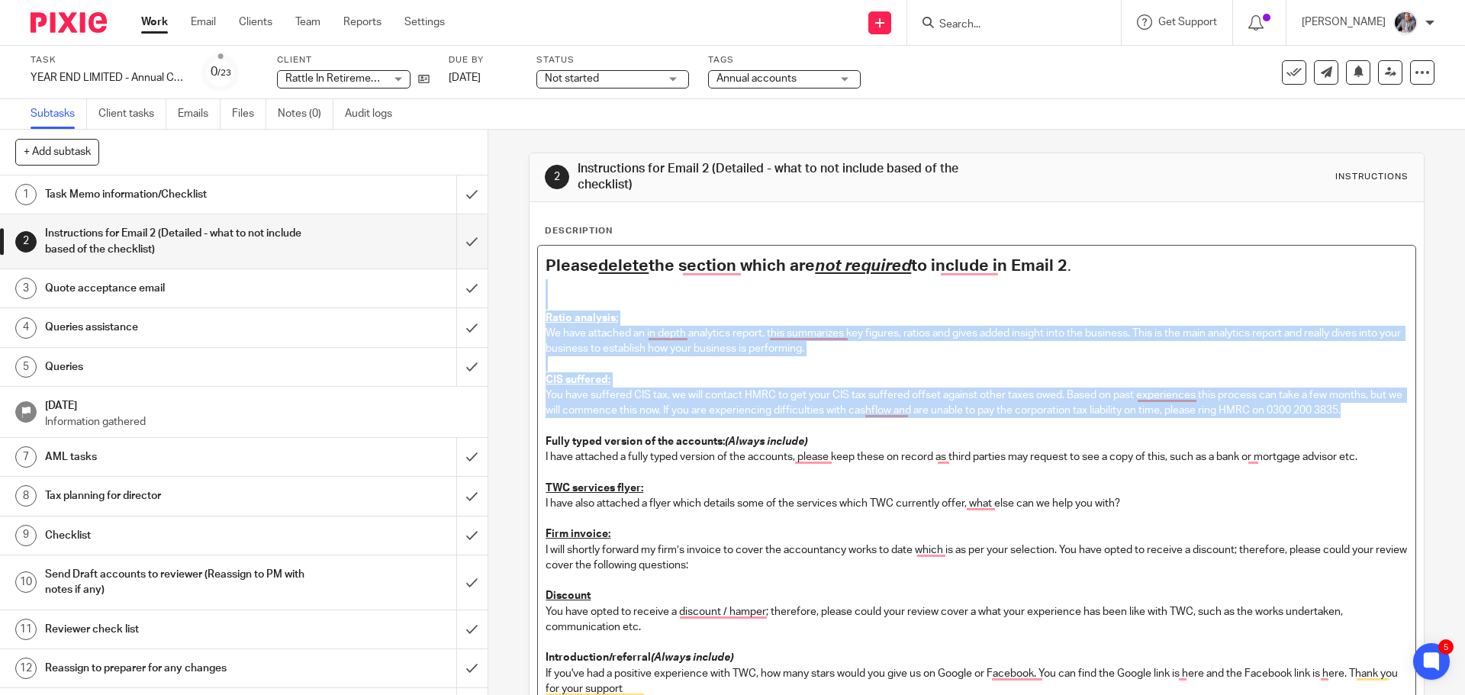
drag, startPoint x: 698, startPoint y: 324, endPoint x: 1379, endPoint y: 415, distance: 687.2
click at [1379, 415] on div "Please delete the section which are not required to include in Email 2 . Ratio …" at bounding box center [976, 562] width 876 height 632
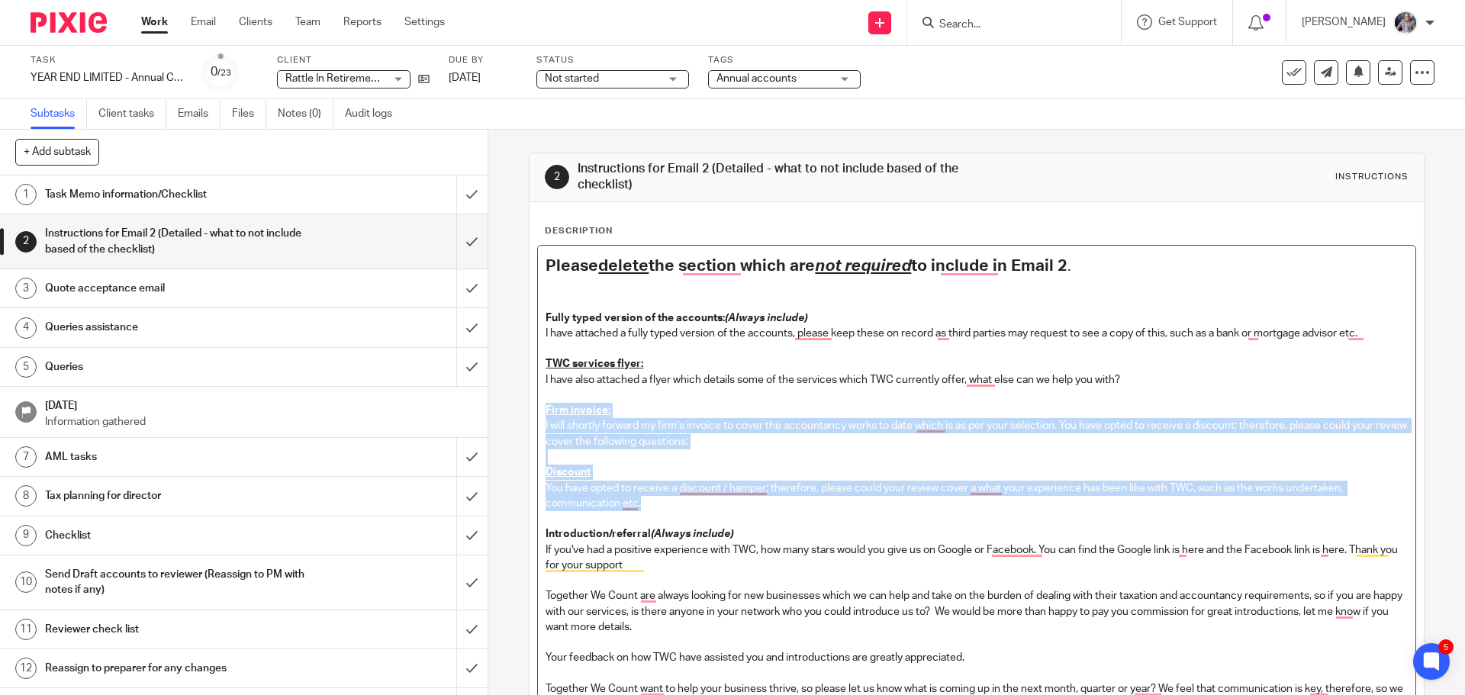
drag, startPoint x: 539, startPoint y: 404, endPoint x: 789, endPoint y: 501, distance: 267.6
click at [789, 501] on div "Please delete the section which are not required to include in Email 2 . Fully …" at bounding box center [976, 500] width 876 height 509
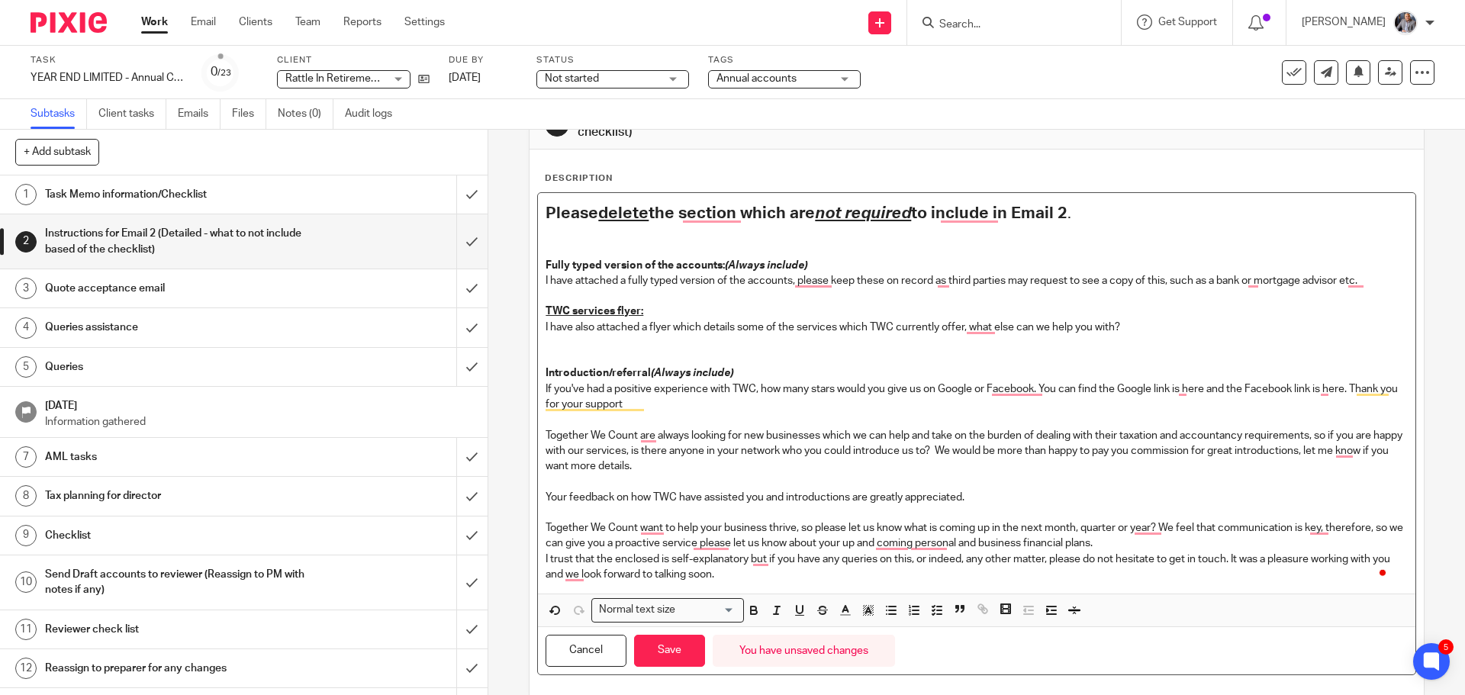
scroll to position [76, 0]
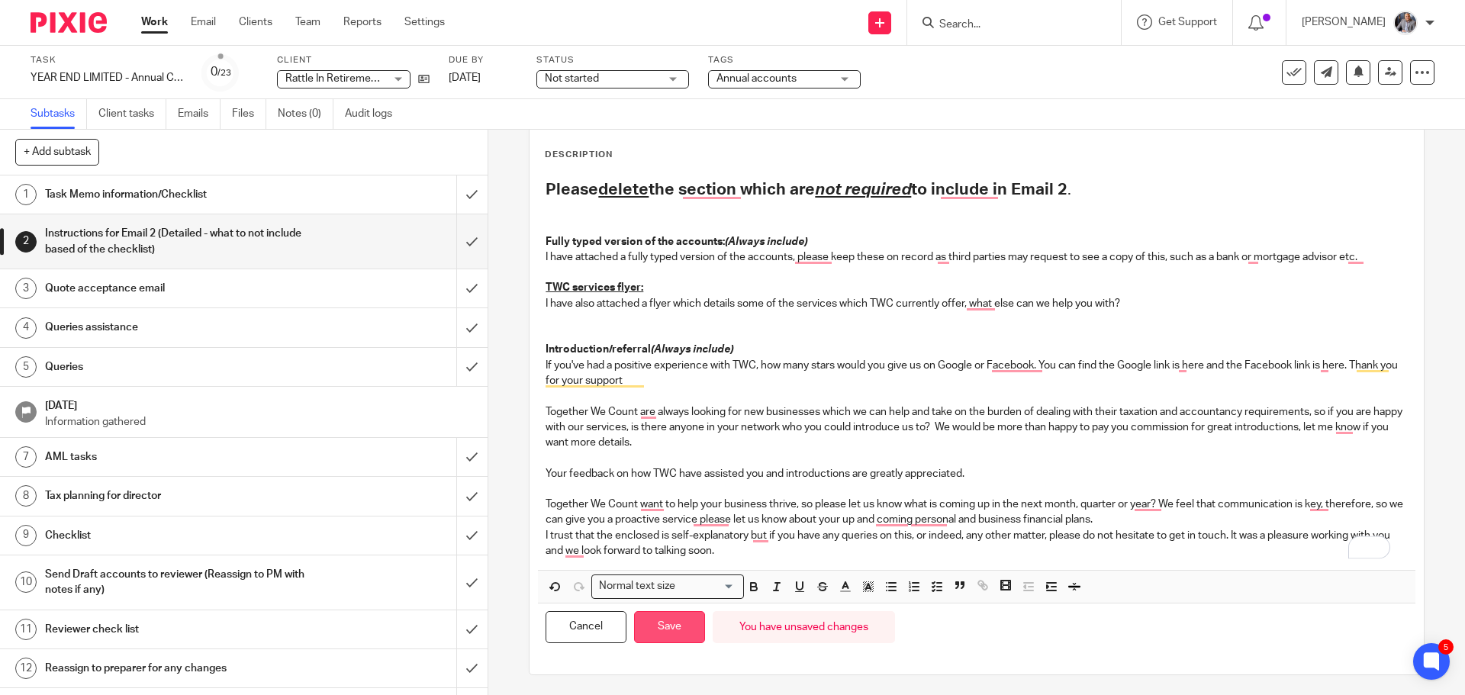
click at [667, 619] on button "Save" at bounding box center [669, 627] width 71 height 33
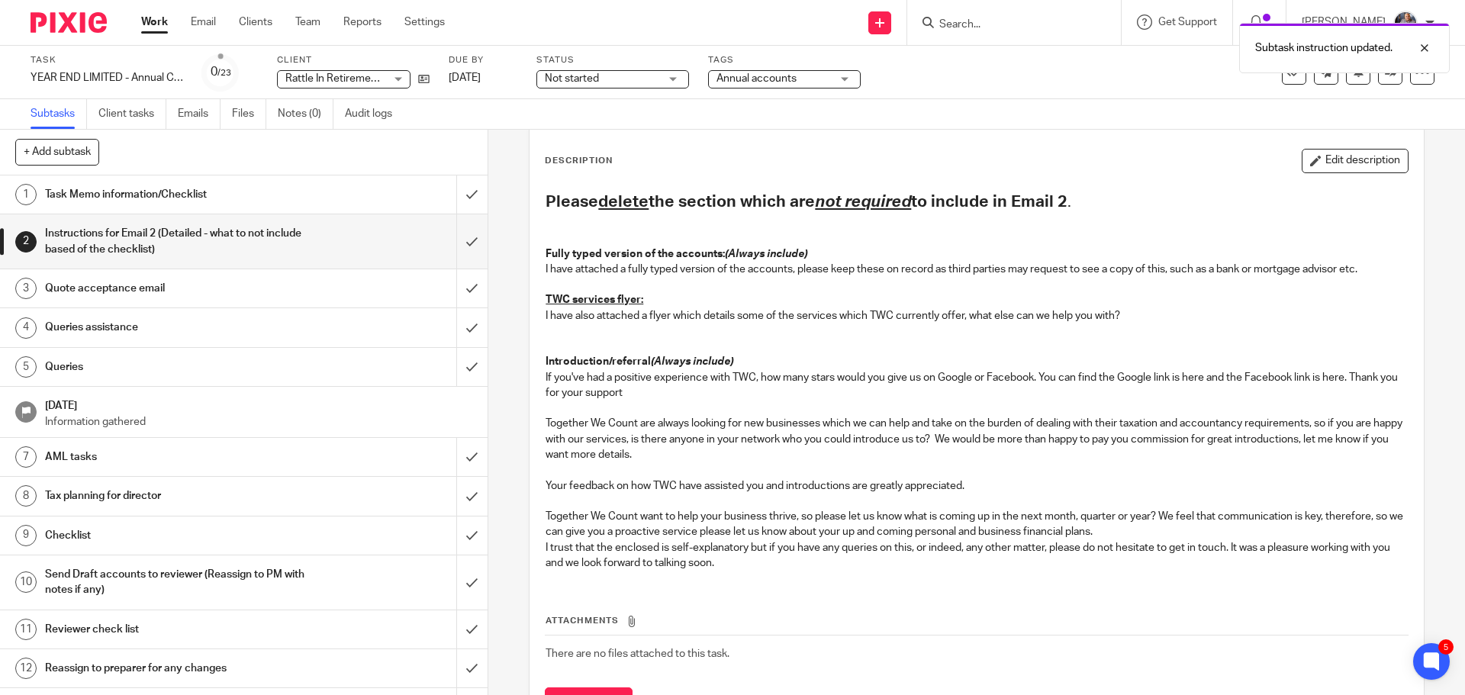
click at [99, 290] on h1 "Quote acceptance email" at bounding box center [177, 288] width 264 height 23
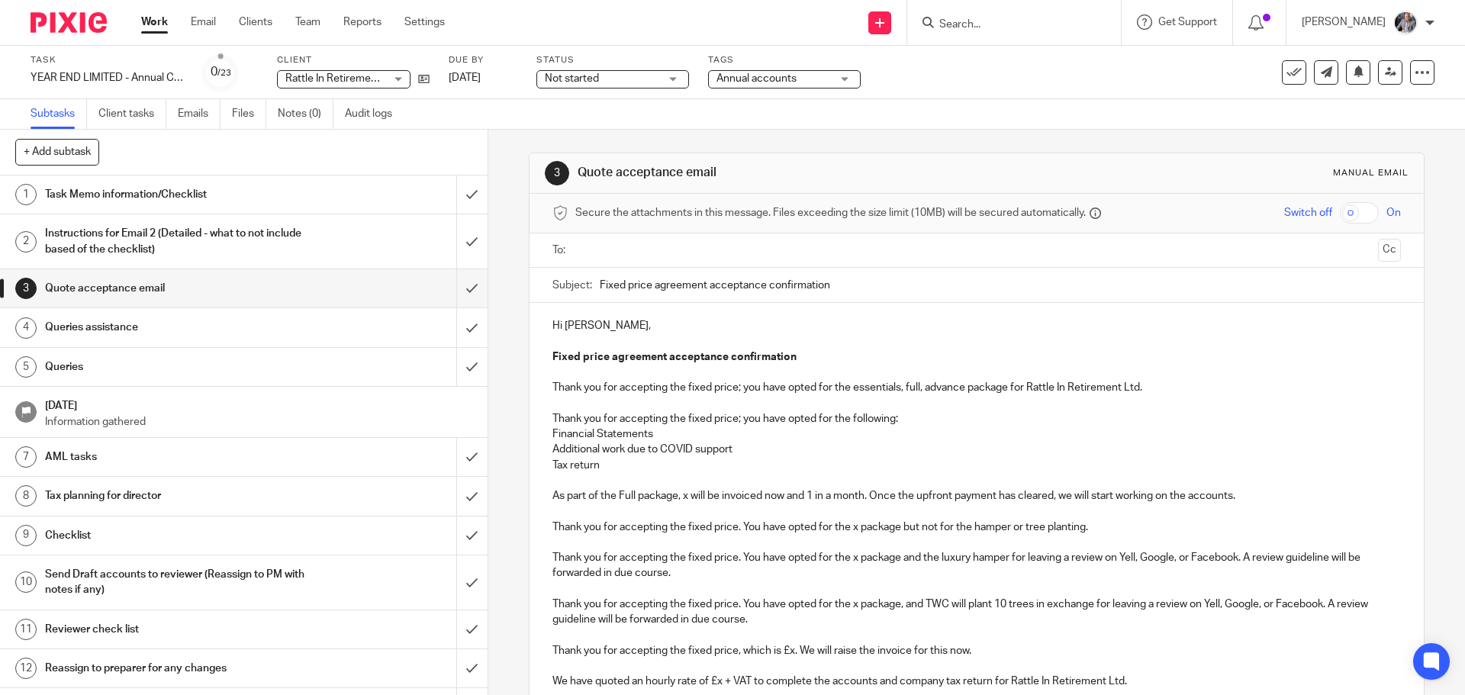
click at [735, 255] on input "text" at bounding box center [976, 251] width 790 height 18
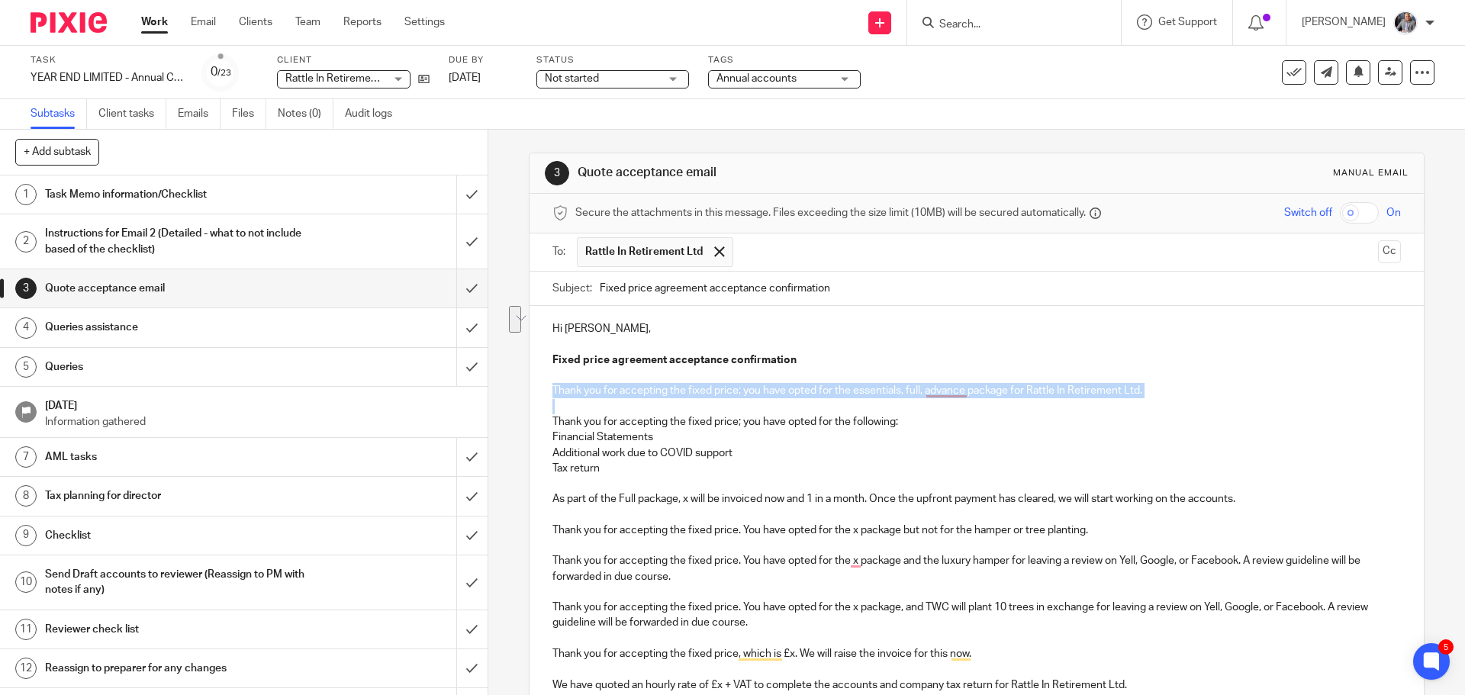
drag, startPoint x: 942, startPoint y: 402, endPoint x: 535, endPoint y: 392, distance: 406.7
click at [535, 392] on div "Hi [PERSON_NAME], Fixed price agreement acceptance confirmation Thank you for a…" at bounding box center [975, 705] width 893 height 799
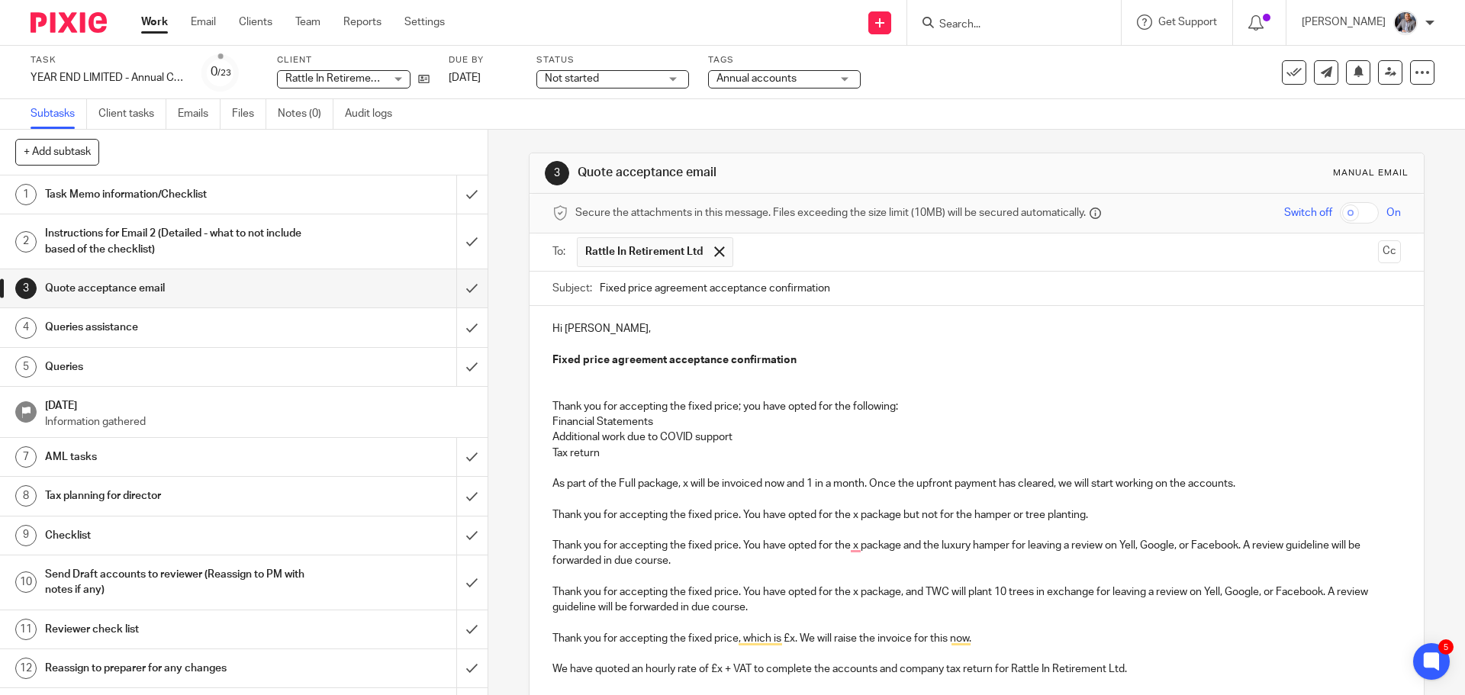
click at [670, 421] on p "Financial Statements" at bounding box center [975, 421] width 847 height 15
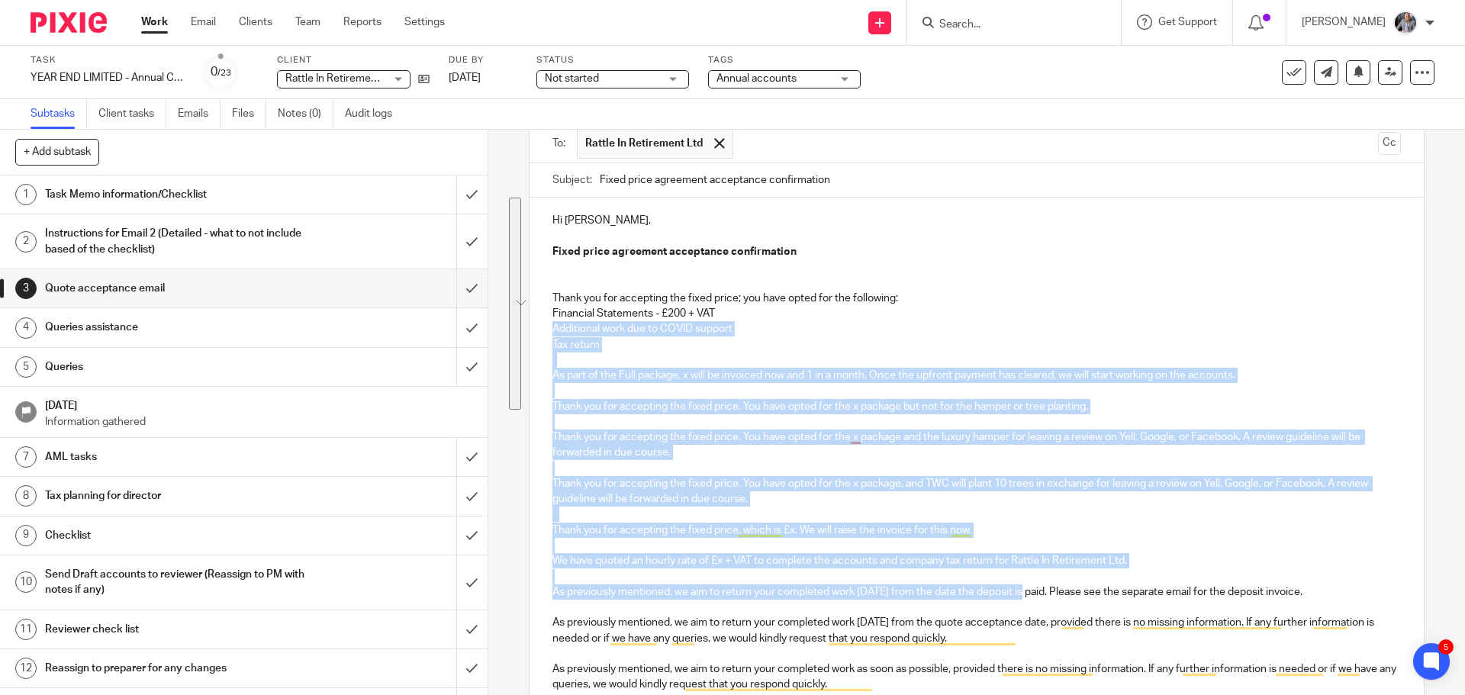
scroll to position [153, 0]
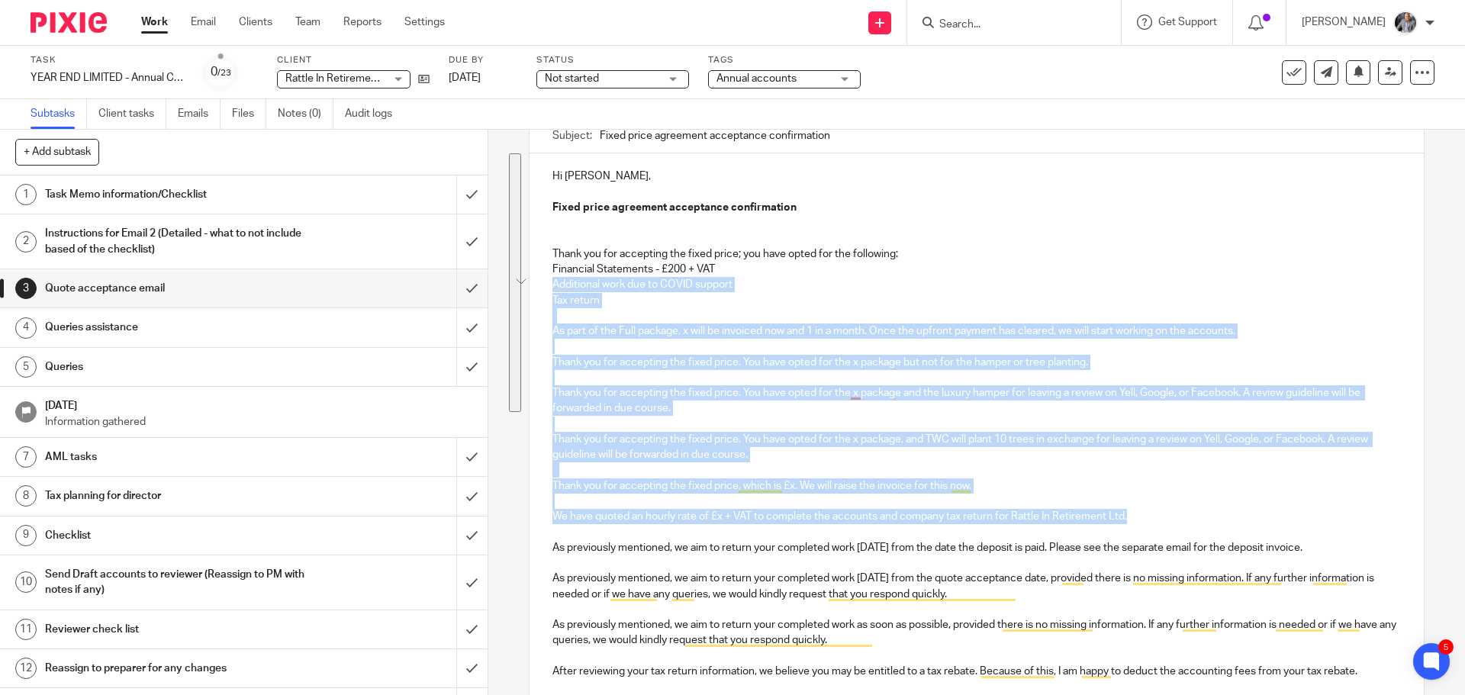
drag, startPoint x: 729, startPoint y: 428, endPoint x: 1136, endPoint y: 513, distance: 415.5
click at [1136, 513] on div "Hi Anne, Fixed price agreement acceptance confirmation Thank you for accepting …" at bounding box center [975, 545] width 893 height 784
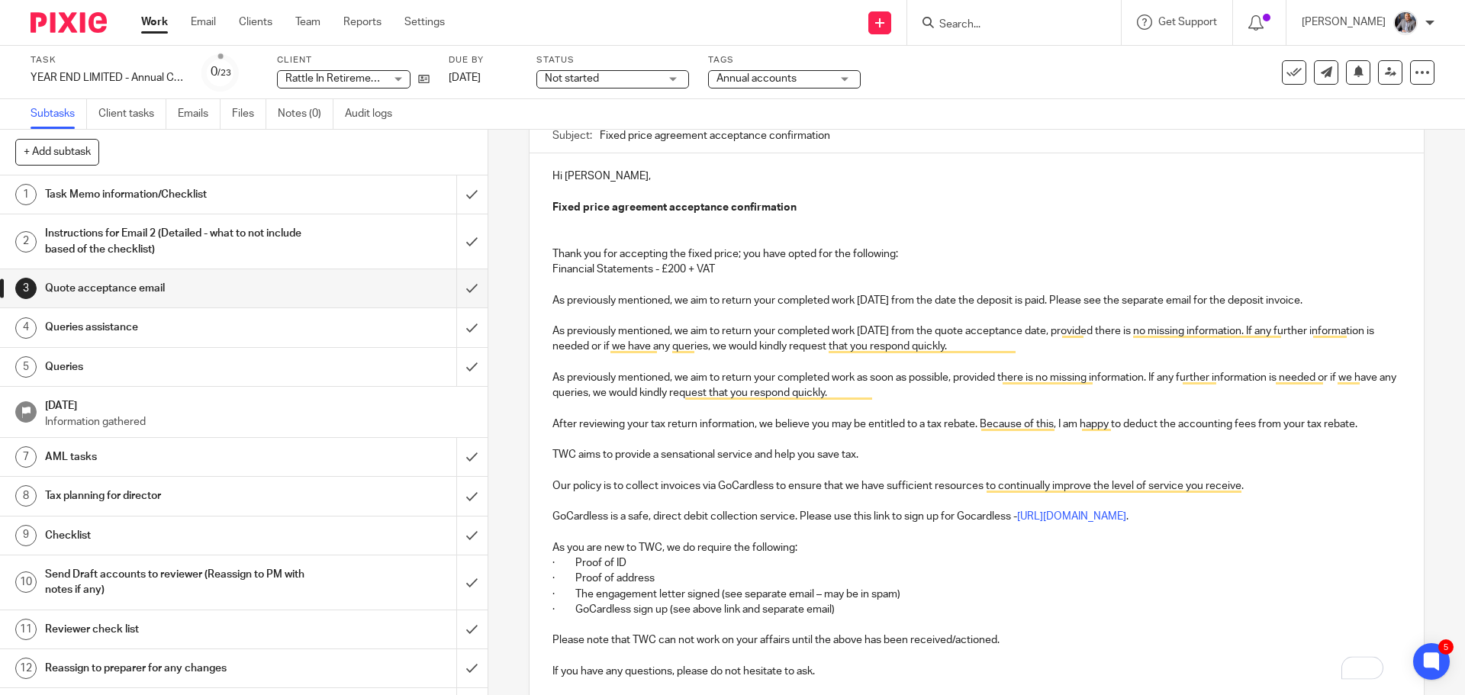
click at [897, 299] on p "As previously mentioned, we aim to return your completed work within 35 days fr…" at bounding box center [975, 300] width 847 height 15
drag, startPoint x: 1023, startPoint y: 348, endPoint x: 545, endPoint y: 297, distance: 480.9
click at [545, 297] on div "Hi Anne, Fixed price agreement acceptance confirmation Thank you for accepting …" at bounding box center [975, 421] width 893 height 537
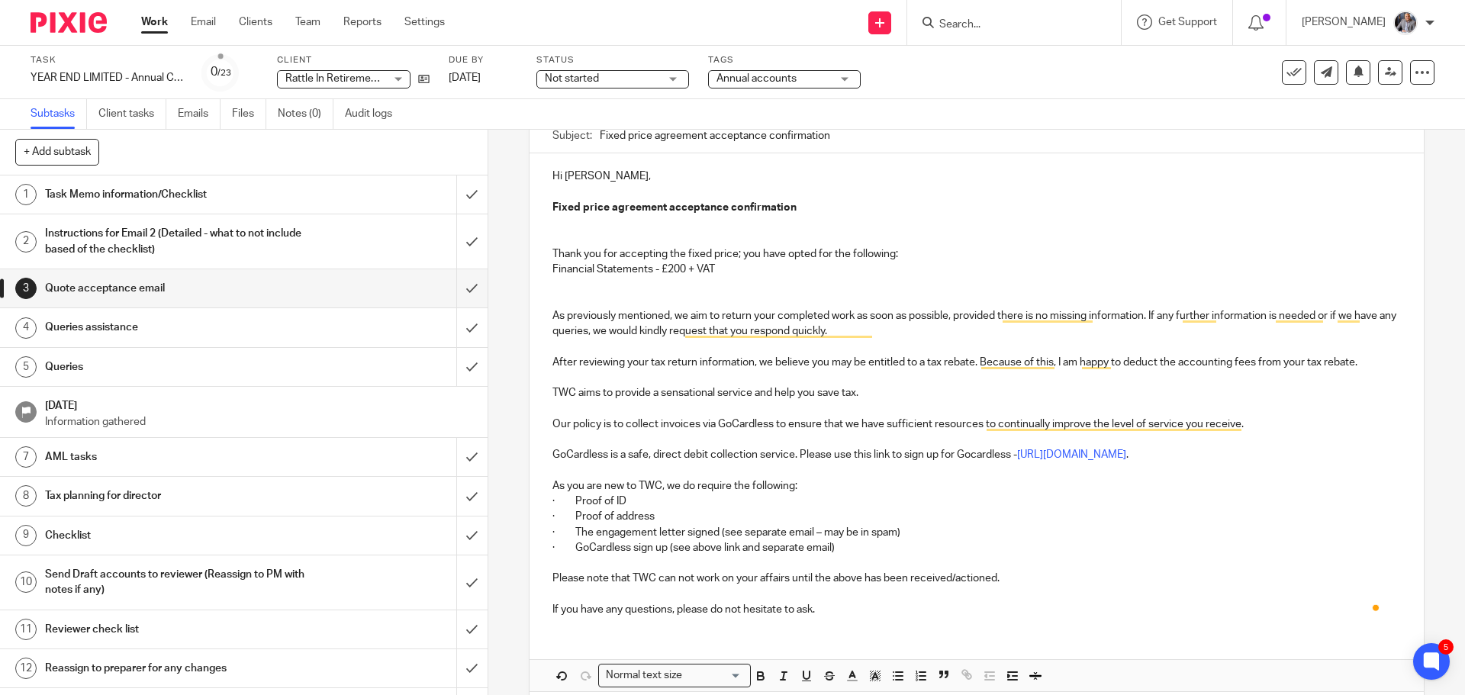
scroll to position [19, 0]
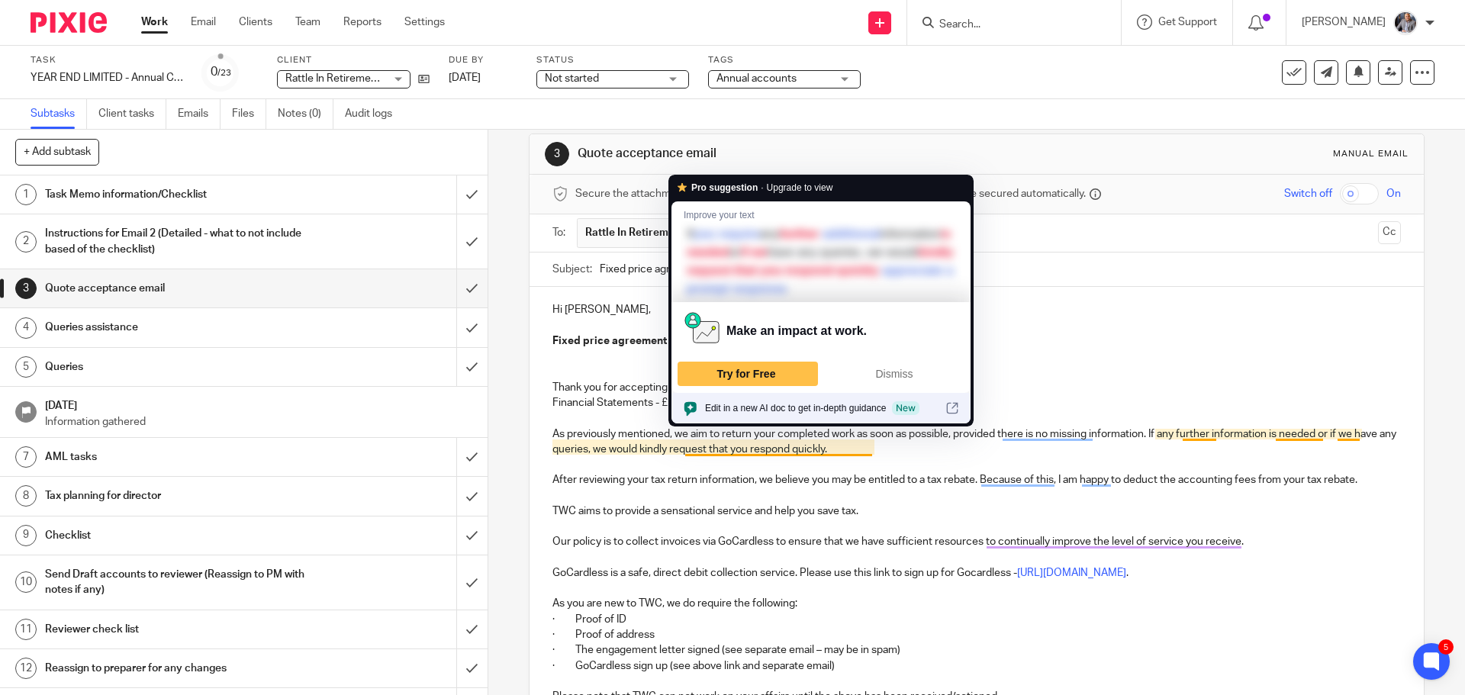
click at [1016, 452] on p "As previously mentioned, we aim to return your completed work as soon as possib…" at bounding box center [975, 441] width 847 height 31
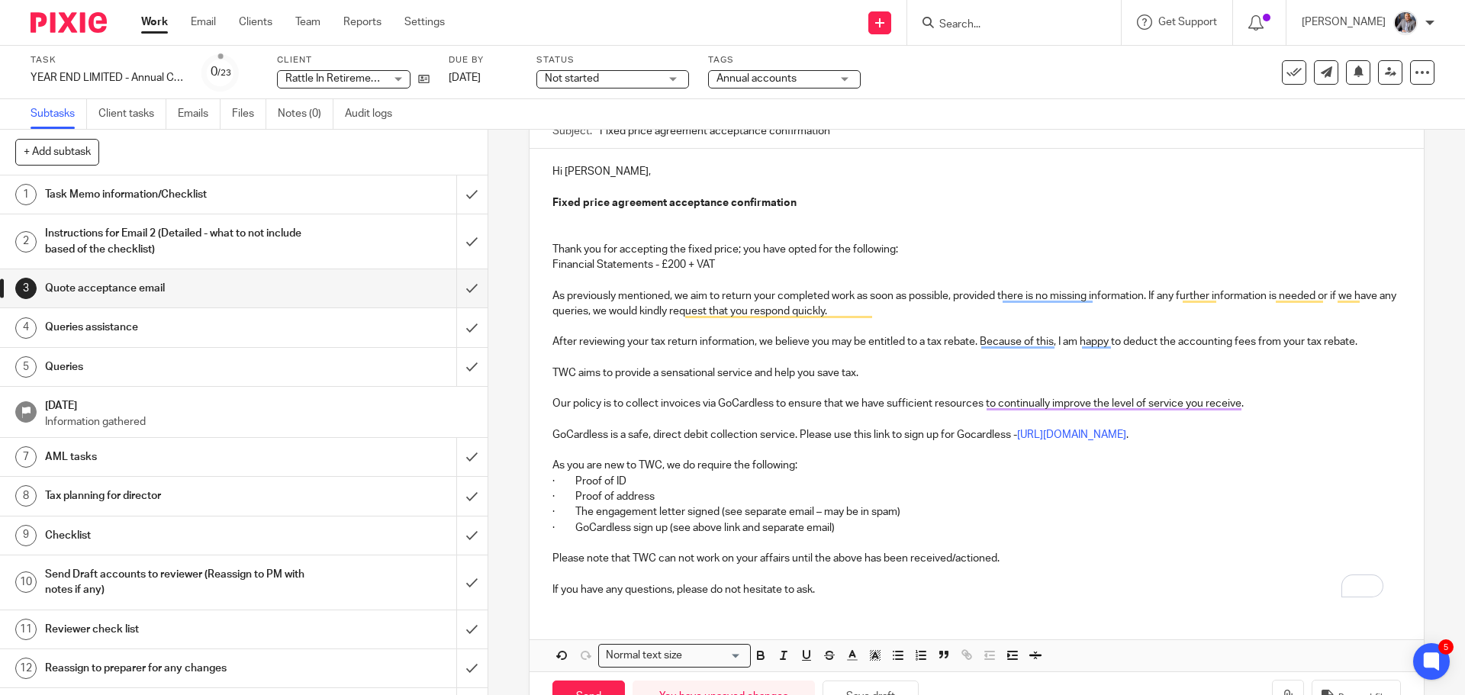
scroll to position [172, 0]
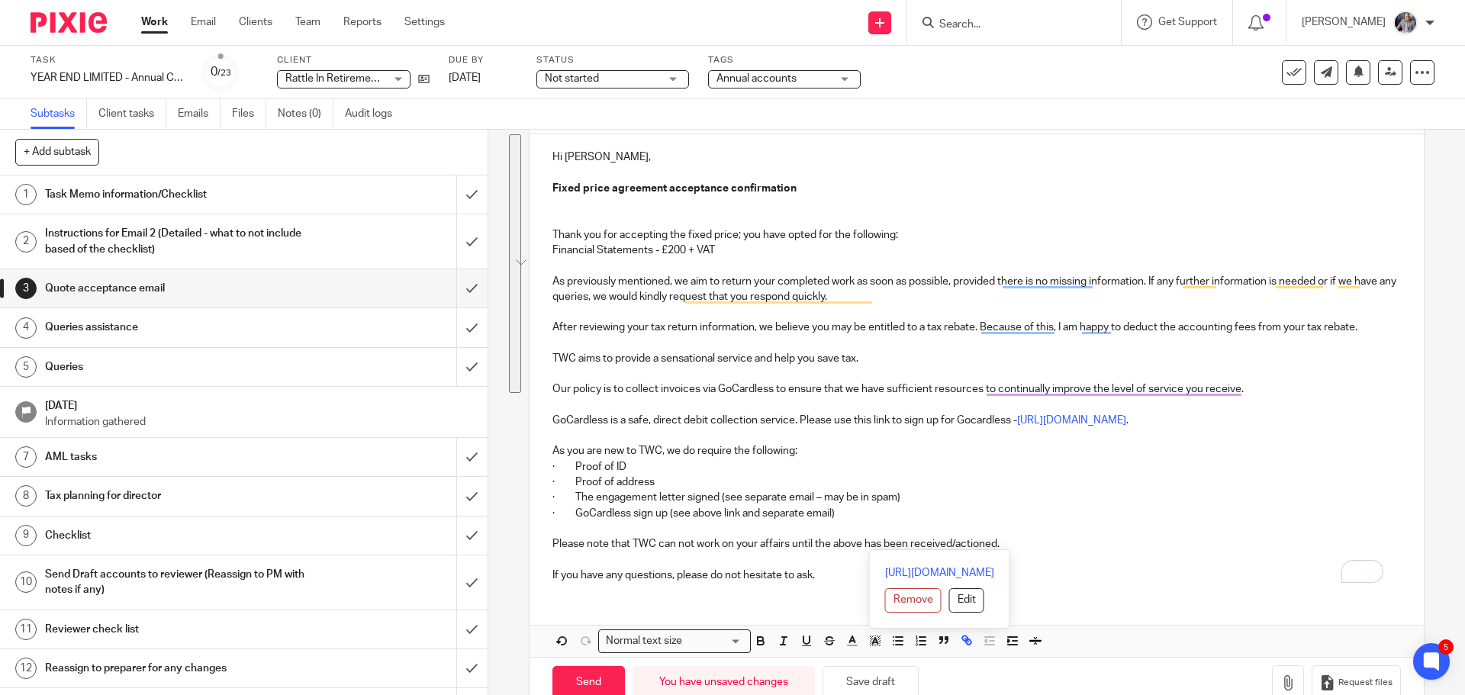
drag, startPoint x: 886, startPoint y: 298, endPoint x: 1015, endPoint y: 539, distance: 273.4
click at [1015, 539] on div "Hi Anne, Fixed price agreement acceptance confirmation Thank you for accepting …" at bounding box center [975, 363] width 893 height 459
click at [962, 452] on p "As you are new to TWC, we do require the following:" at bounding box center [975, 450] width 847 height 15
click at [921, 300] on p "As previously mentioned, we aim to return your completed work as soon as possib…" at bounding box center [975, 289] width 847 height 31
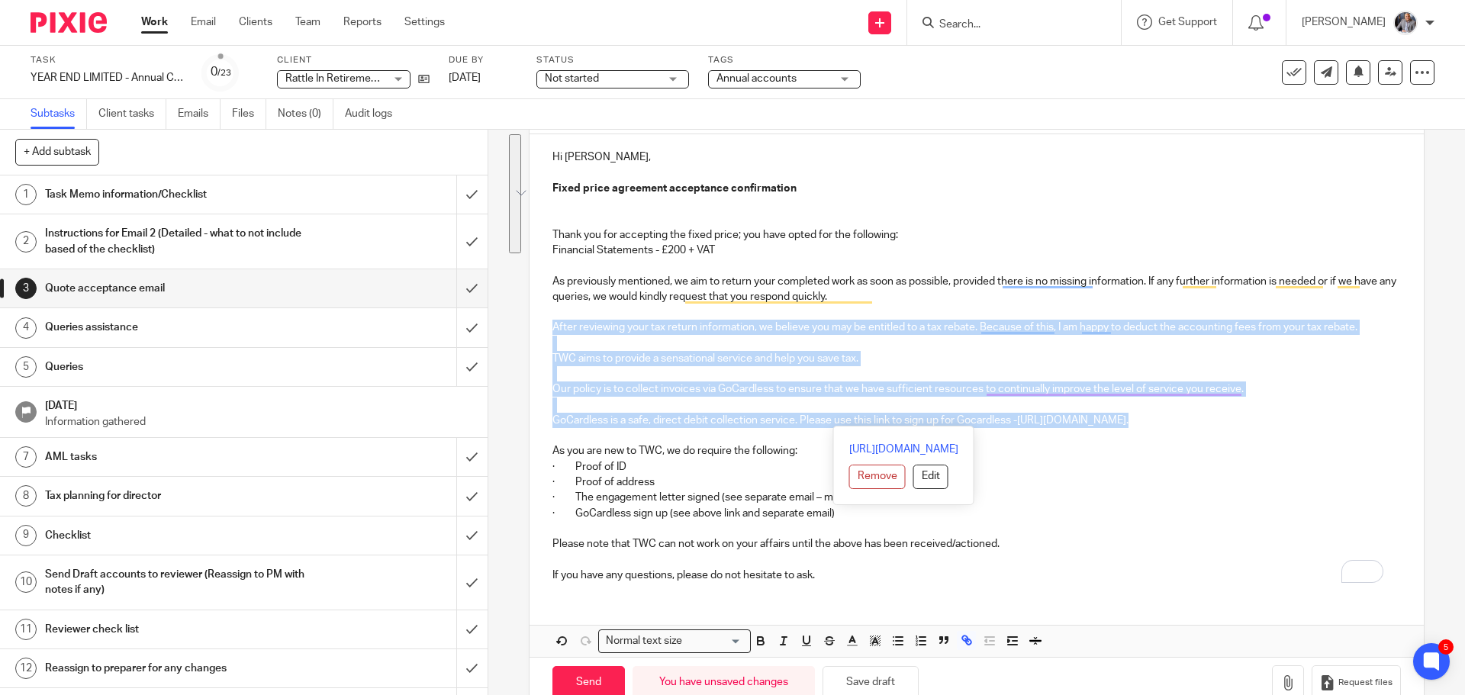
drag, startPoint x: 895, startPoint y: 307, endPoint x: 1271, endPoint y: 414, distance: 391.1
click at [1271, 414] on div "Hi Anne, Fixed price agreement acceptance confirmation Thank you for accepting …" at bounding box center [975, 363] width 893 height 459
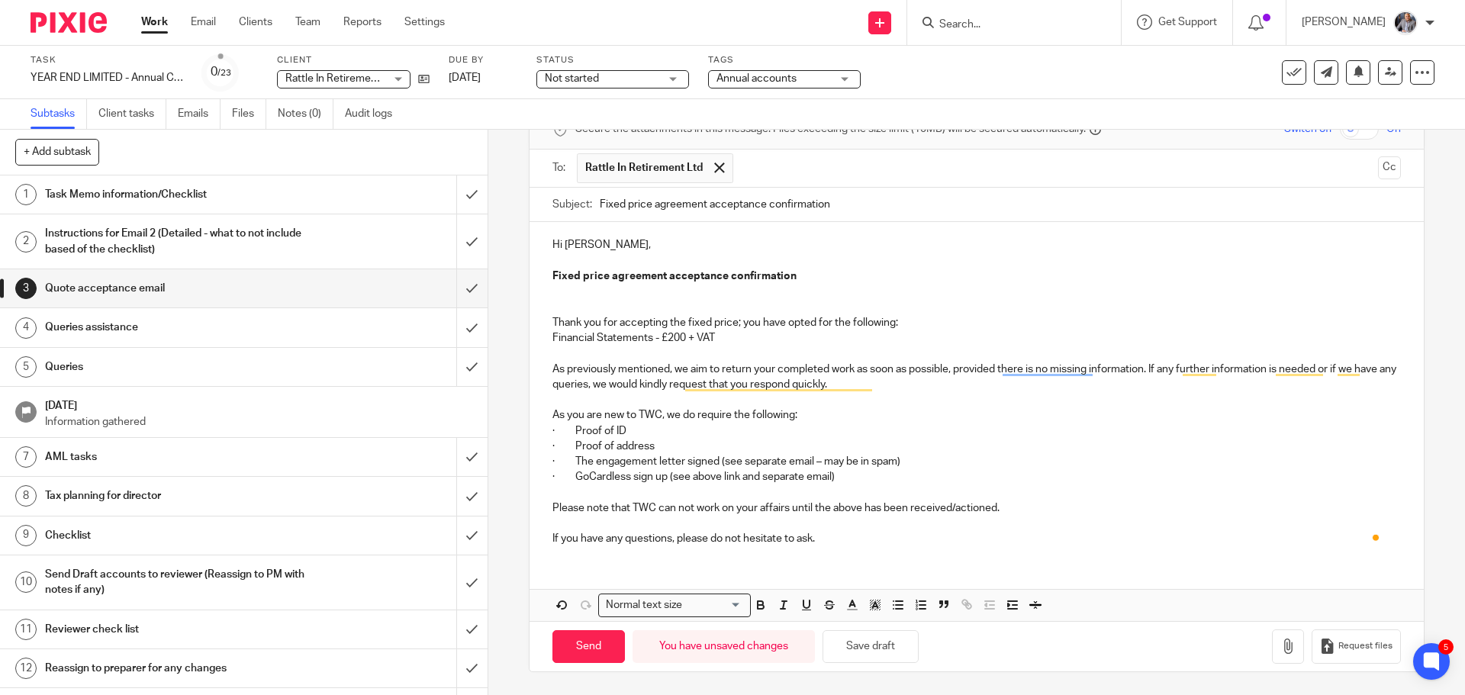
scroll to position [84, 0]
click at [580, 416] on p "As you are new to TWC, we do require the following:" at bounding box center [975, 414] width 847 height 15
click at [563, 416] on p "As you are new to TWC, we do require the following:" at bounding box center [975, 414] width 847 height 15
drag, startPoint x: 845, startPoint y: 474, endPoint x: 539, endPoint y: 472, distance: 305.9
click at [539, 472] on div "Hi Anne, Fixed price agreement acceptance confirmation Thank you for accepting …" at bounding box center [975, 390] width 893 height 336
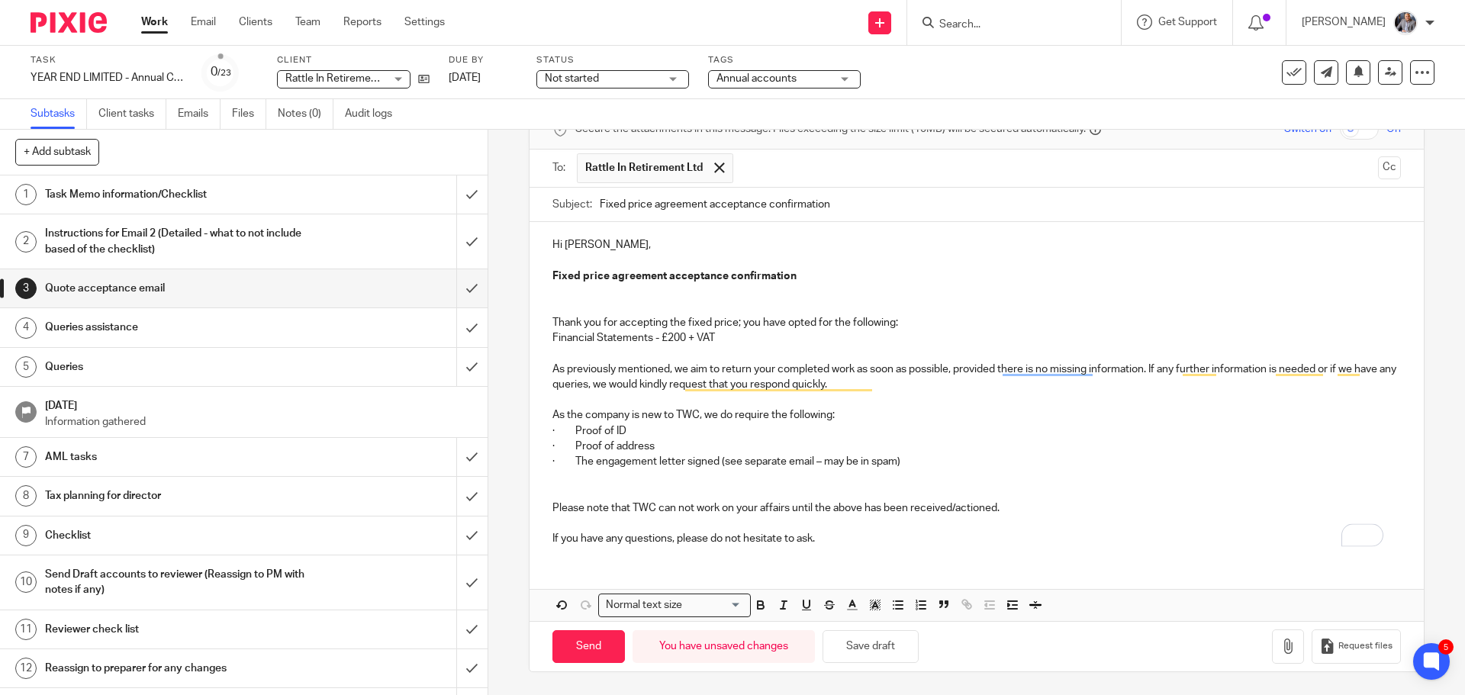
scroll to position [69, 0]
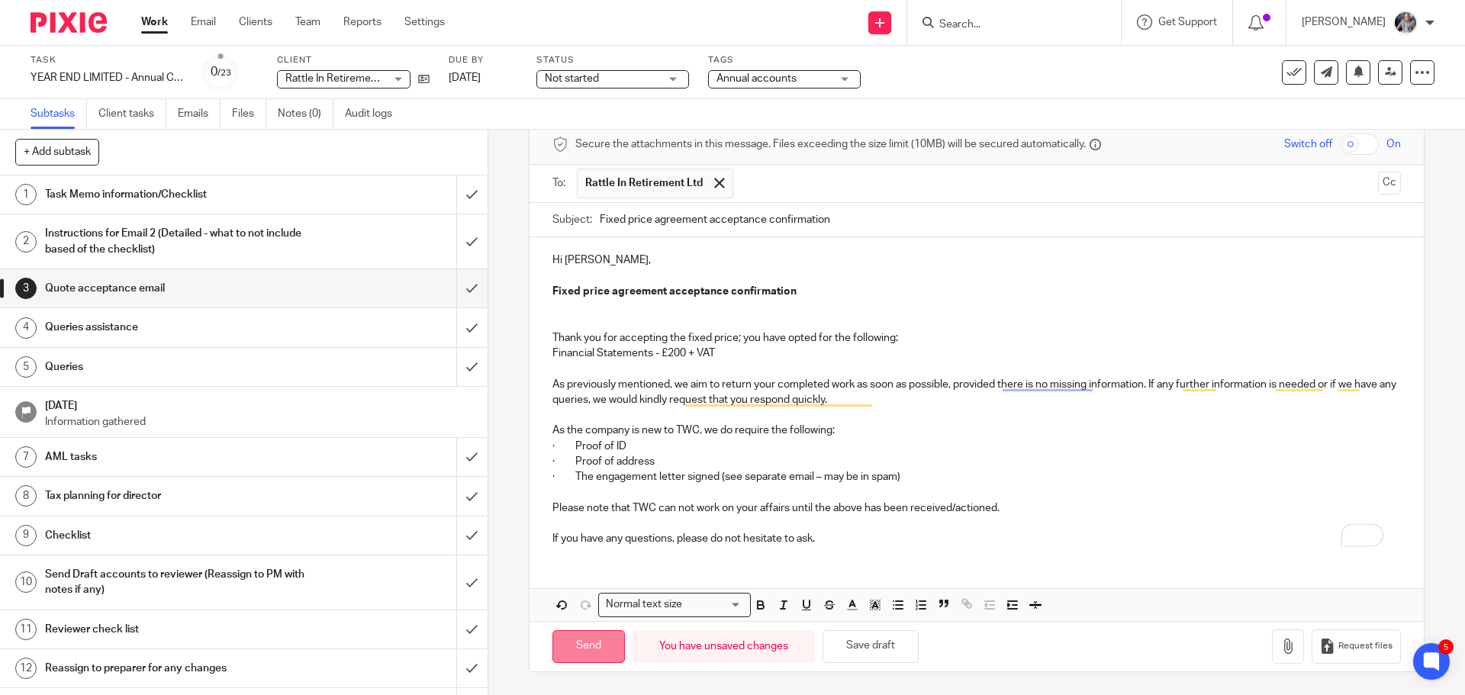
click at [582, 655] on input "Send" at bounding box center [588, 646] width 72 height 33
type input "Sent"
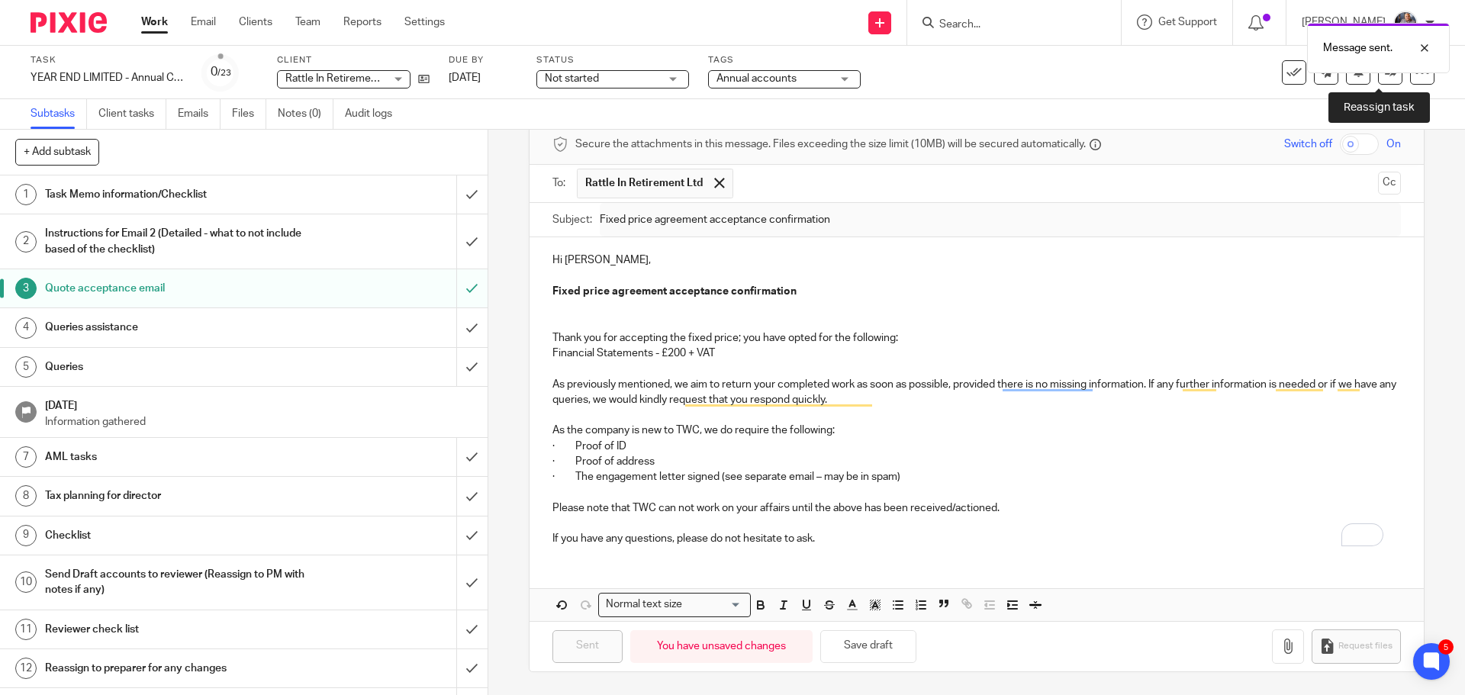
drag, startPoint x: 1381, startPoint y: 77, endPoint x: 1375, endPoint y: 85, distance: 9.3
click at [1385, 77] on icon at bounding box center [1390, 71] width 11 height 11
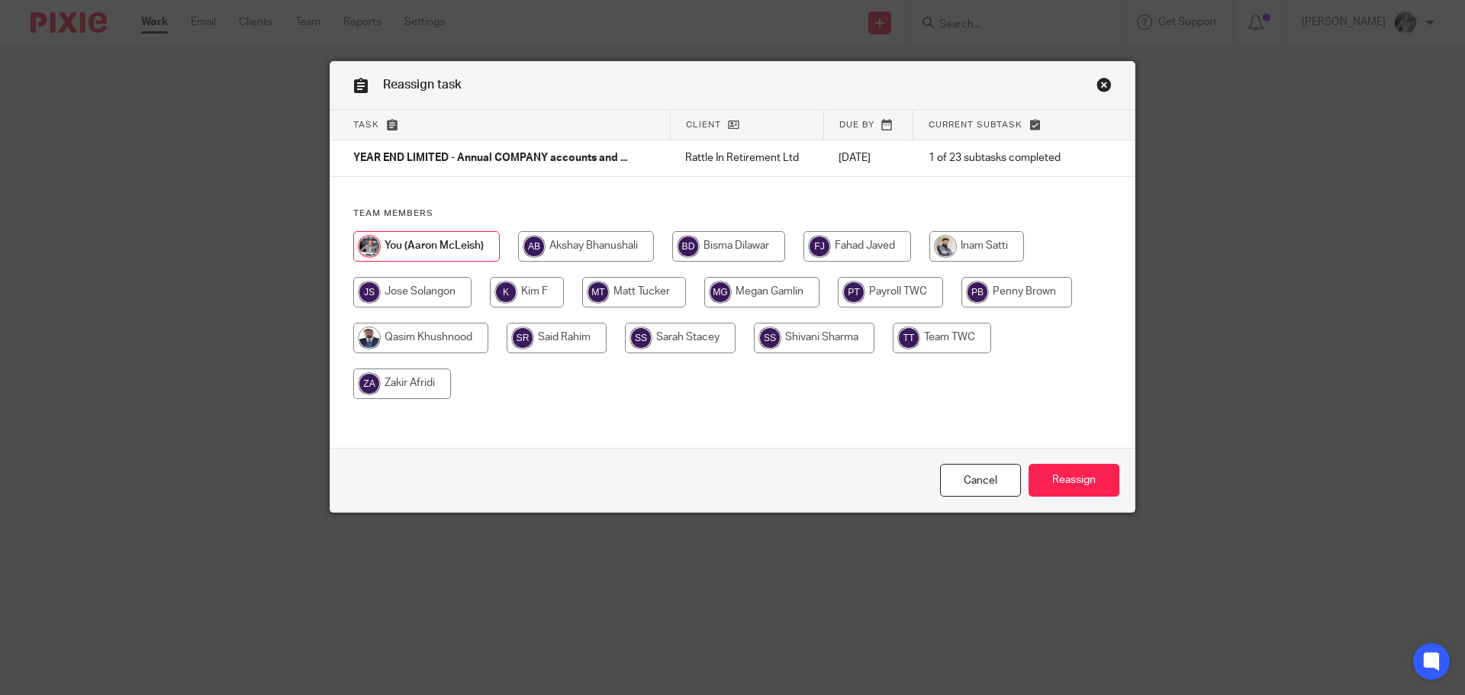
click at [964, 249] on input "radio" at bounding box center [976, 246] width 95 height 31
radio input "true"
click at [1062, 471] on input "Reassign" at bounding box center [1073, 480] width 91 height 33
